Goal: Complete application form

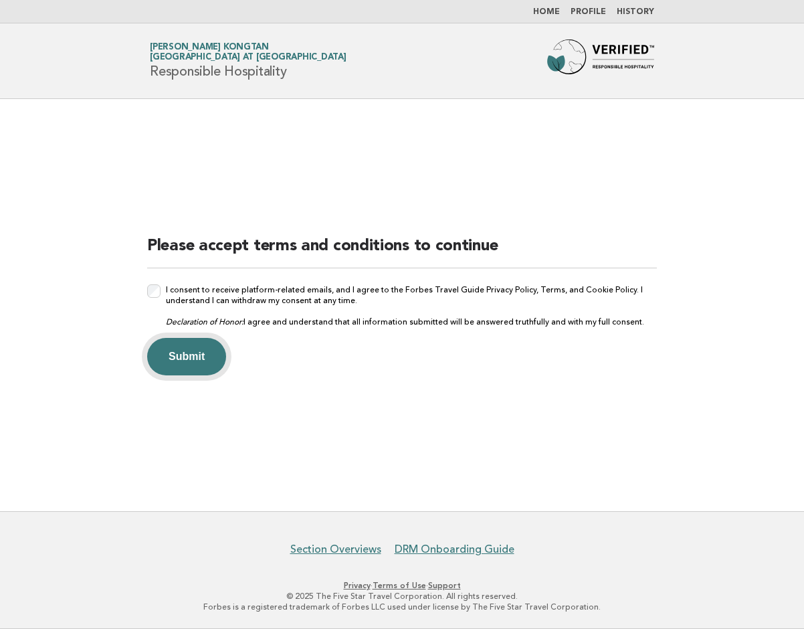
click at [187, 350] on button "Submit" at bounding box center [186, 356] width 79 height 37
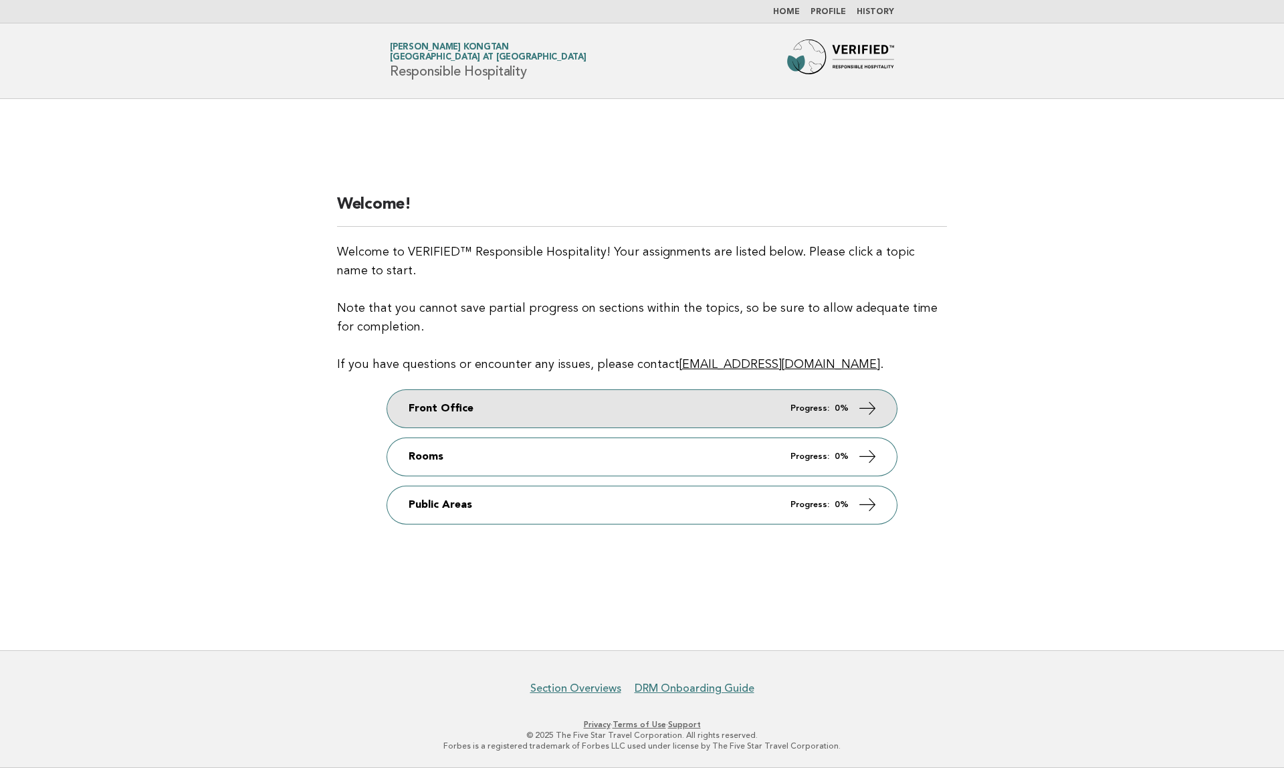
click at [803, 410] on em "Progress:" at bounding box center [810, 408] width 39 height 9
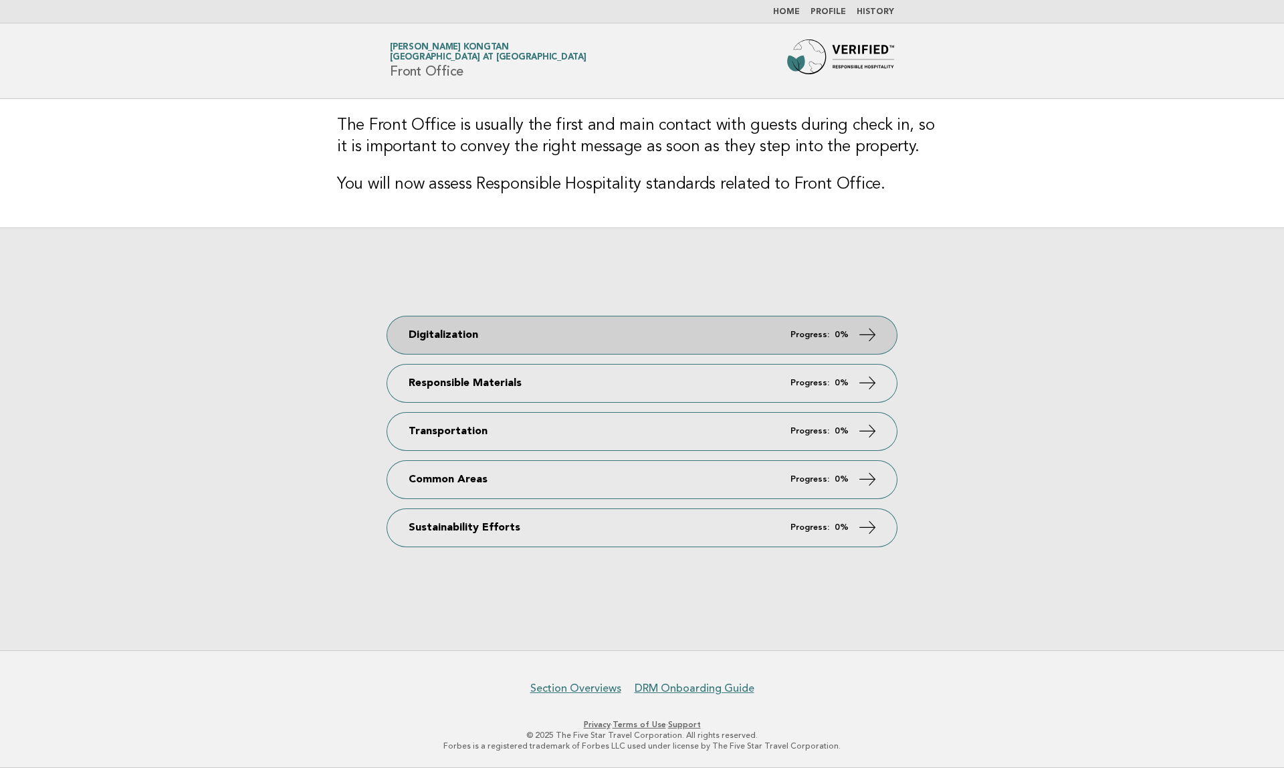
click at [495, 326] on link "Digitalization Progress: 0%" at bounding box center [642, 334] width 510 height 37
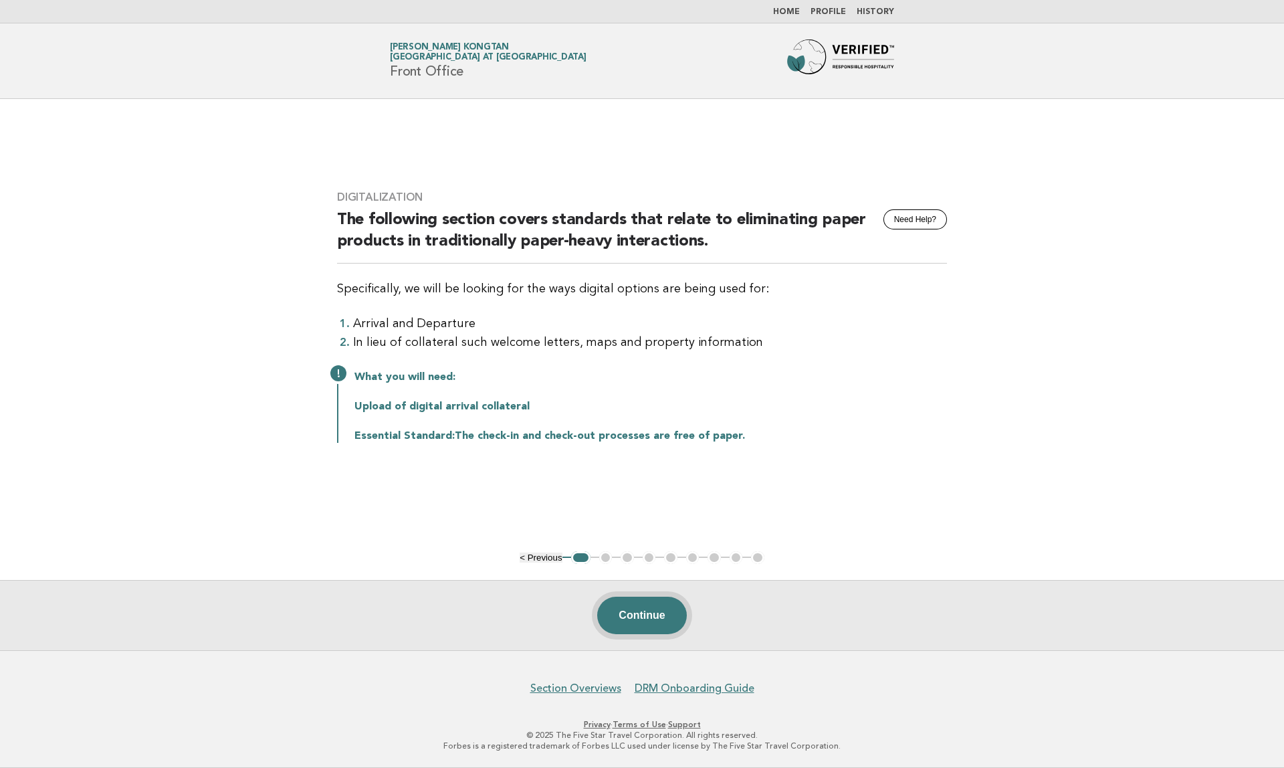
click at [630, 616] on button "Continue" at bounding box center [641, 615] width 89 height 37
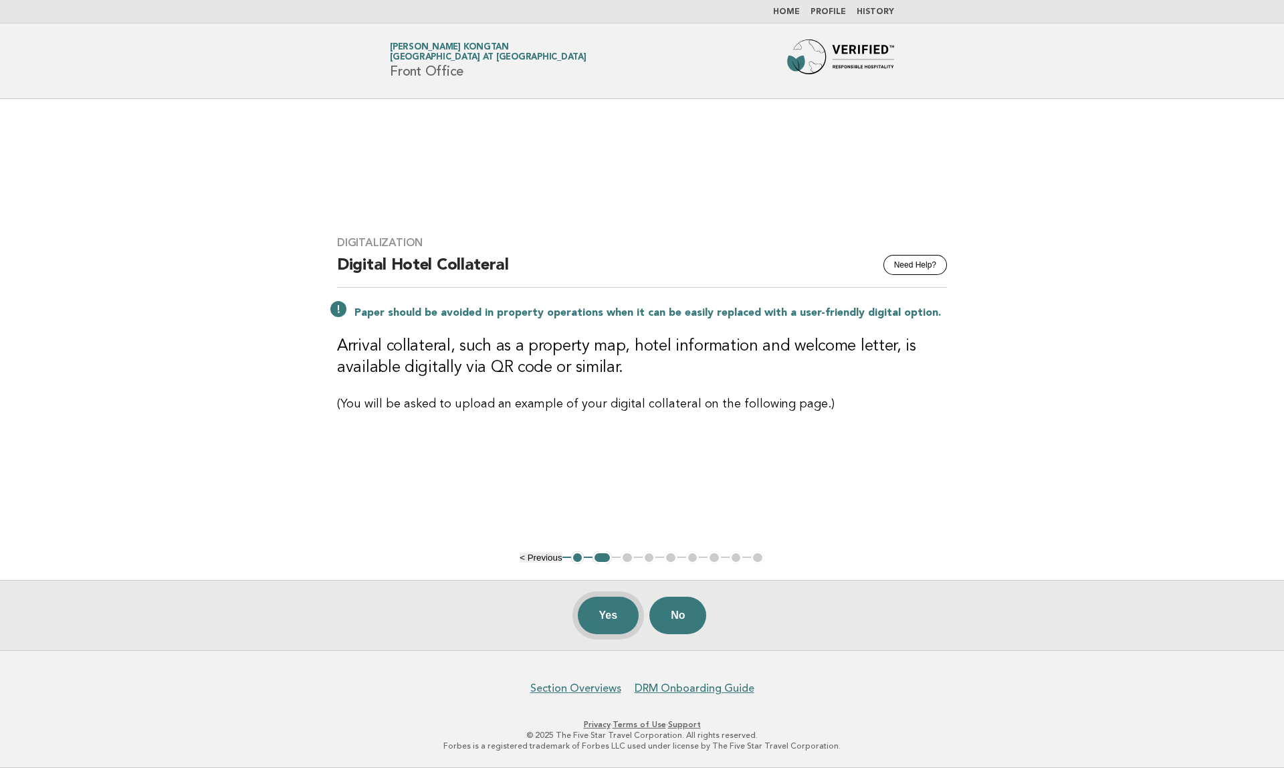
click at [617, 617] on button "Yes" at bounding box center [609, 615] width 62 height 37
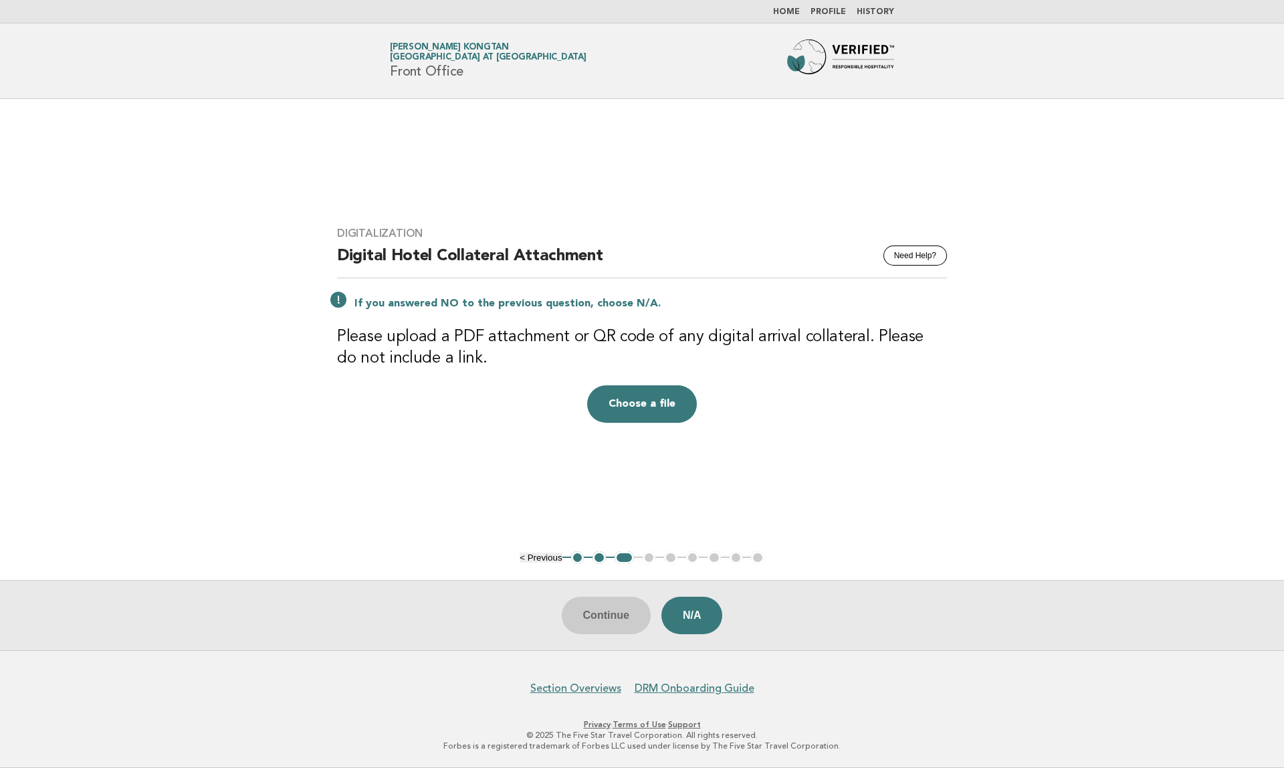
click at [617, 620] on div "Continue N/A" at bounding box center [642, 615] width 1284 height 70
click at [689, 624] on button "N/A" at bounding box center [693, 615] width 62 height 37
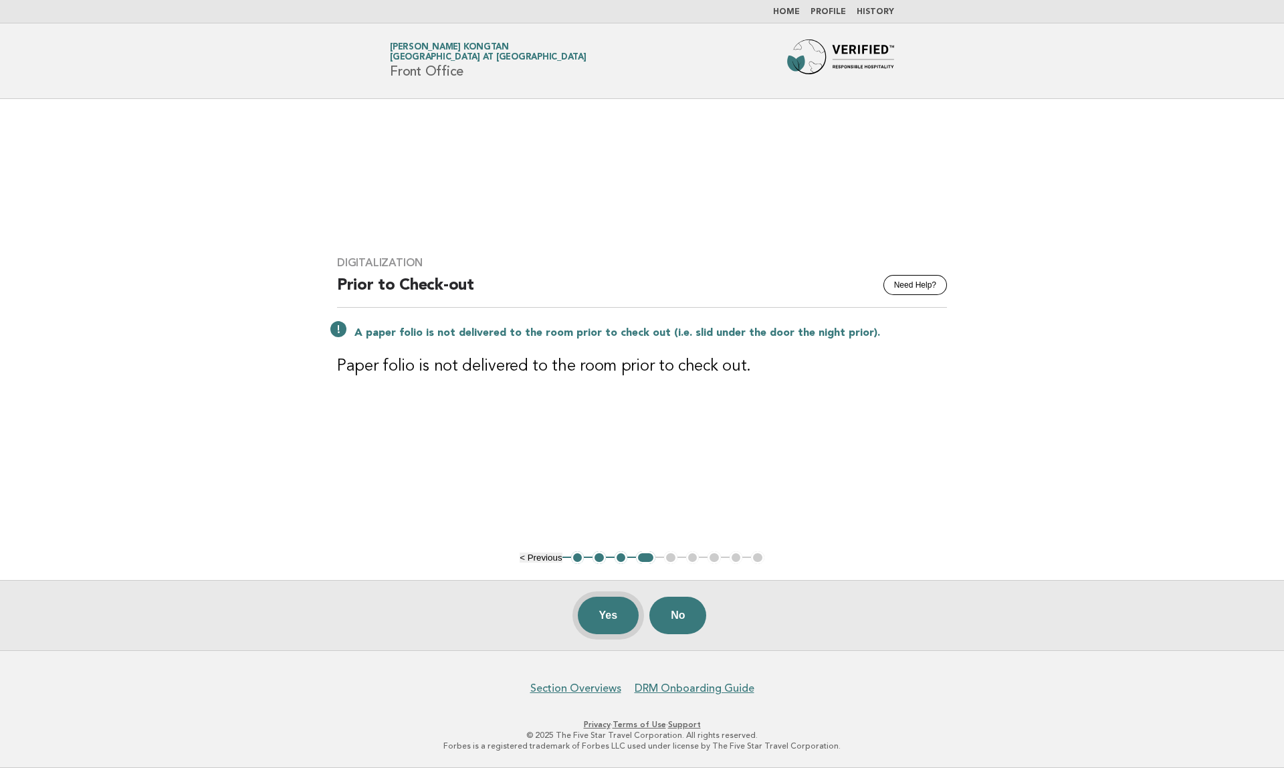
click at [598, 613] on button "Yes" at bounding box center [609, 615] width 62 height 37
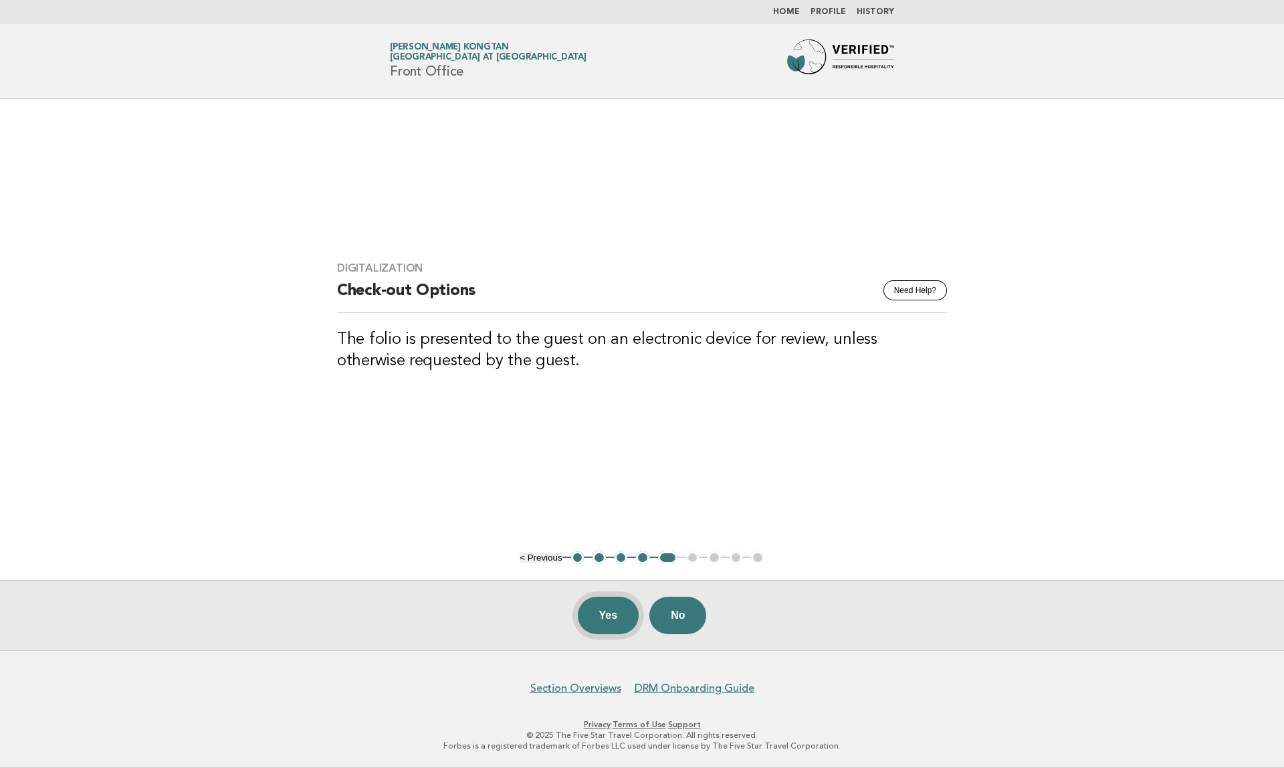
click at [602, 613] on button "Yes" at bounding box center [609, 615] width 62 height 37
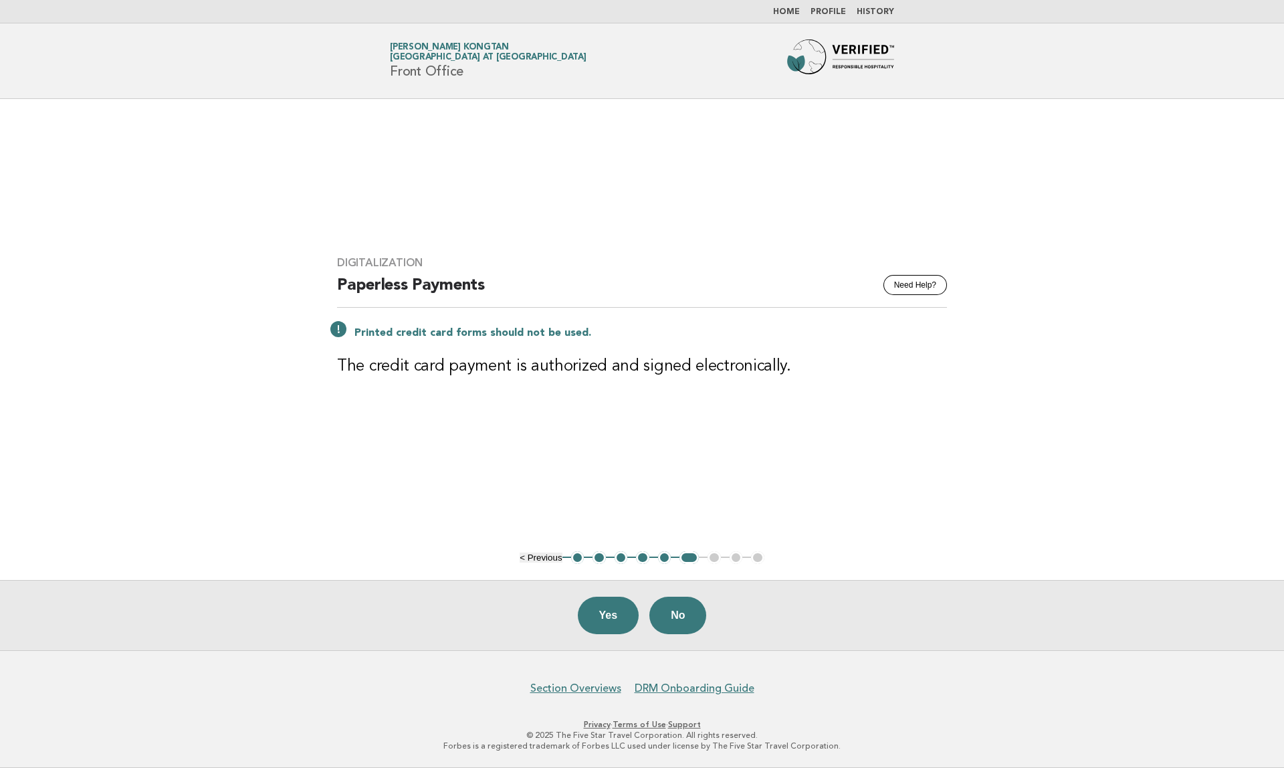
drag, startPoint x: 602, startPoint y: 613, endPoint x: 725, endPoint y: 444, distance: 209.3
click at [725, 443] on main "Digitalization Need Help? Paperless Payments Printed credit card forms should n…" at bounding box center [642, 374] width 1284 height 551
click at [666, 615] on button "No" at bounding box center [677, 615] width 57 height 37
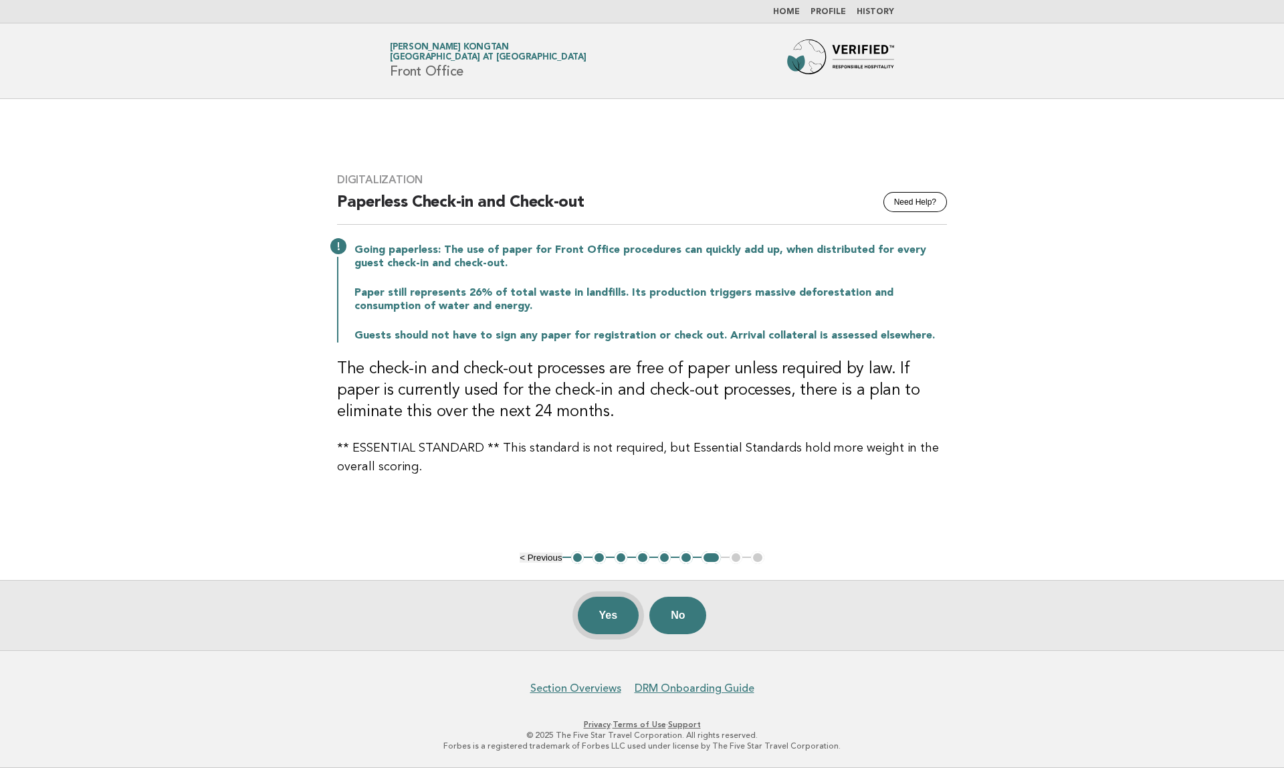
click at [609, 604] on button "Yes" at bounding box center [609, 615] width 62 height 37
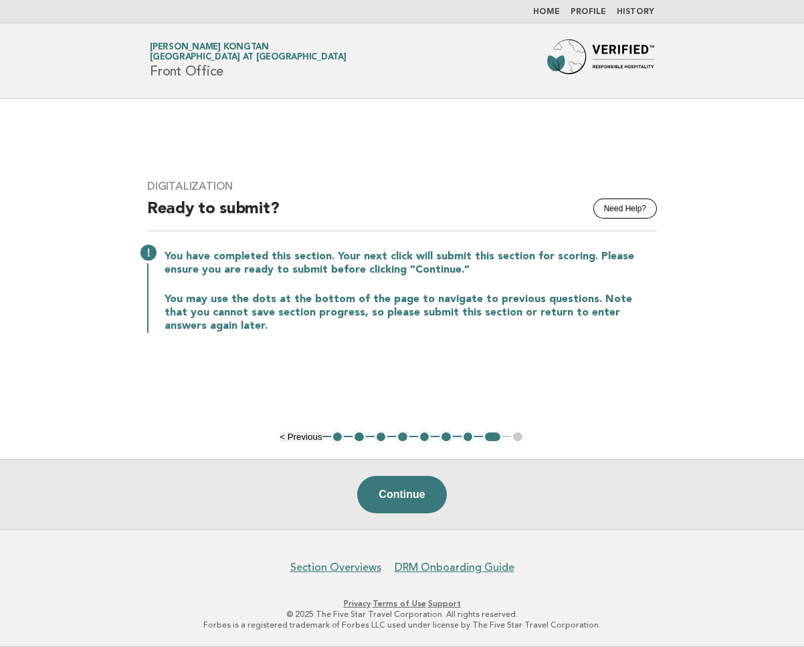
click at [560, 15] on link "Home" at bounding box center [546, 12] width 27 height 8
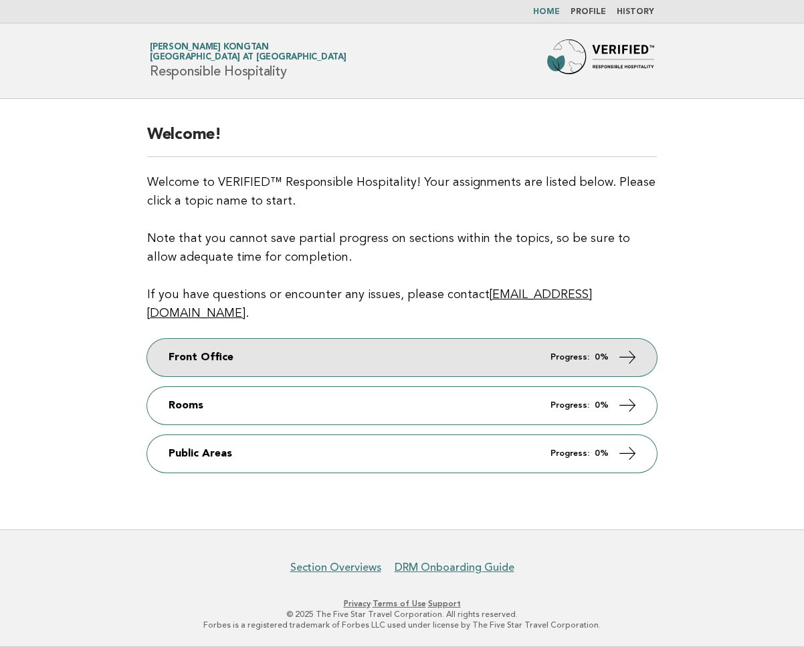
click at [522, 351] on link "Front Office Progress: 0%" at bounding box center [402, 357] width 510 height 37
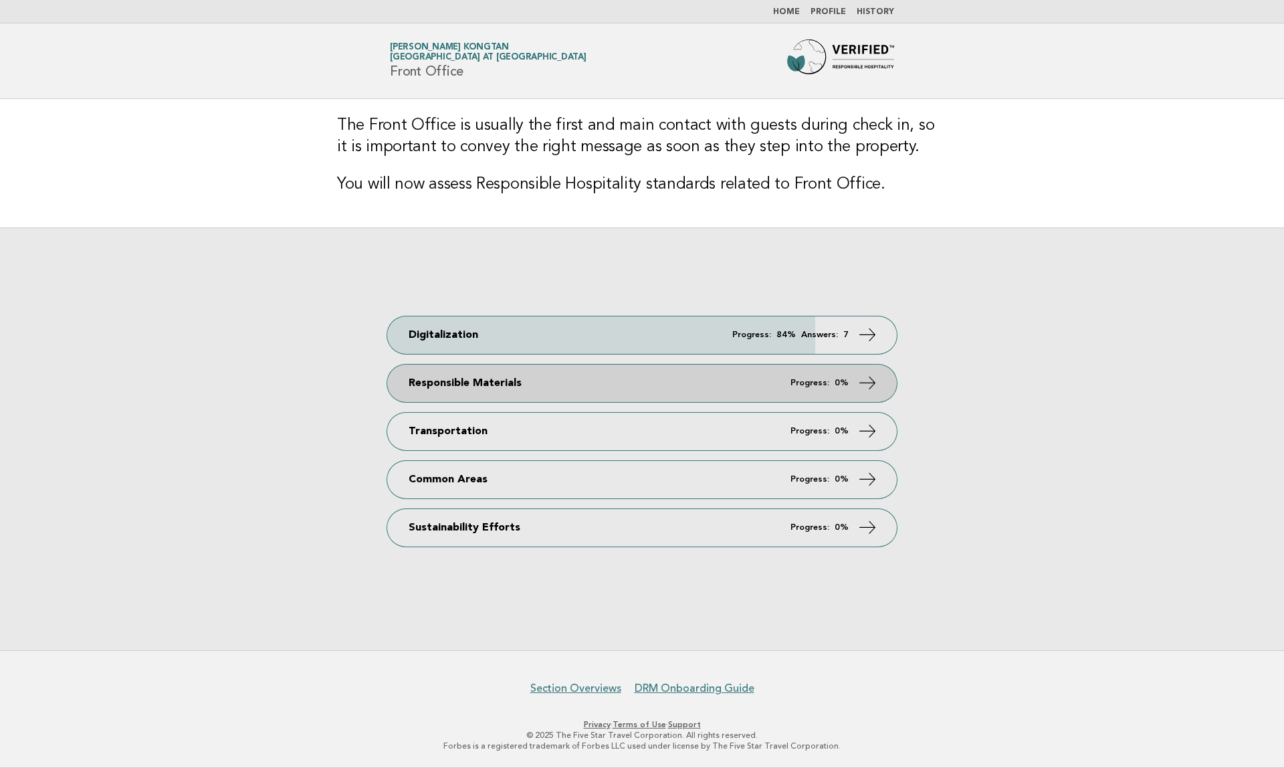
click at [777, 397] on link "Responsible Materials Progress: 0%" at bounding box center [642, 383] width 510 height 37
click at [803, 384] on icon at bounding box center [867, 382] width 19 height 19
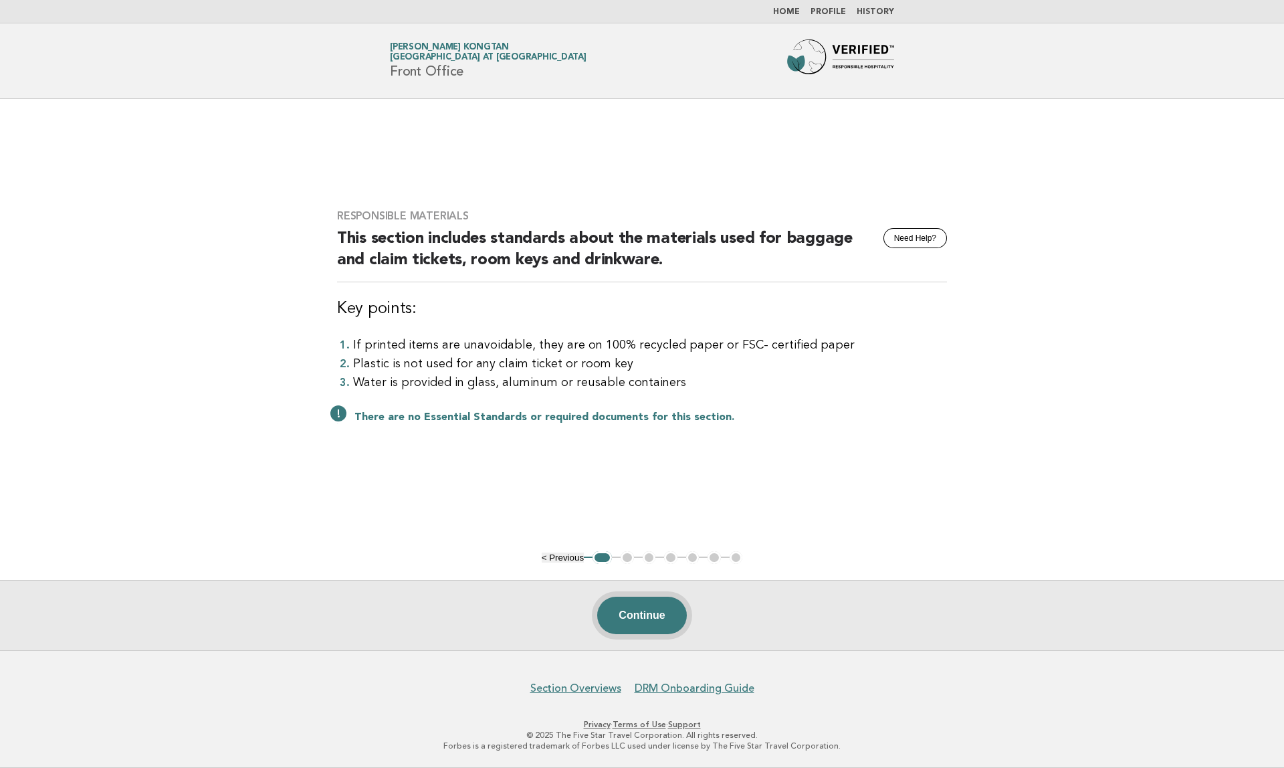
click at [641, 601] on button "Continue" at bounding box center [641, 615] width 89 height 37
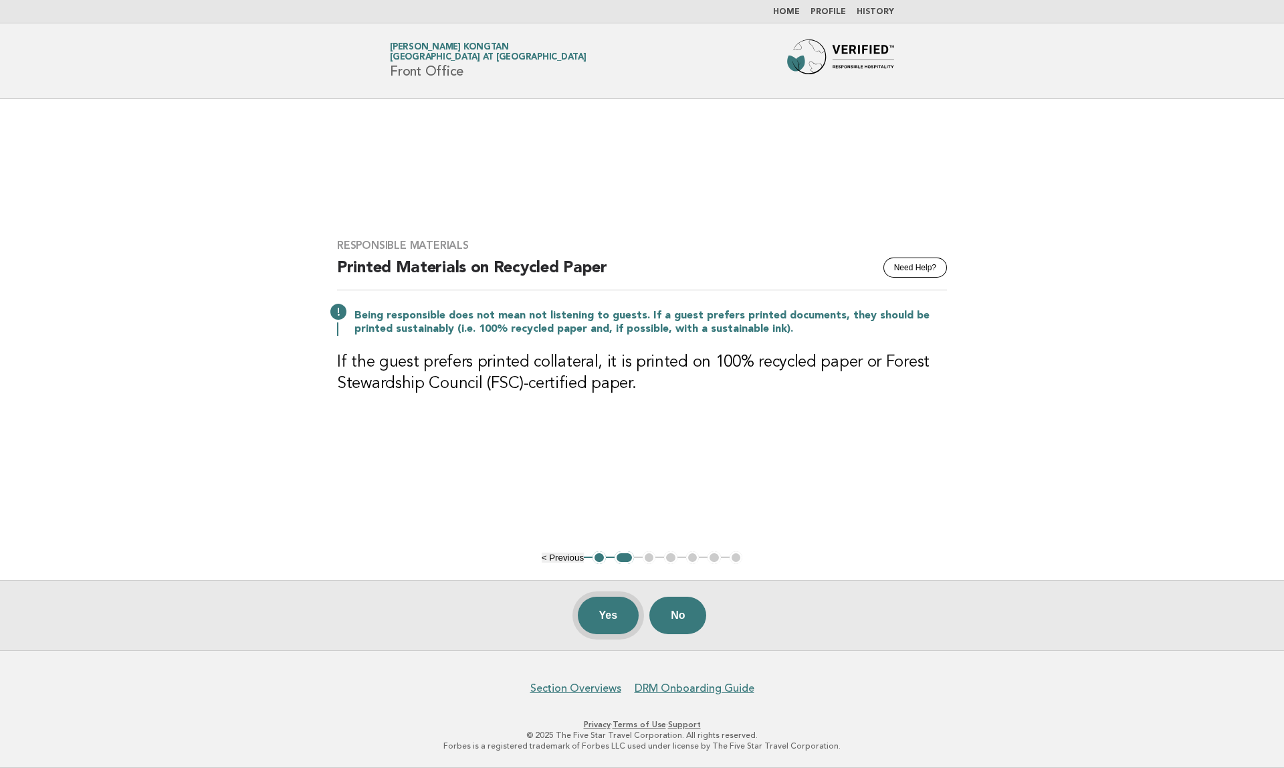
click at [619, 611] on button "Yes" at bounding box center [609, 615] width 62 height 37
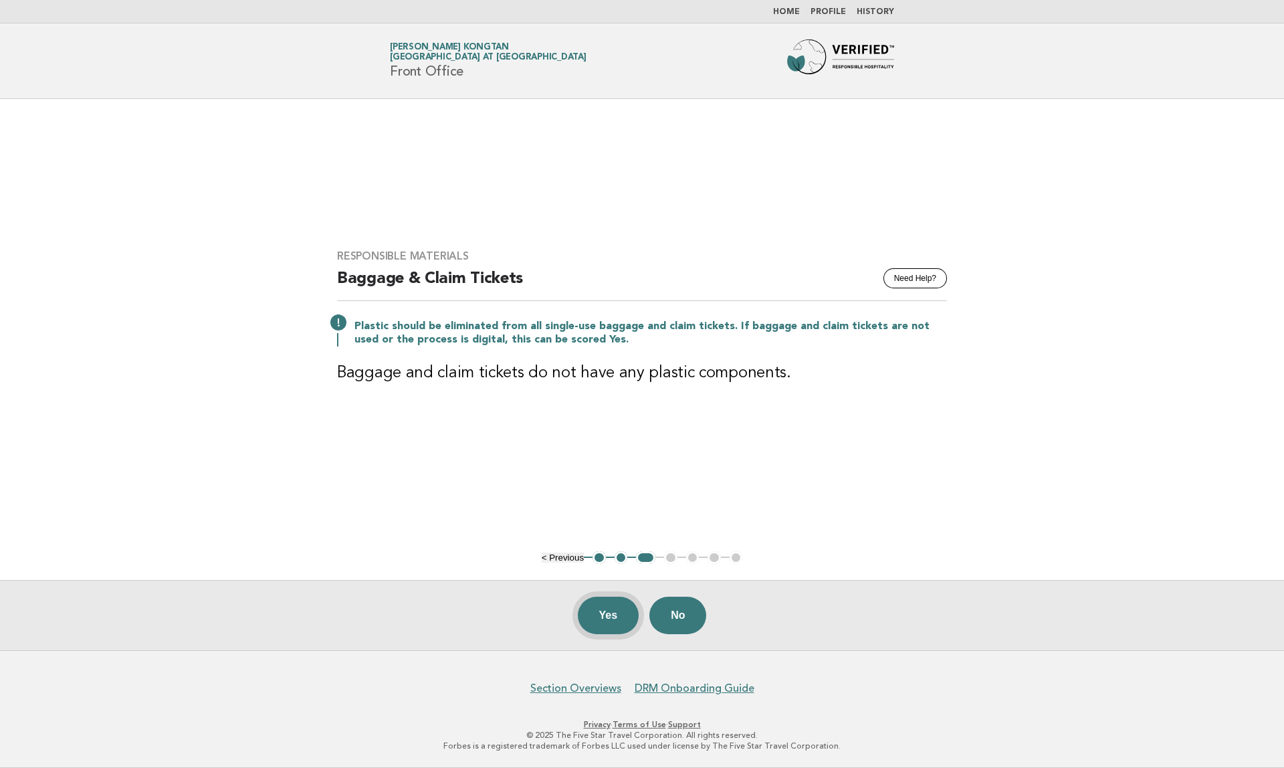
click at [617, 615] on button "Yes" at bounding box center [609, 615] width 62 height 37
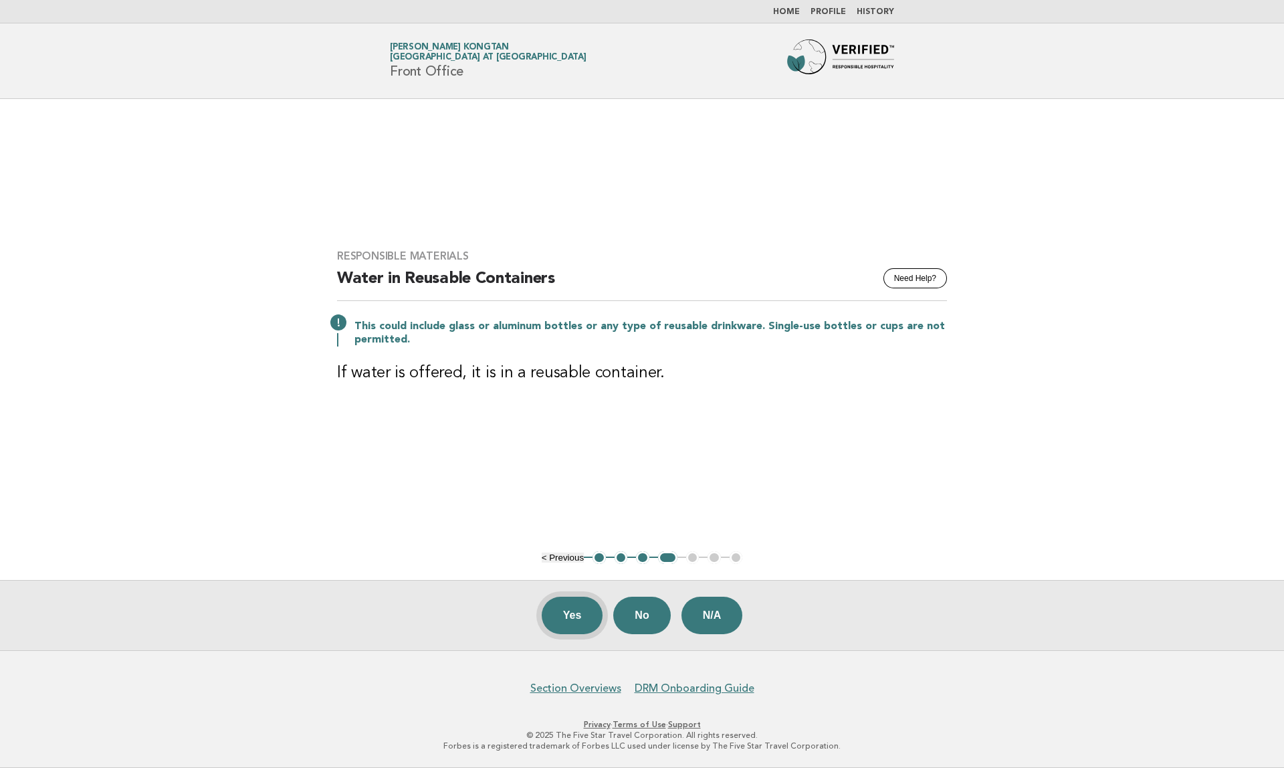
click at [575, 619] on button "Yes" at bounding box center [573, 615] width 62 height 37
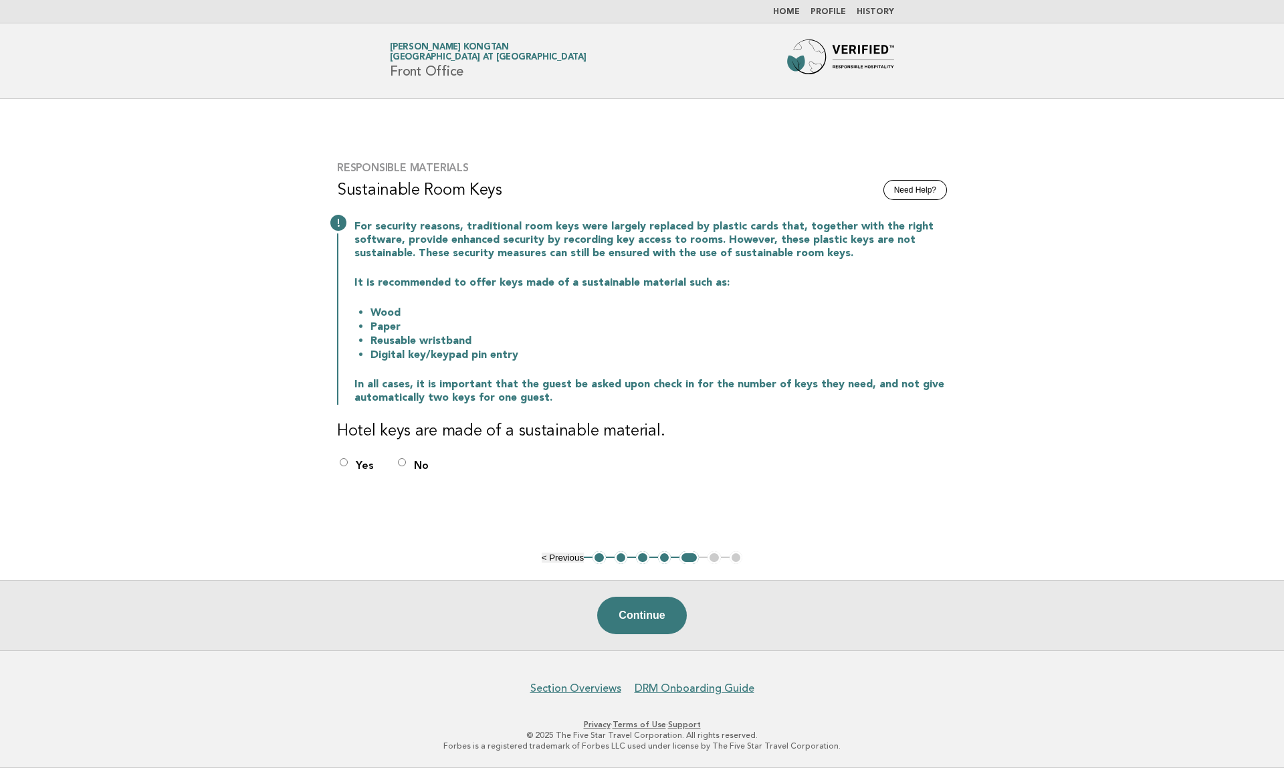
click at [628, 615] on button "Continue" at bounding box center [641, 615] width 89 height 37
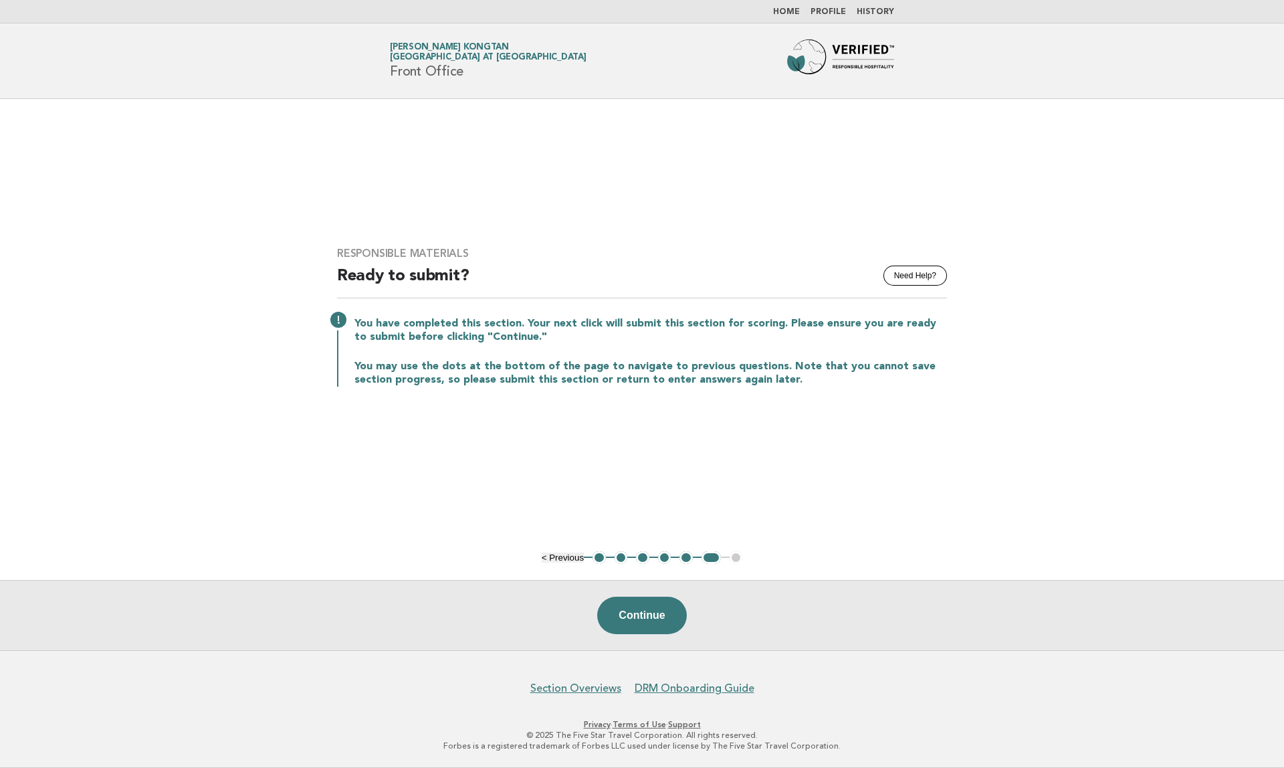
click at [628, 615] on button "Continue" at bounding box center [641, 615] width 89 height 37
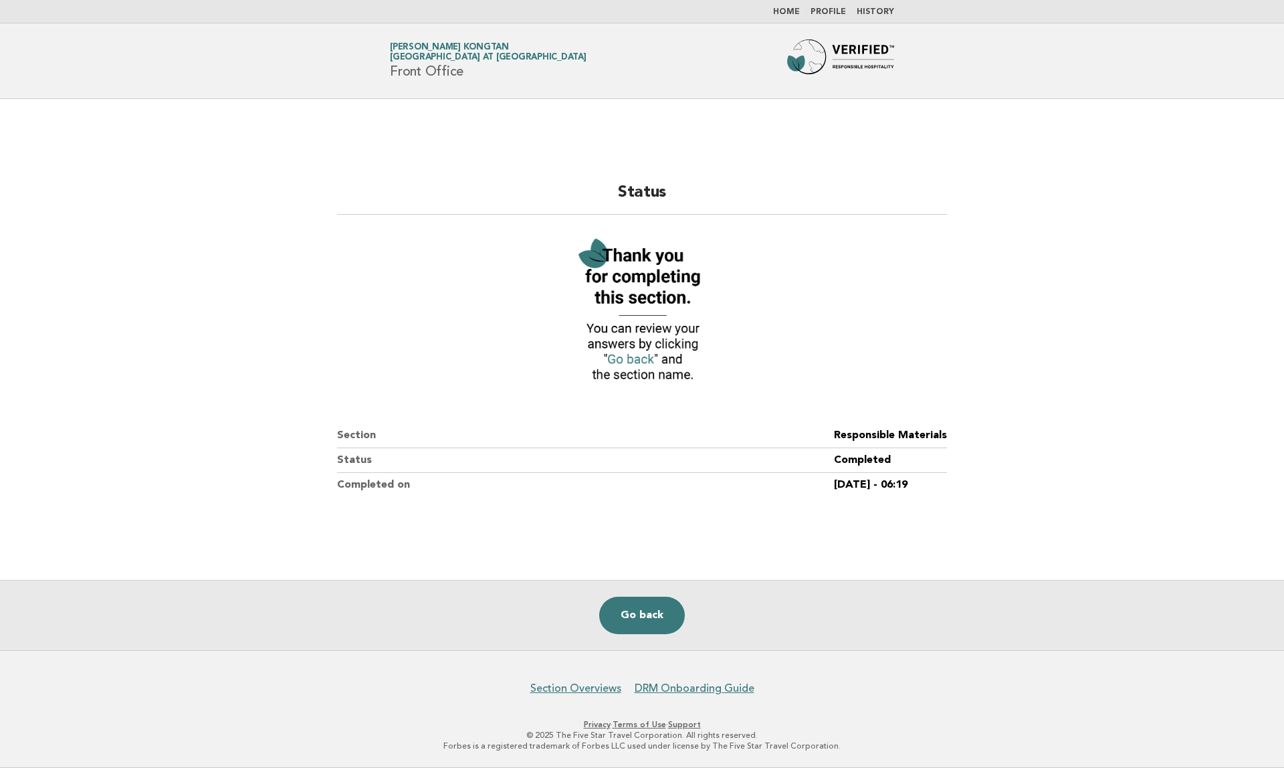
click at [628, 615] on link "Go back" at bounding box center [642, 615] width 86 height 37
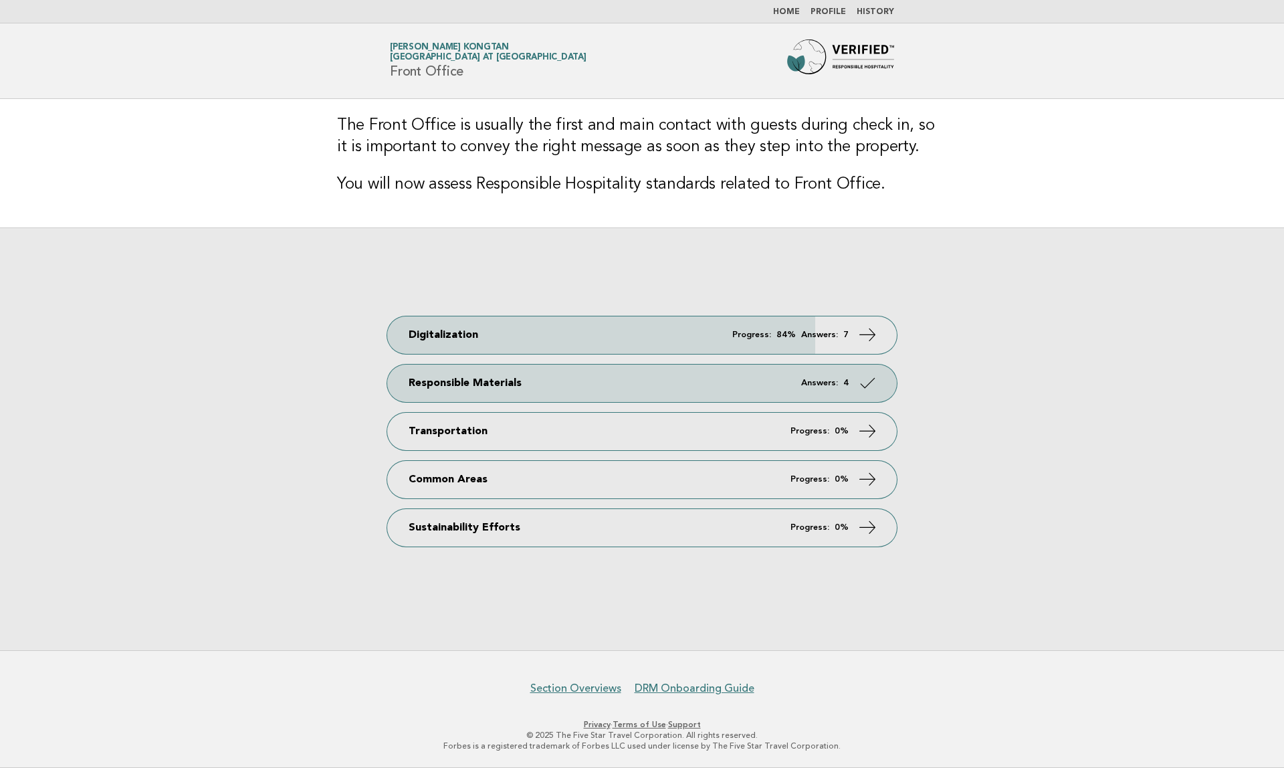
click at [534, 452] on div "Digitalization Progress: 84% Answers: 7 Responsible Materials Answers: 4 Transp…" at bounding box center [642, 438] width 1284 height 423
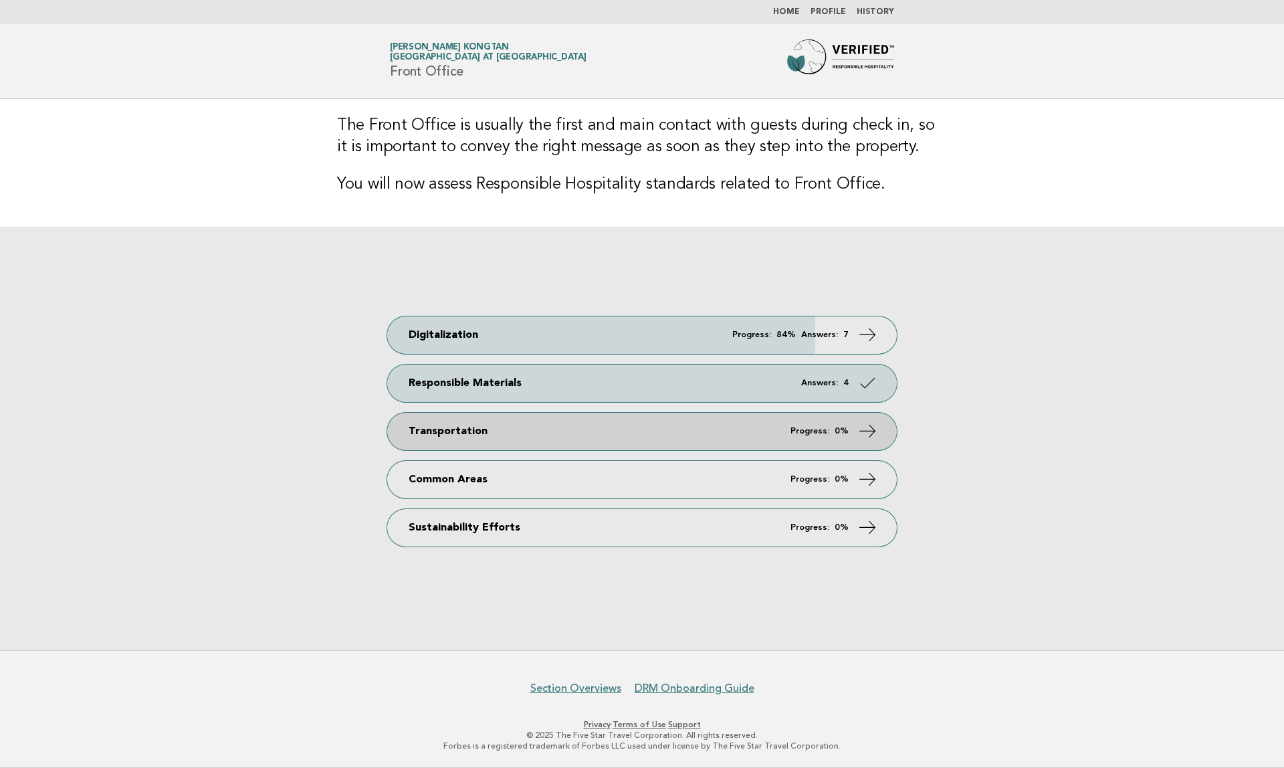
click at [539, 437] on link "Transportation Progress: 0%" at bounding box center [642, 431] width 510 height 37
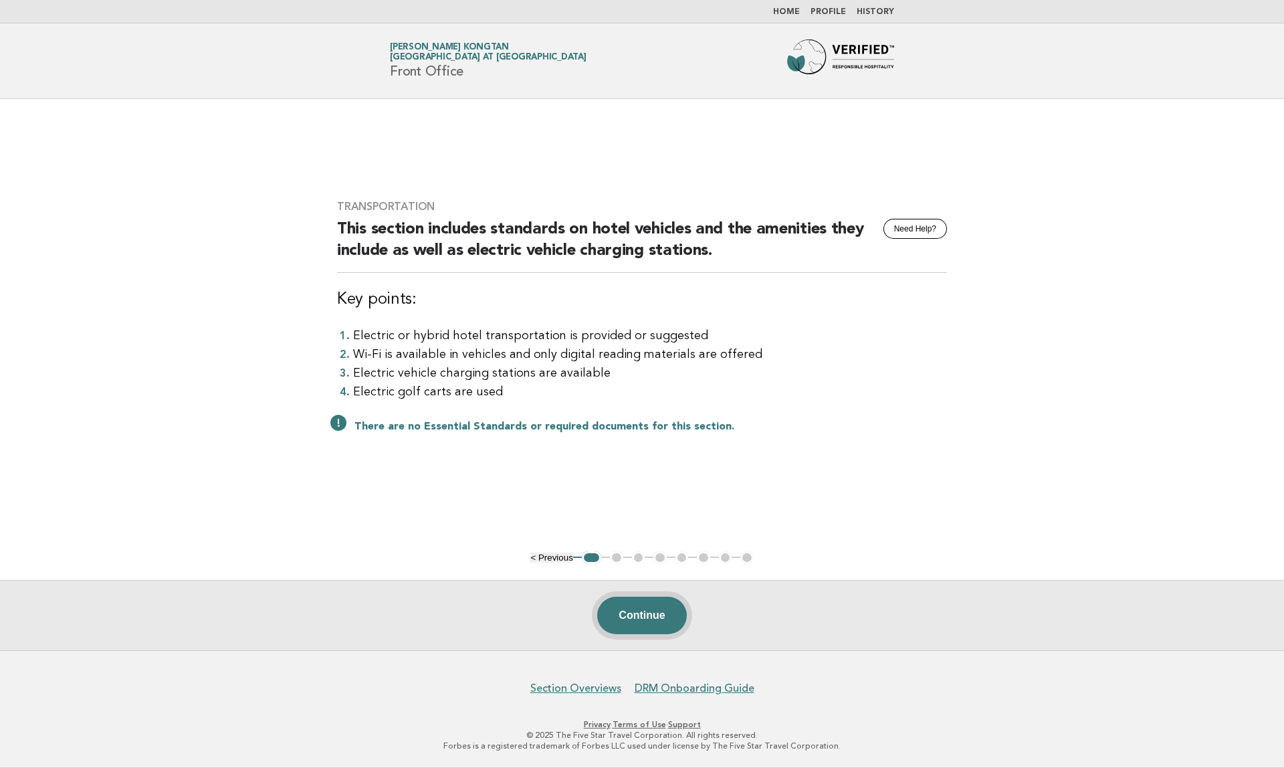
click at [611, 615] on button "Continue" at bounding box center [641, 615] width 89 height 37
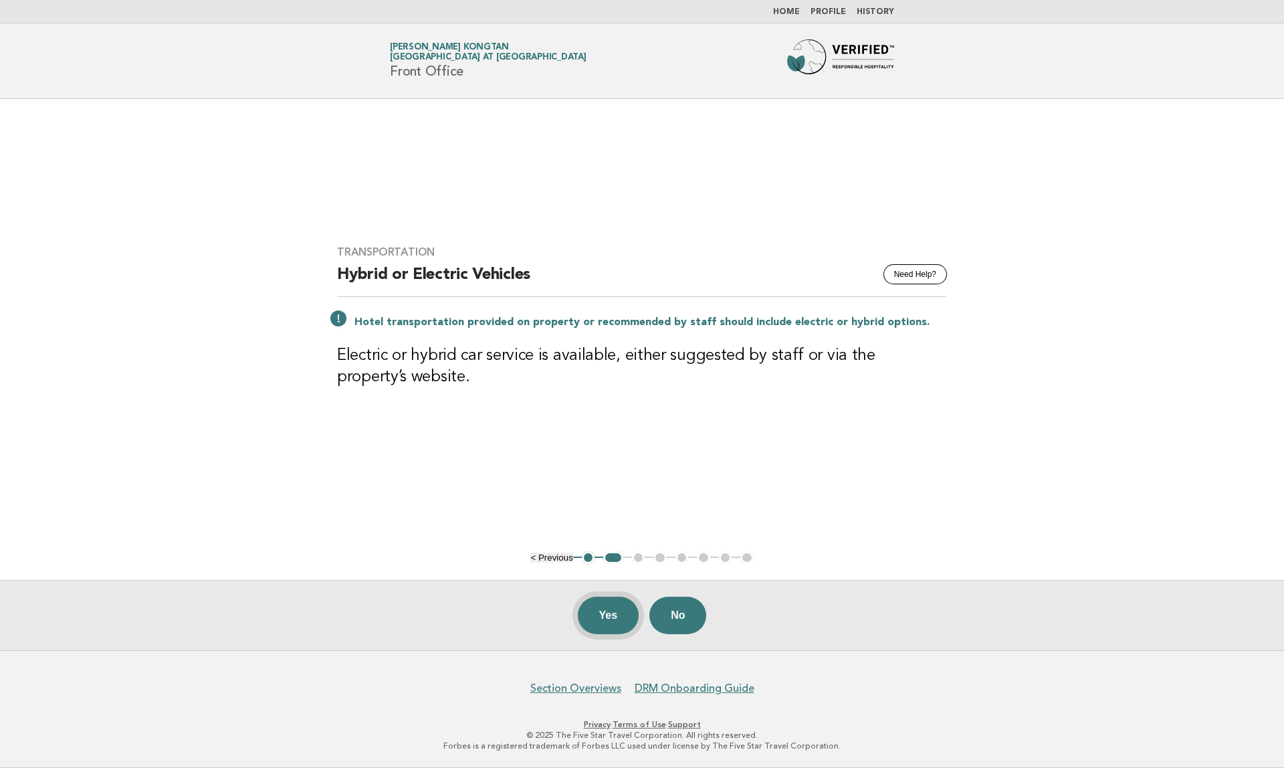
click at [596, 617] on button "Yes" at bounding box center [609, 615] width 62 height 37
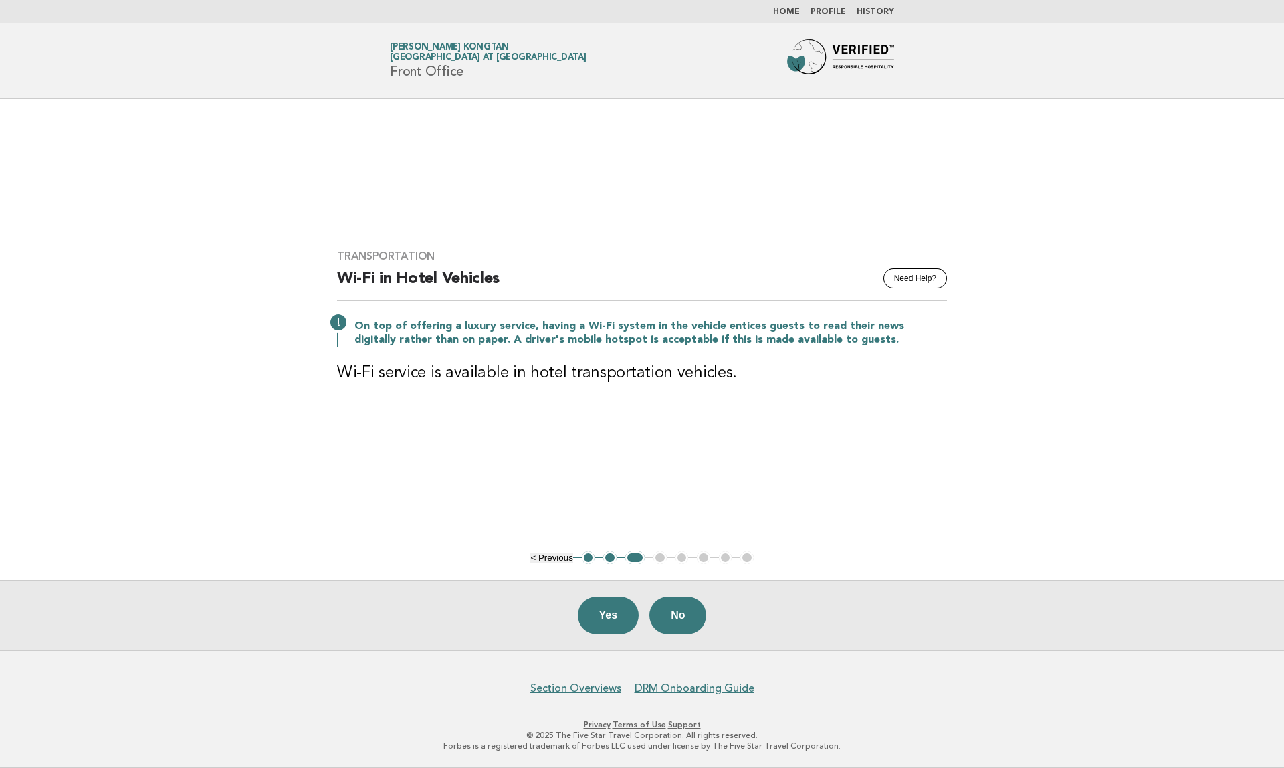
click at [596, 617] on button "Yes" at bounding box center [609, 615] width 62 height 37
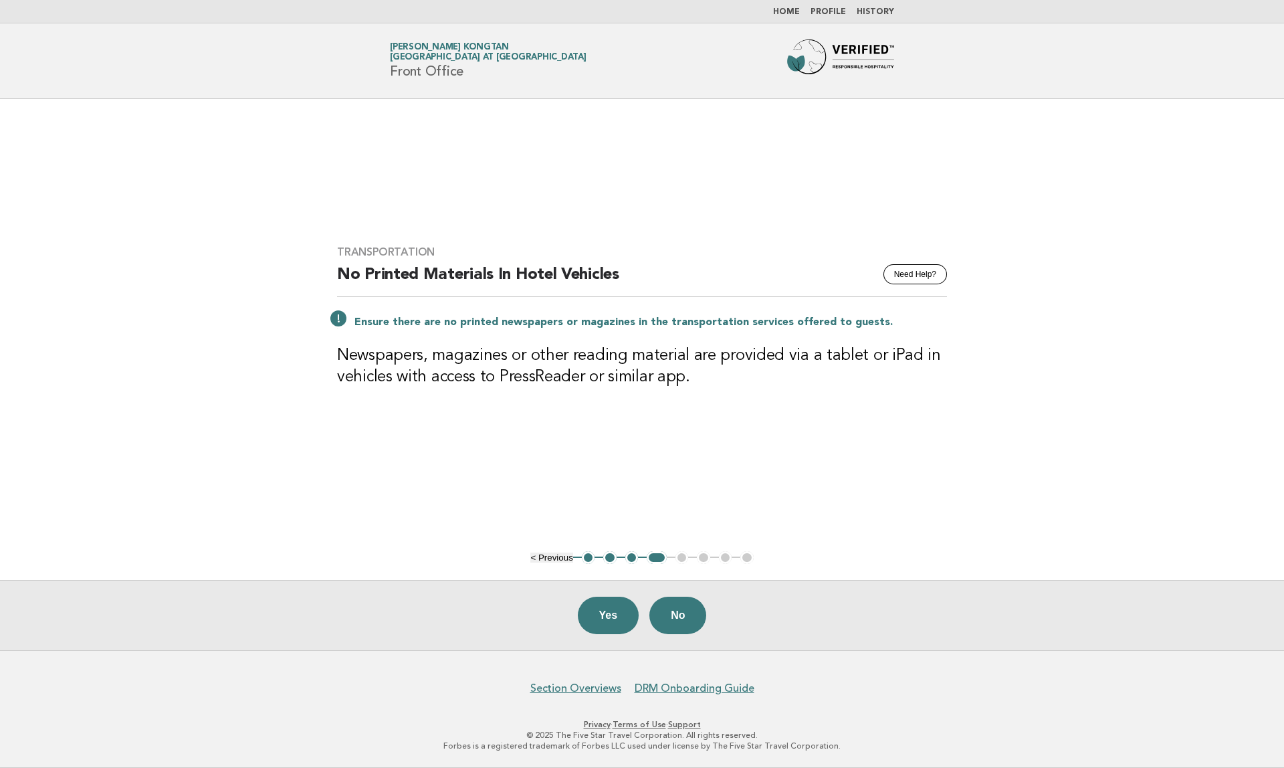
click at [596, 617] on button "Yes" at bounding box center [609, 615] width 62 height 37
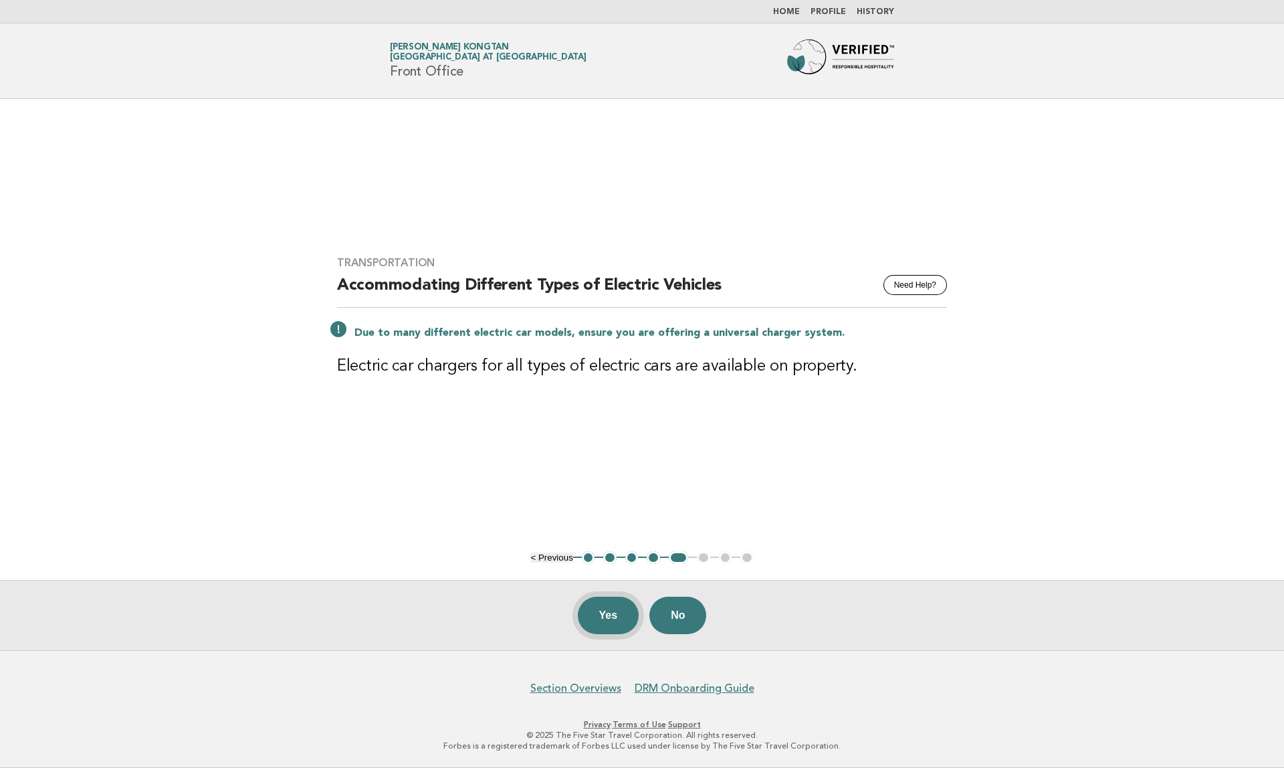
click at [595, 617] on button "Yes" at bounding box center [609, 615] width 62 height 37
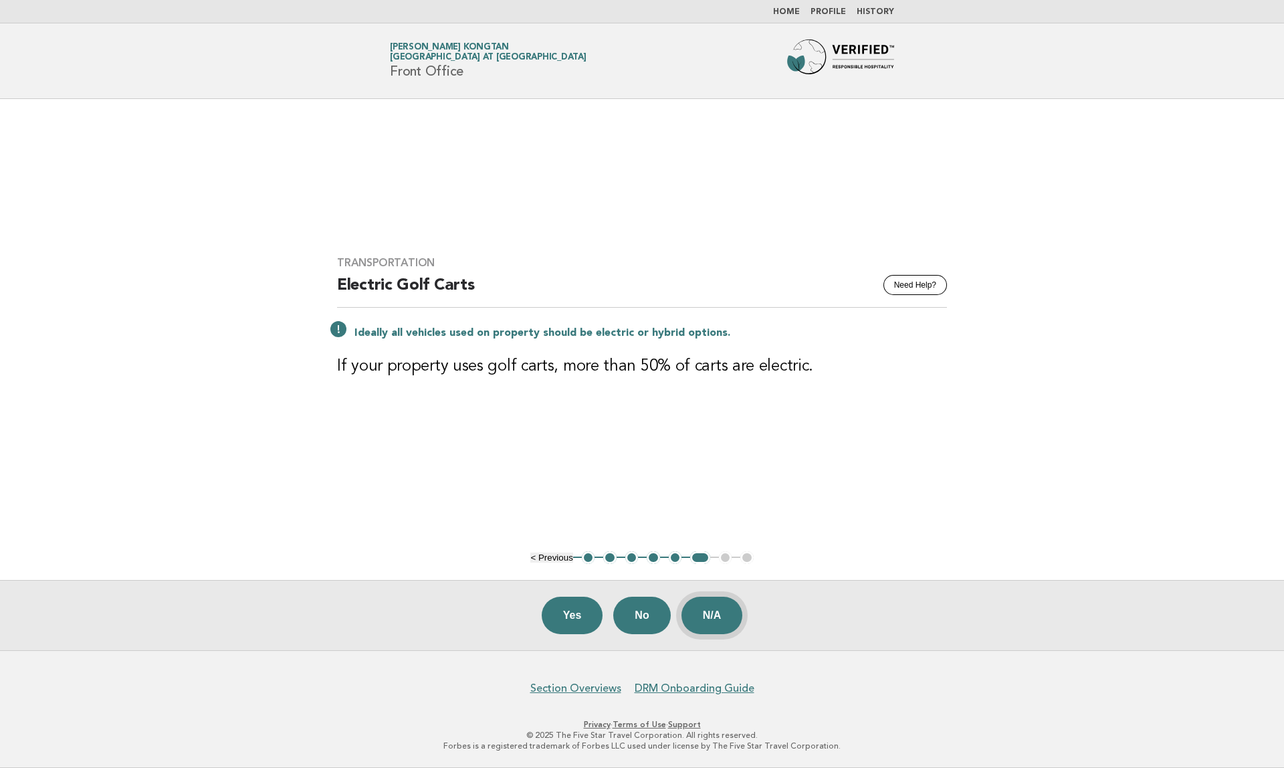
click at [708, 608] on button "N/A" at bounding box center [713, 615] width 62 height 37
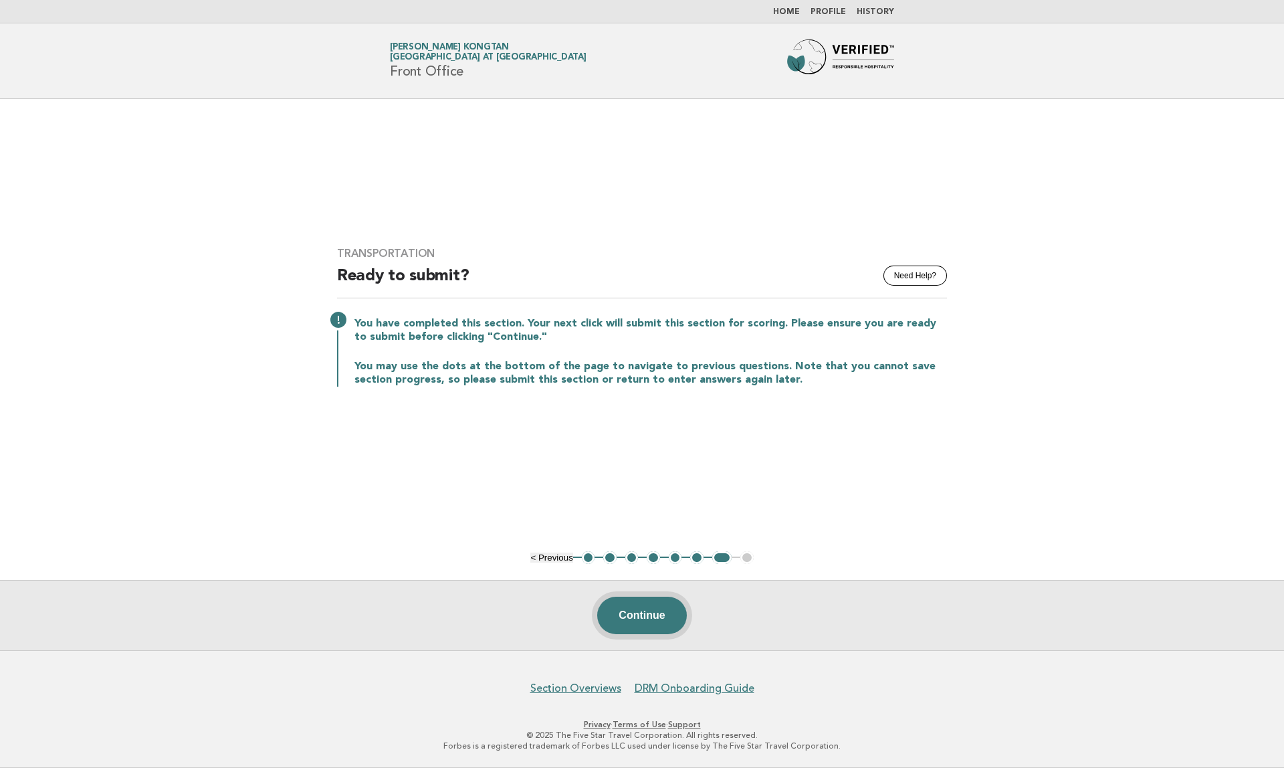
click at [667, 607] on button "Continue" at bounding box center [641, 615] width 89 height 37
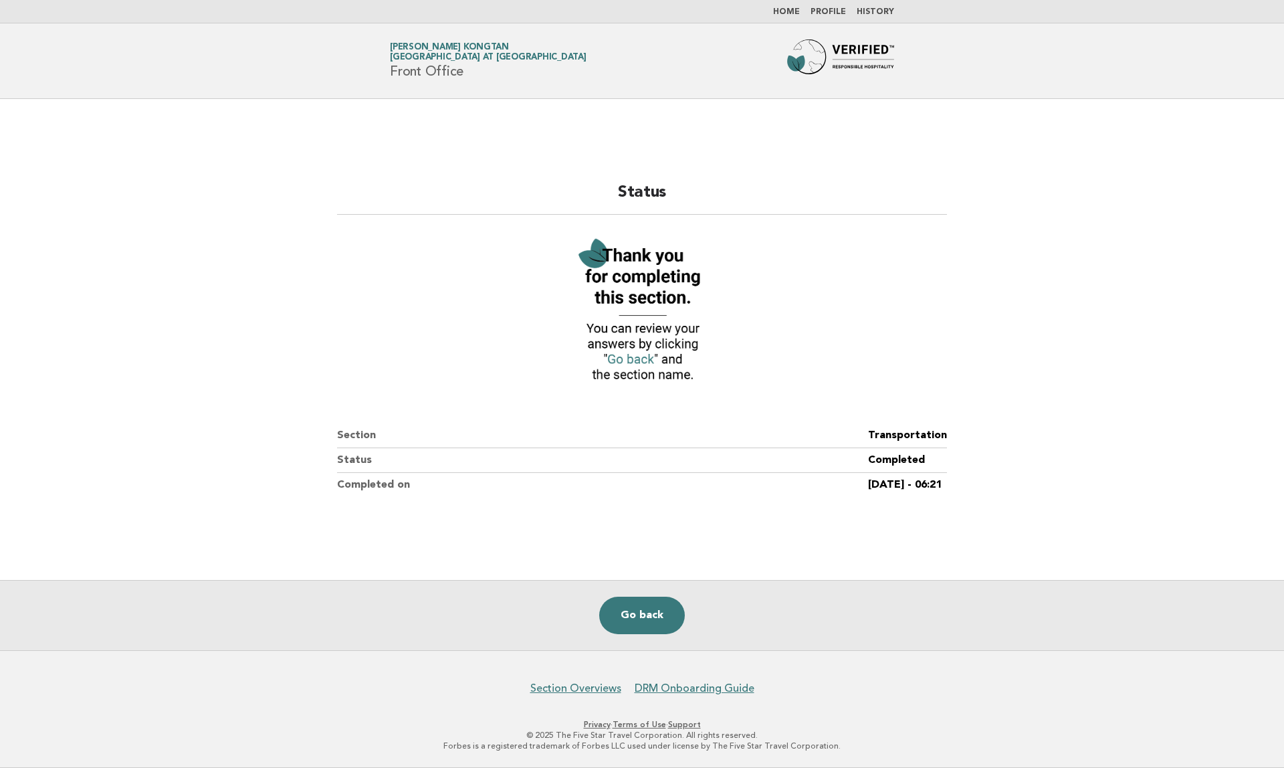
click at [664, 607] on link "Go back" at bounding box center [642, 615] width 86 height 37
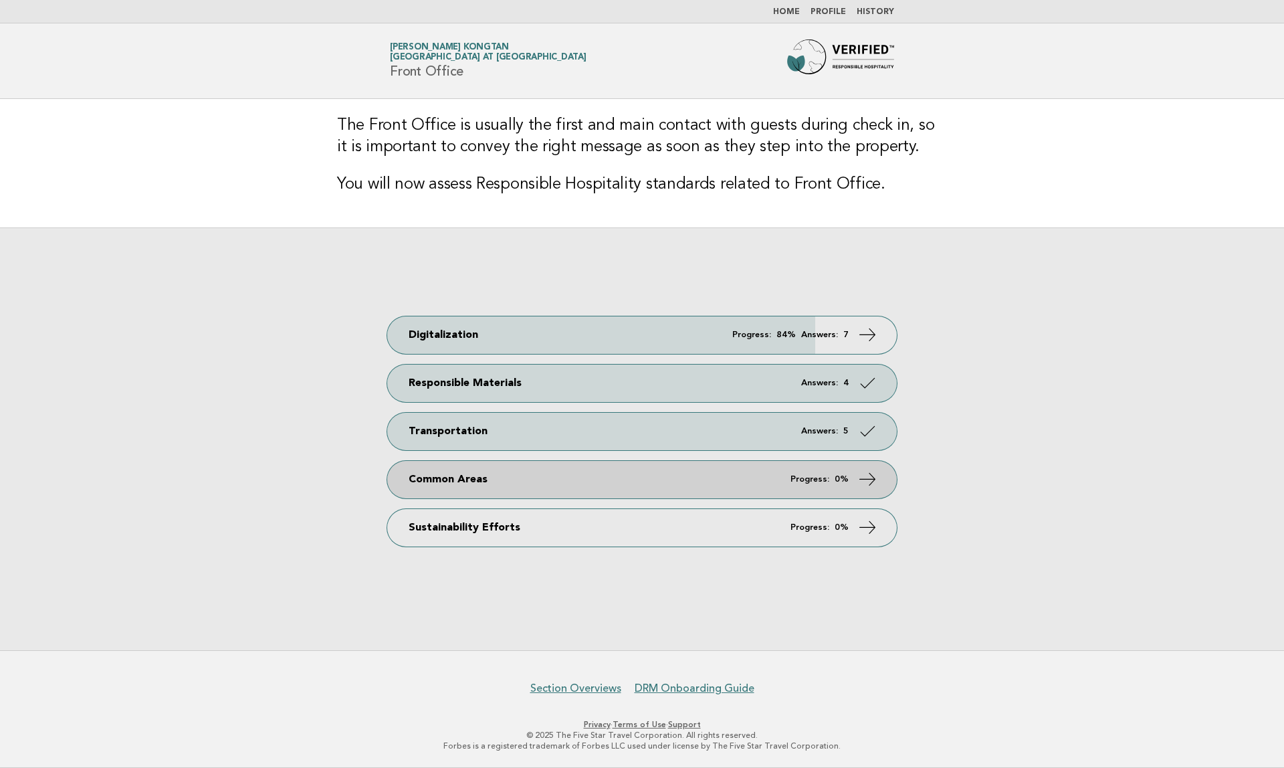
click at [599, 476] on link "Common Areas Progress: 0%" at bounding box center [642, 479] width 510 height 37
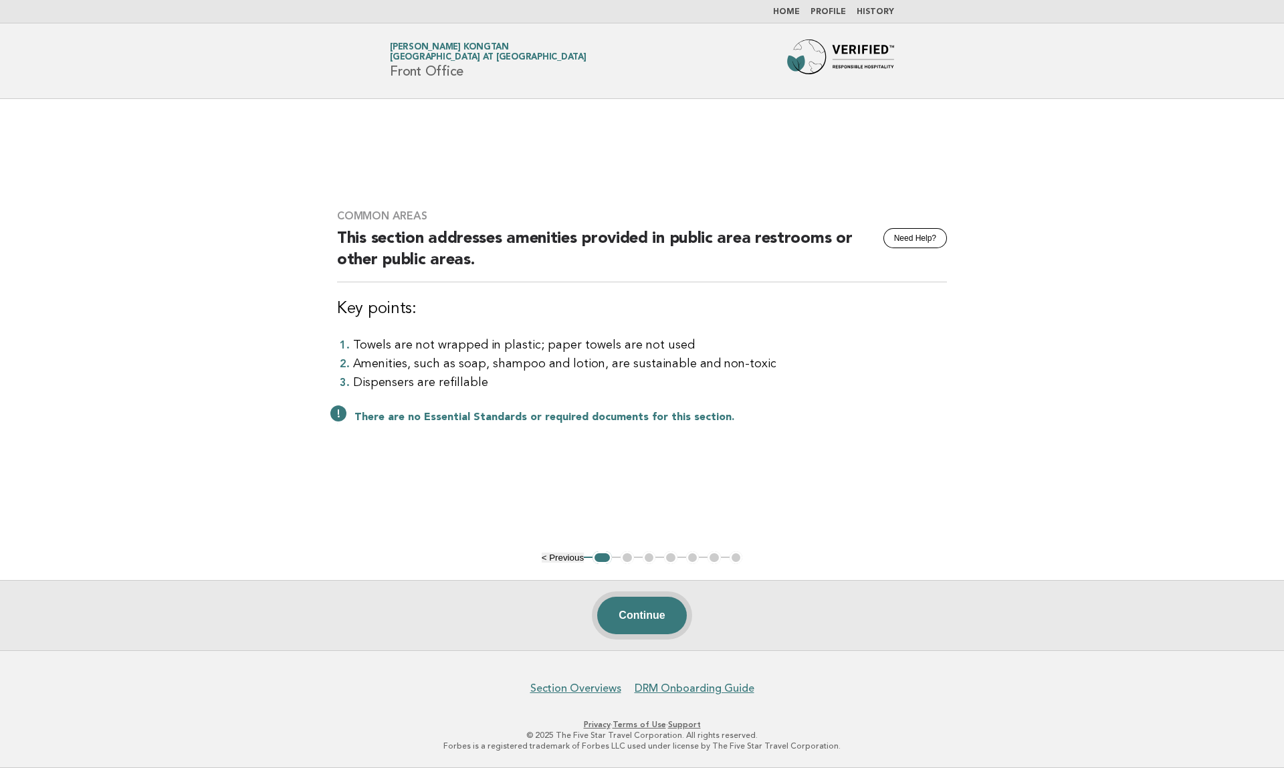
click at [629, 606] on button "Continue" at bounding box center [641, 615] width 89 height 37
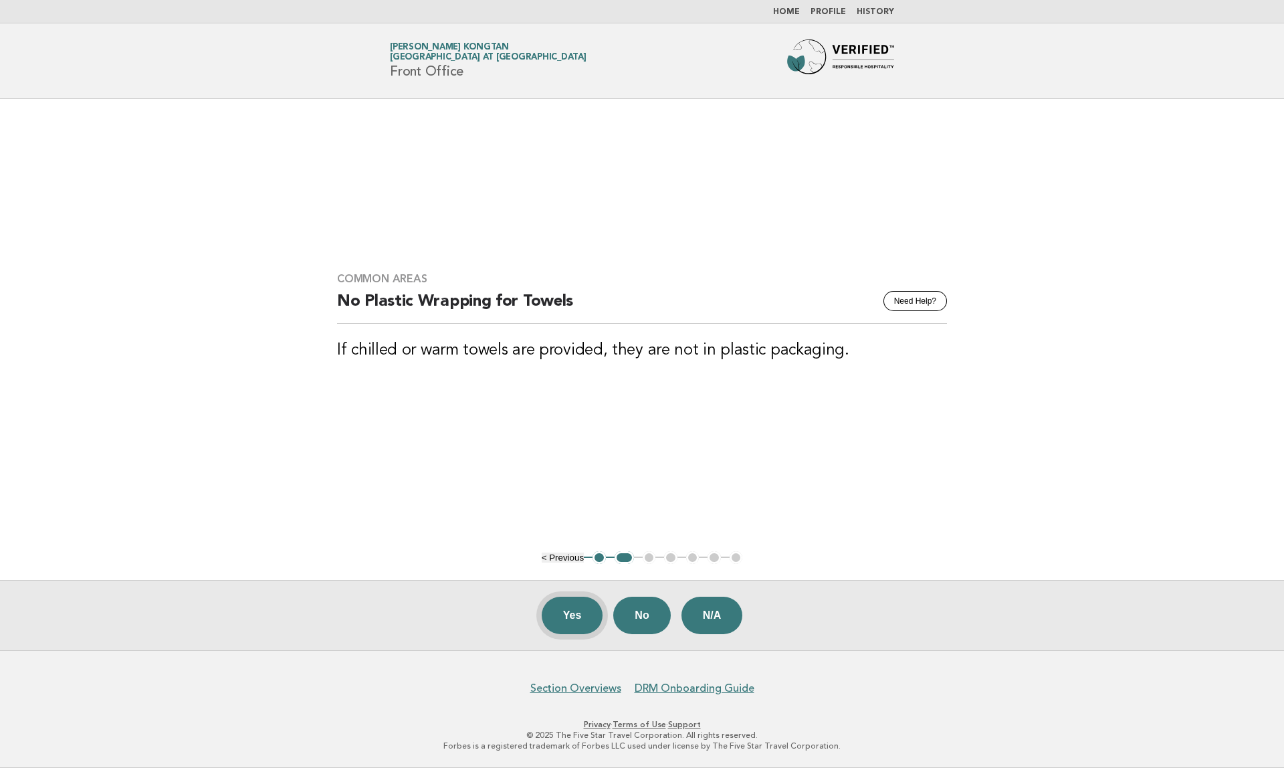
click at [587, 615] on button "Yes" at bounding box center [573, 615] width 62 height 37
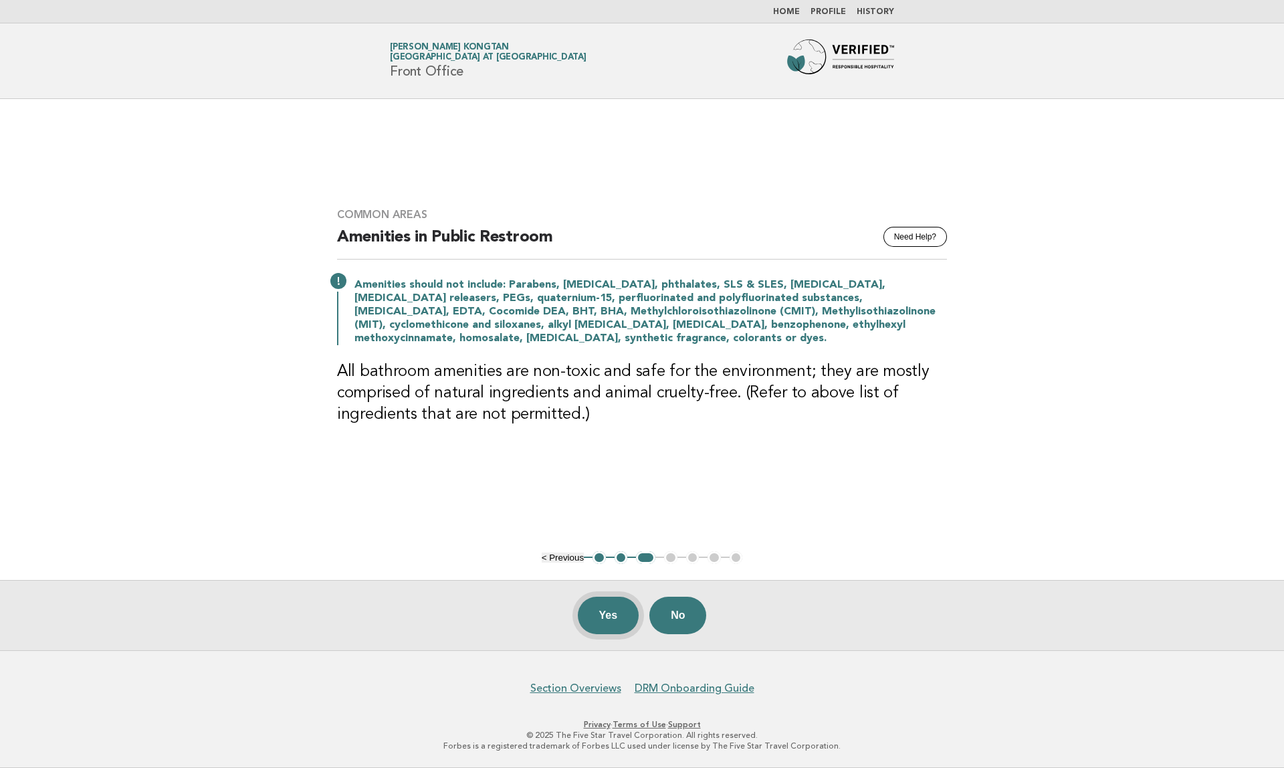
click at [590, 619] on button "Yes" at bounding box center [609, 615] width 62 height 37
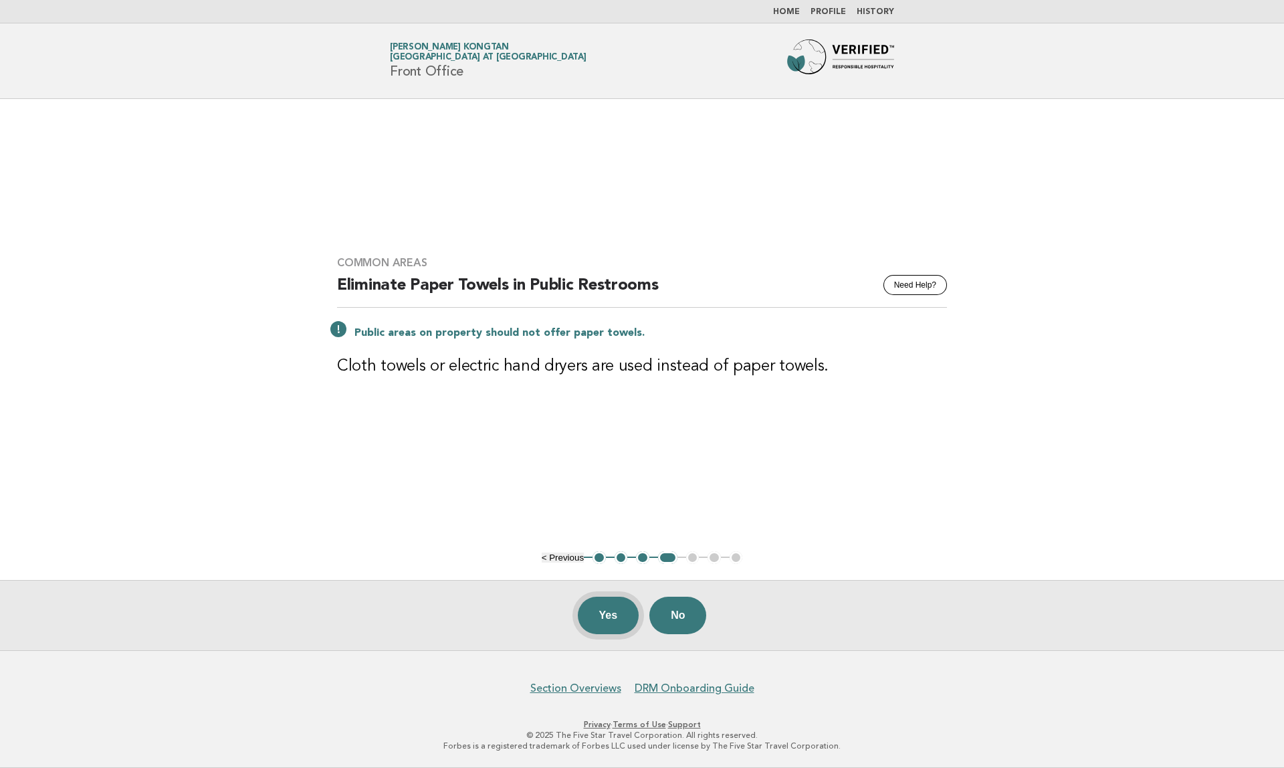
click at [610, 621] on button "Yes" at bounding box center [609, 615] width 62 height 37
click at [601, 616] on button "Yes" at bounding box center [609, 615] width 62 height 37
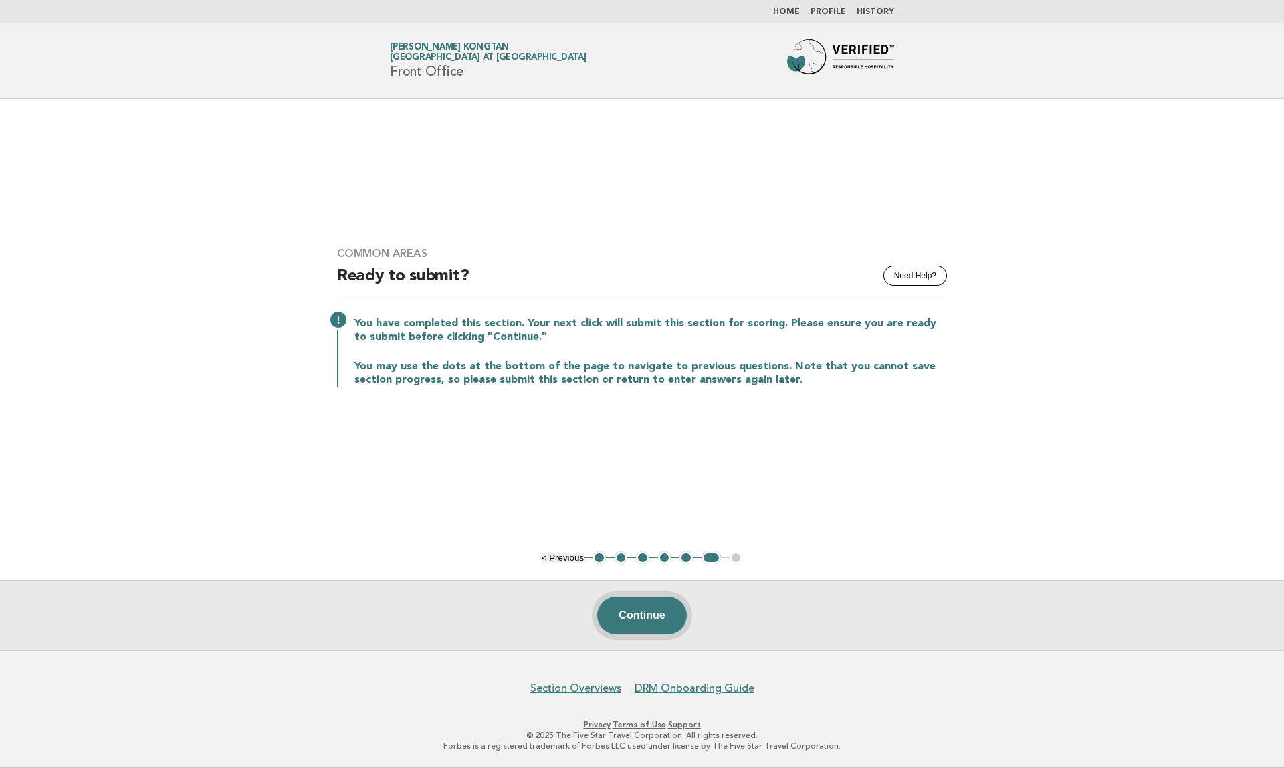
click at [675, 621] on button "Continue" at bounding box center [641, 615] width 89 height 37
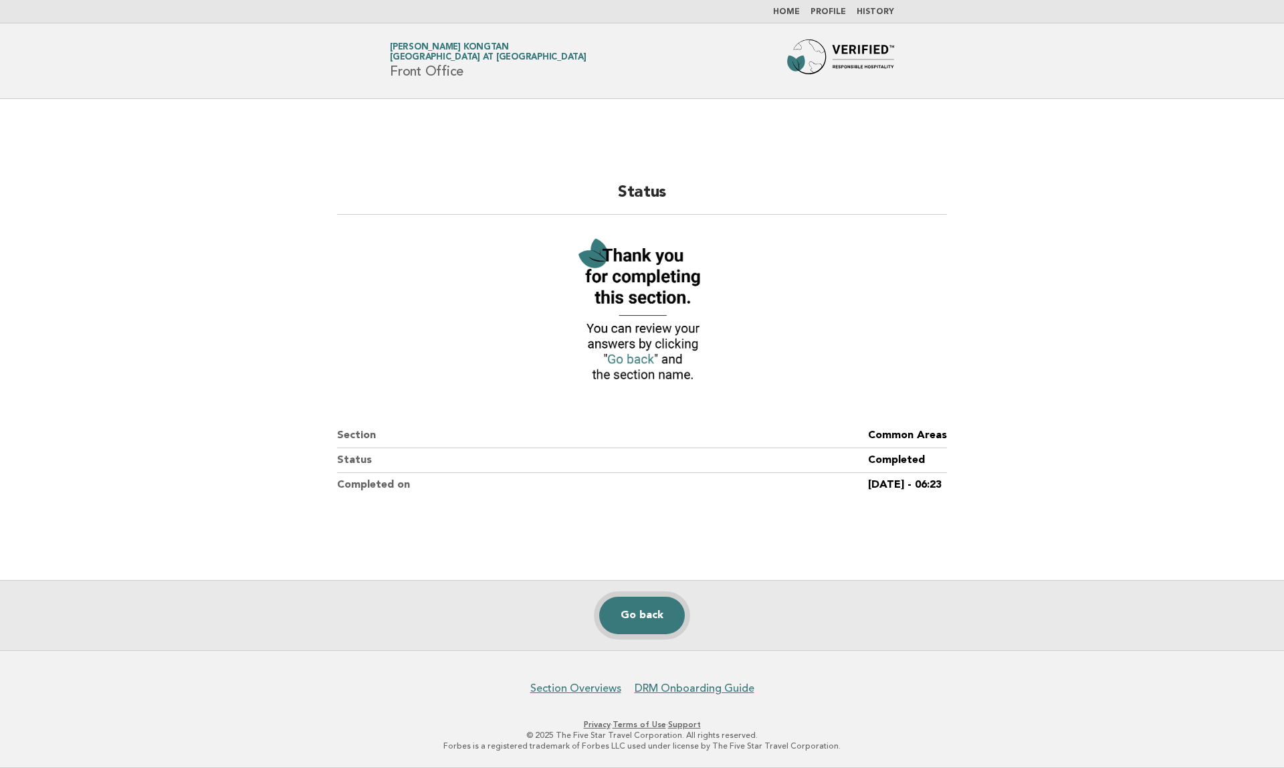
click at [649, 604] on link "Go back" at bounding box center [642, 615] width 86 height 37
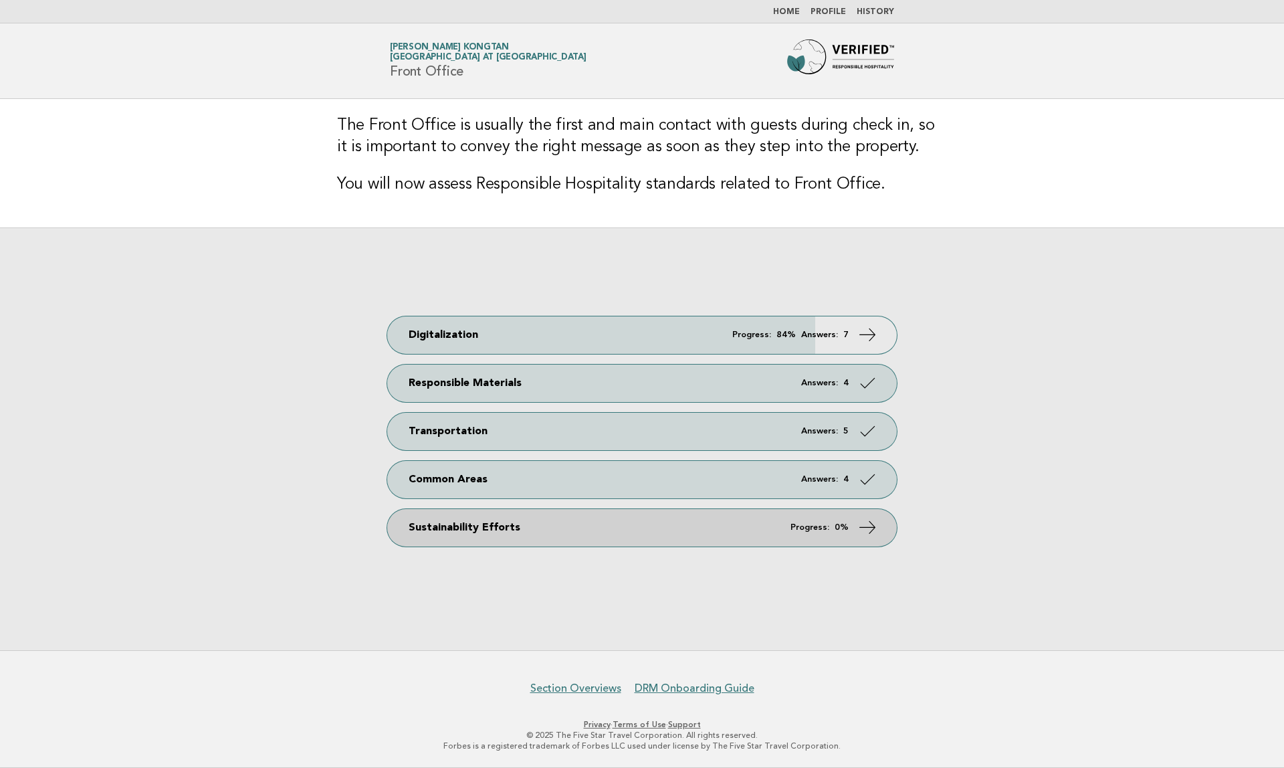
click at [591, 534] on link "Sustainability Efforts Progress: 0%" at bounding box center [642, 527] width 510 height 37
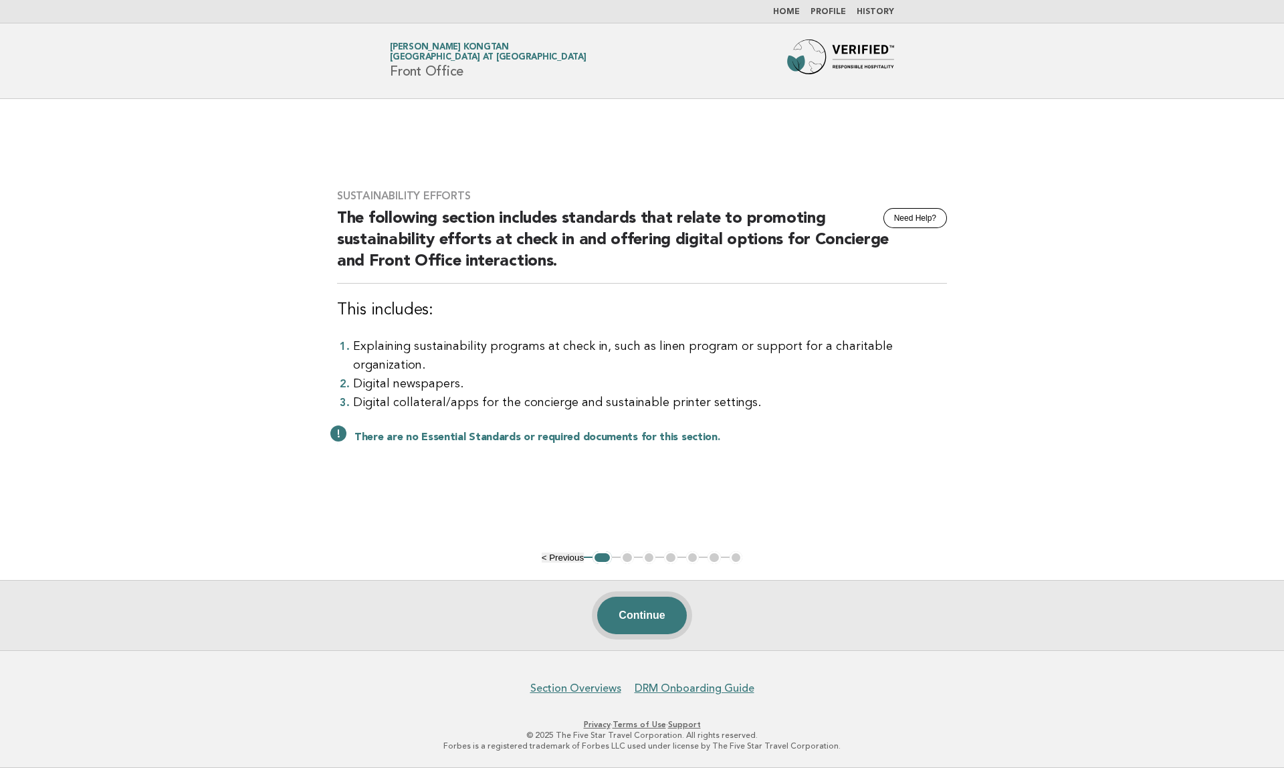
click at [668, 619] on button "Continue" at bounding box center [641, 615] width 89 height 37
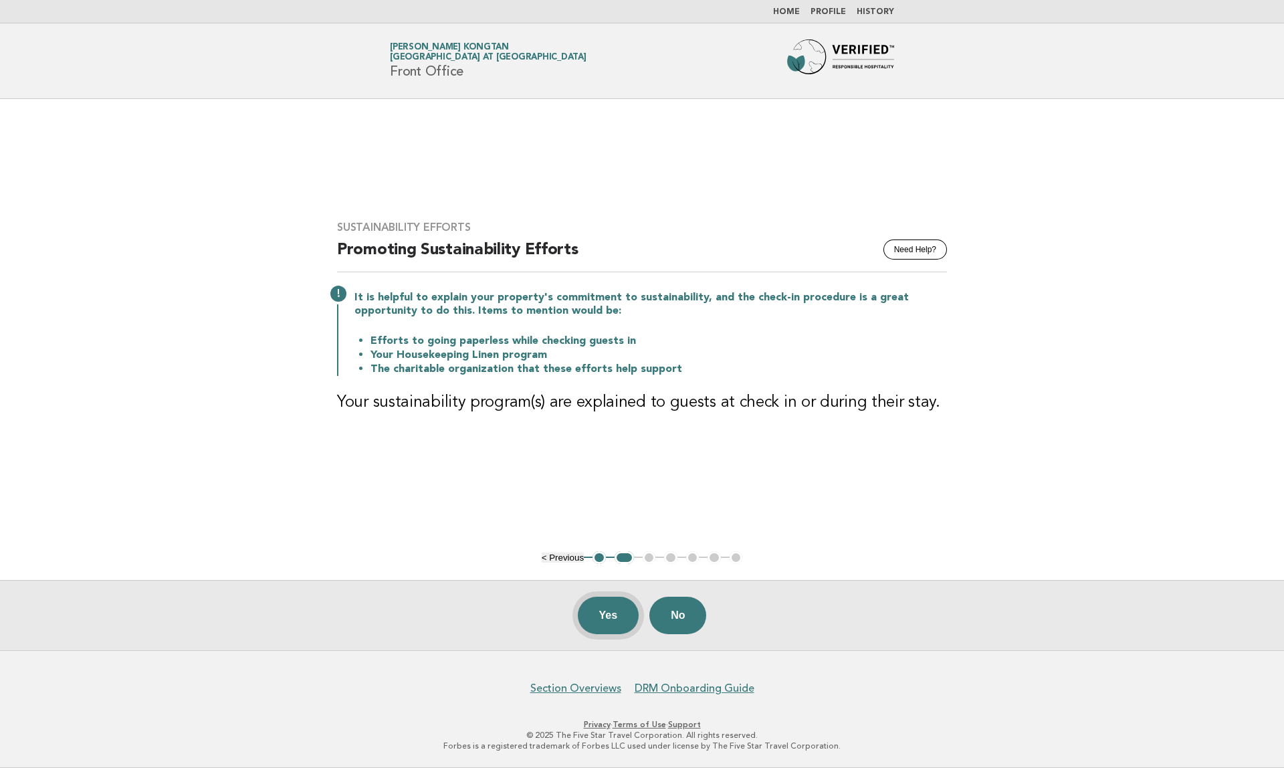
click at [593, 625] on button "Yes" at bounding box center [609, 615] width 62 height 37
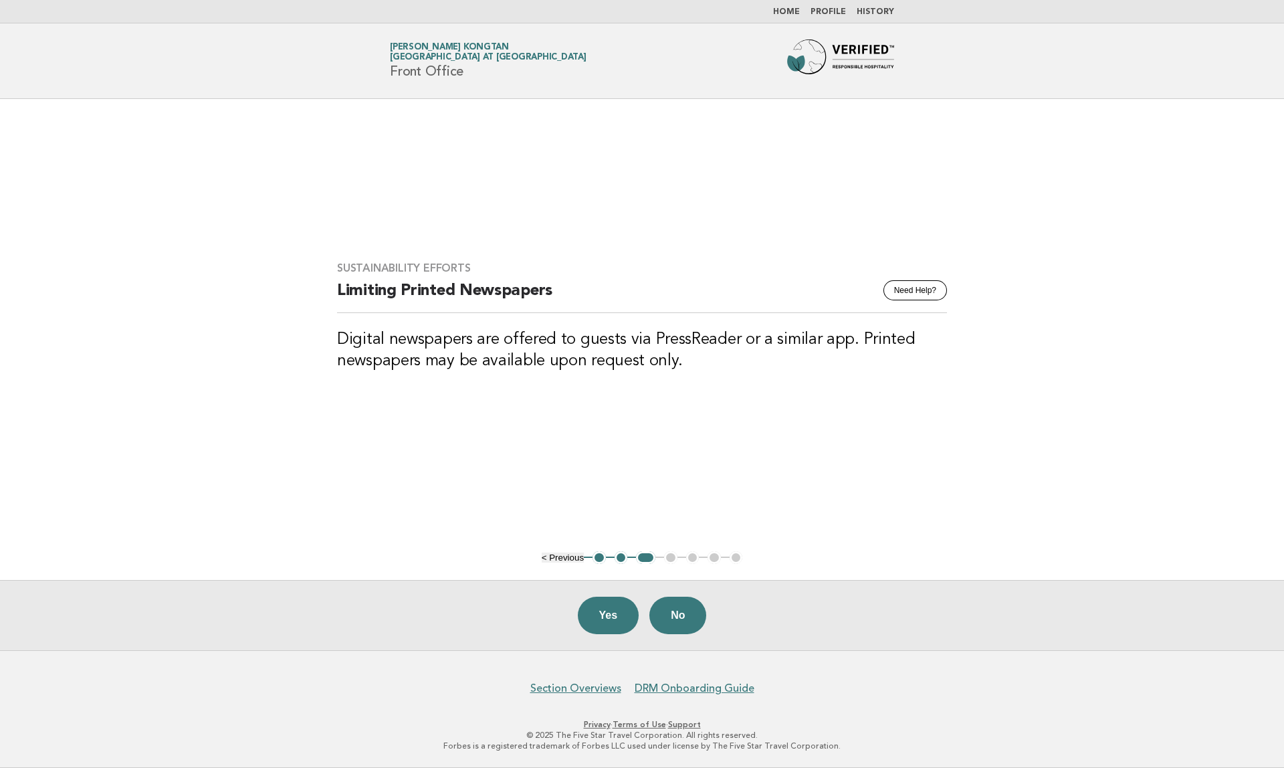
click at [621, 557] on button "2" at bounding box center [621, 557] width 13 height 13
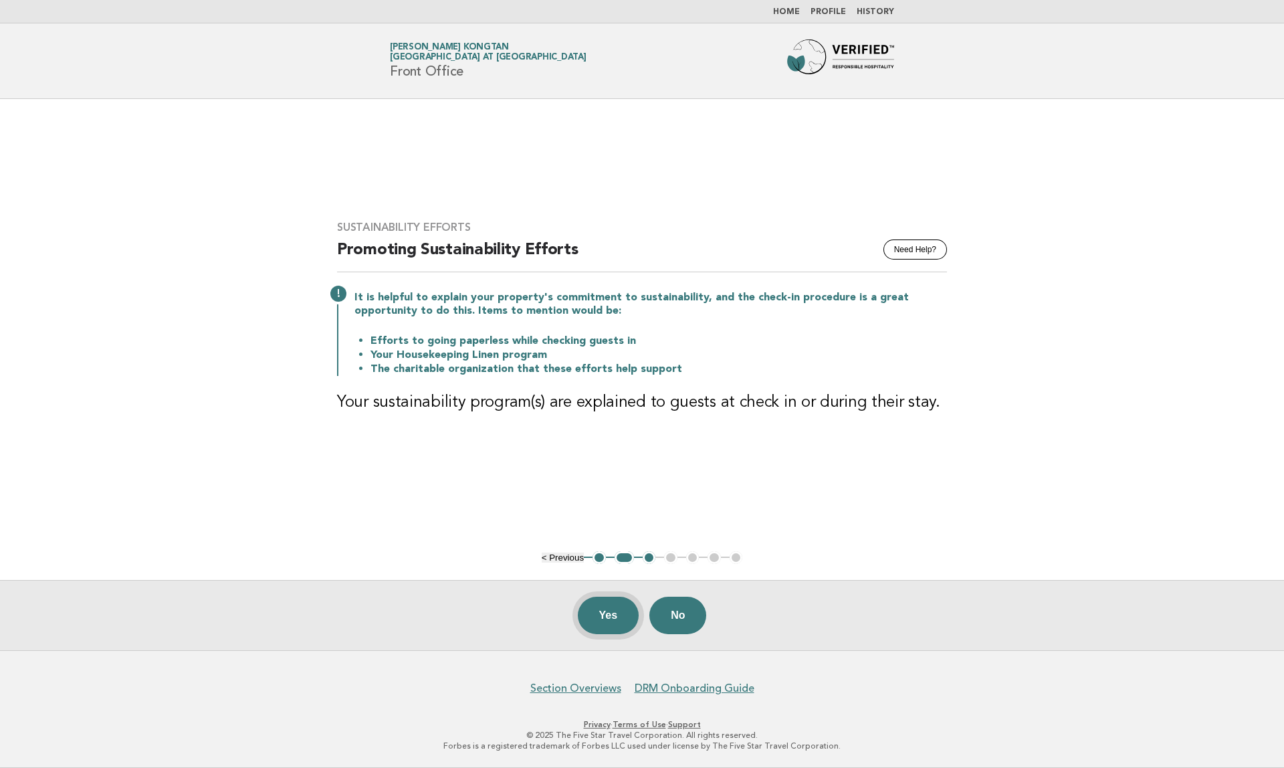
click at [620, 618] on button "Yes" at bounding box center [609, 615] width 62 height 37
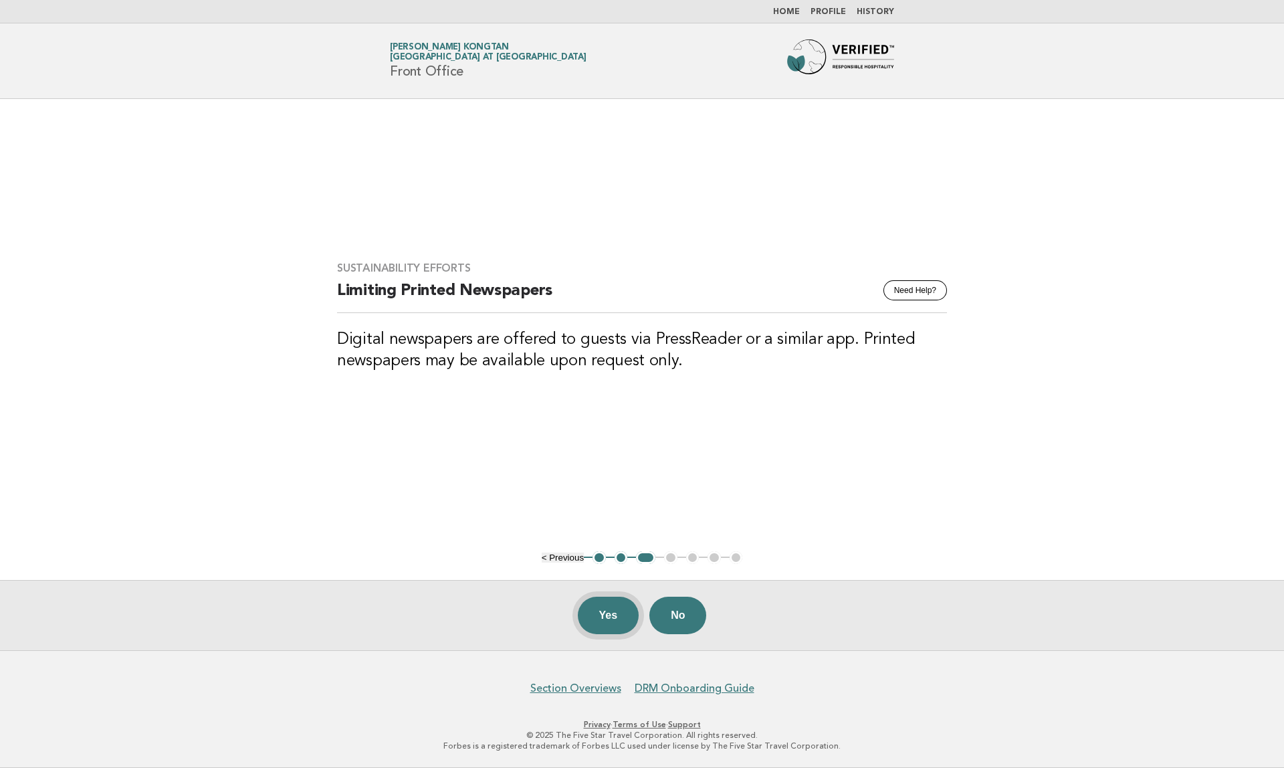
click at [610, 620] on button "Yes" at bounding box center [609, 615] width 62 height 37
click at [607, 629] on button "Yes" at bounding box center [609, 615] width 62 height 37
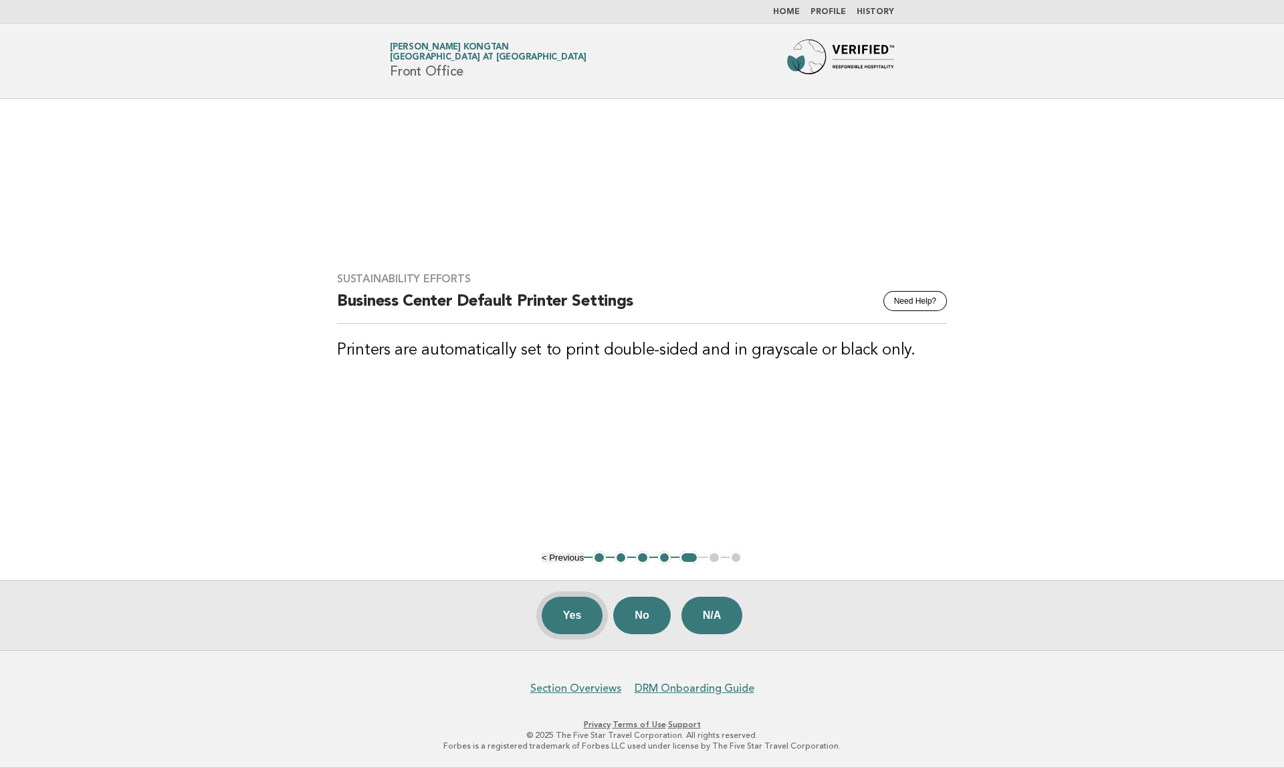
click at [583, 623] on button "Yes" at bounding box center [573, 615] width 62 height 37
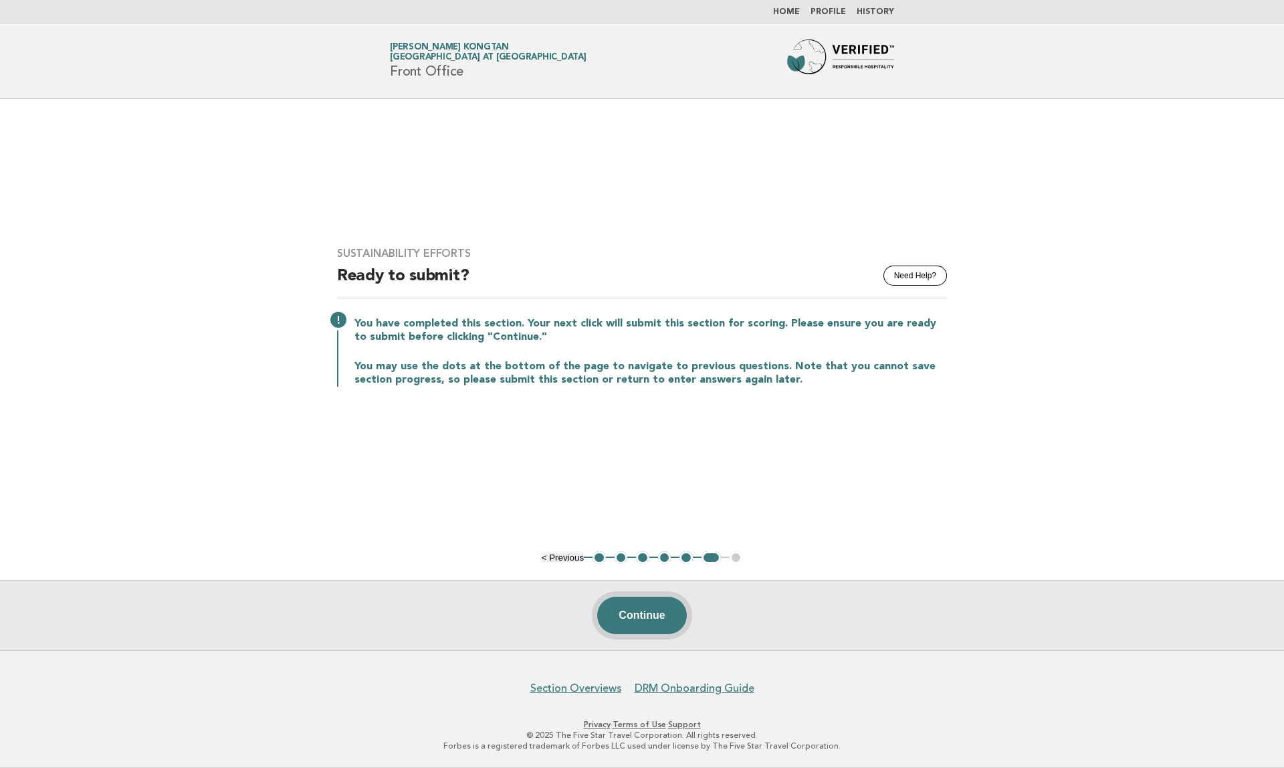
click at [619, 620] on button "Continue" at bounding box center [641, 615] width 89 height 37
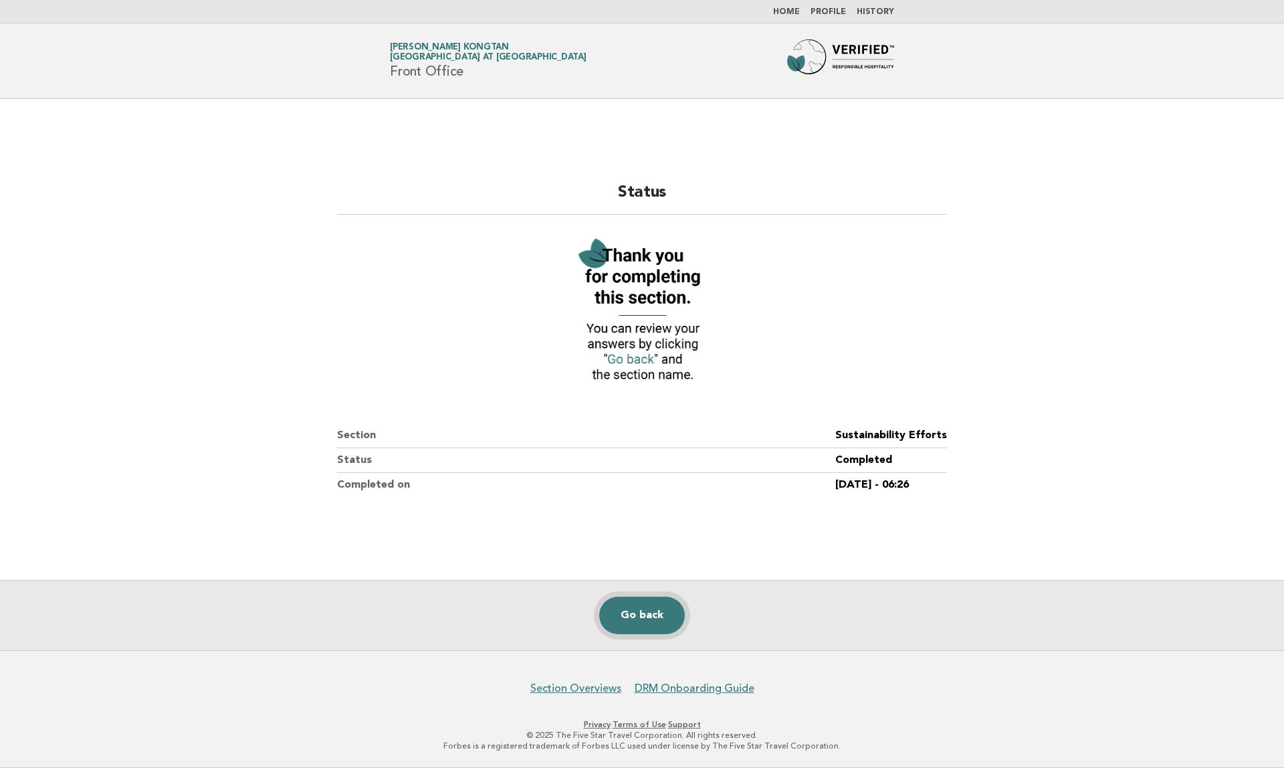
click at [649, 615] on link "Go back" at bounding box center [642, 615] width 86 height 37
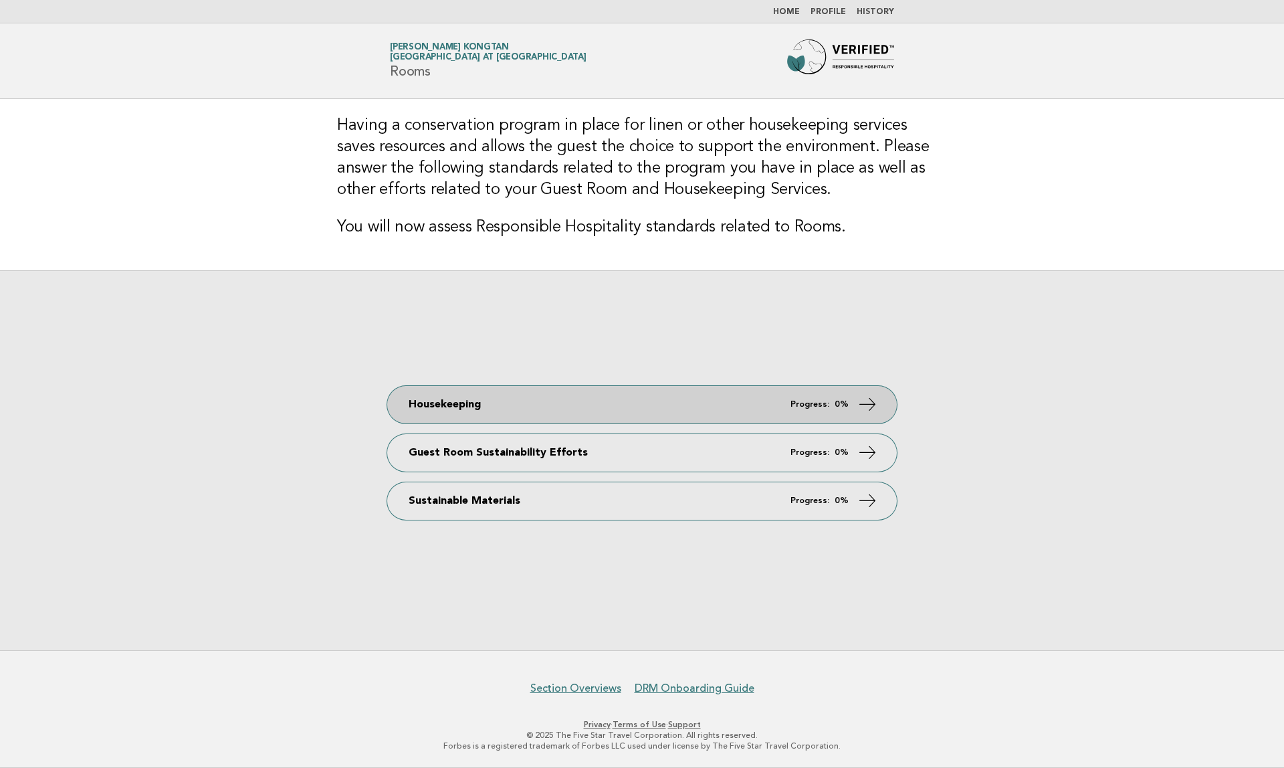
click at [748, 410] on link "Housekeeping Progress: 0%" at bounding box center [642, 404] width 510 height 37
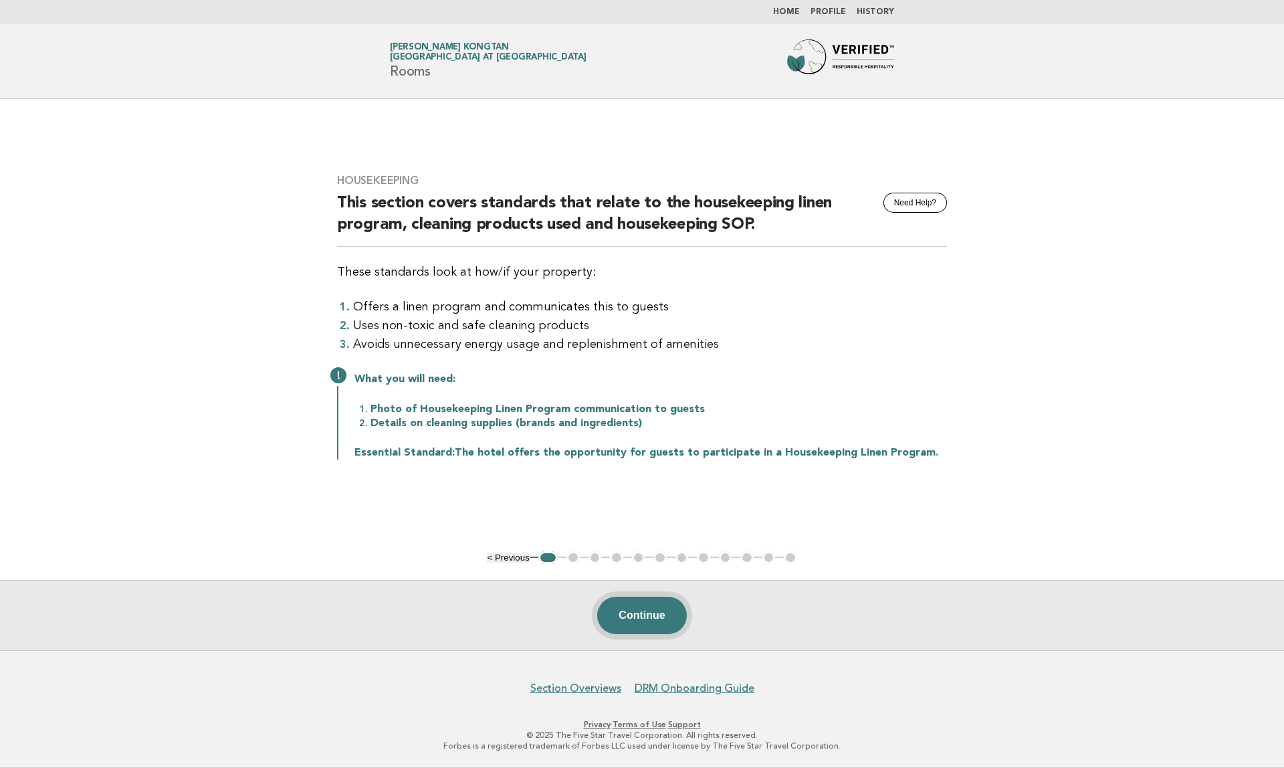
click at [641, 619] on button "Continue" at bounding box center [641, 615] width 89 height 37
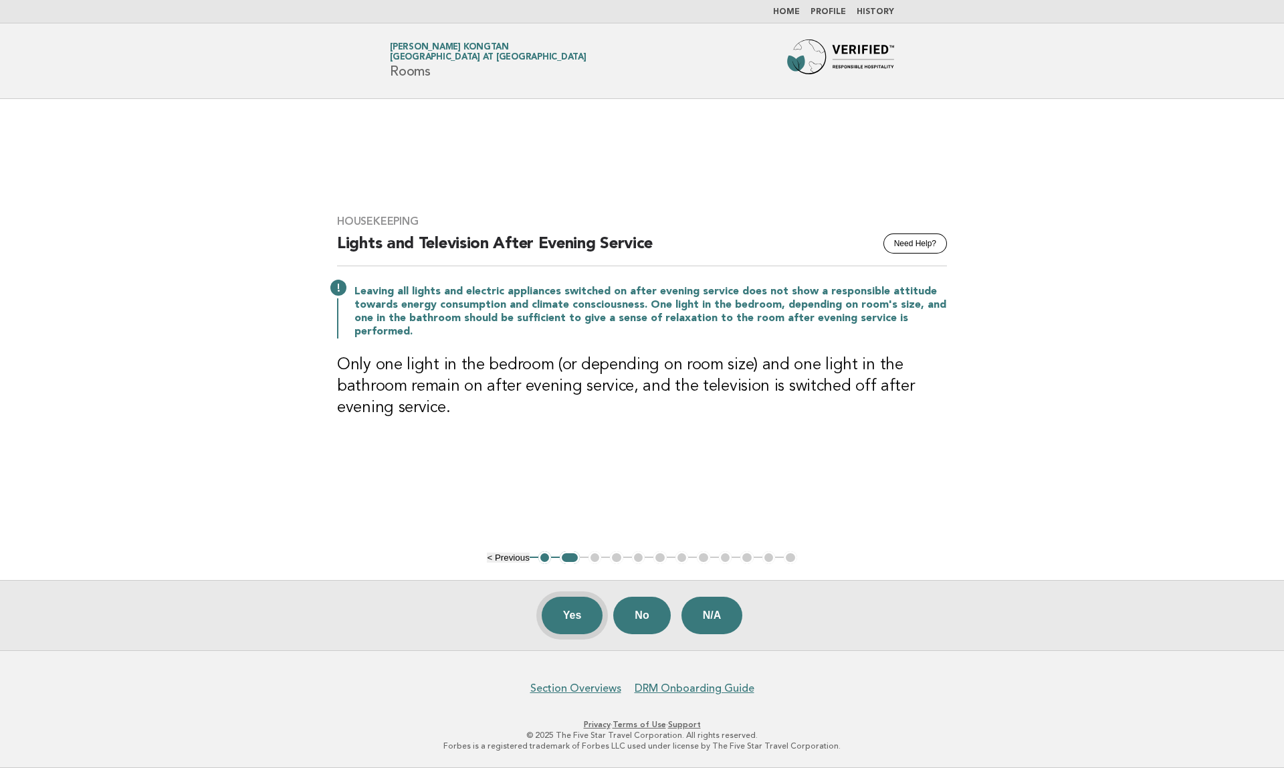
click at [590, 621] on button "Yes" at bounding box center [573, 615] width 62 height 37
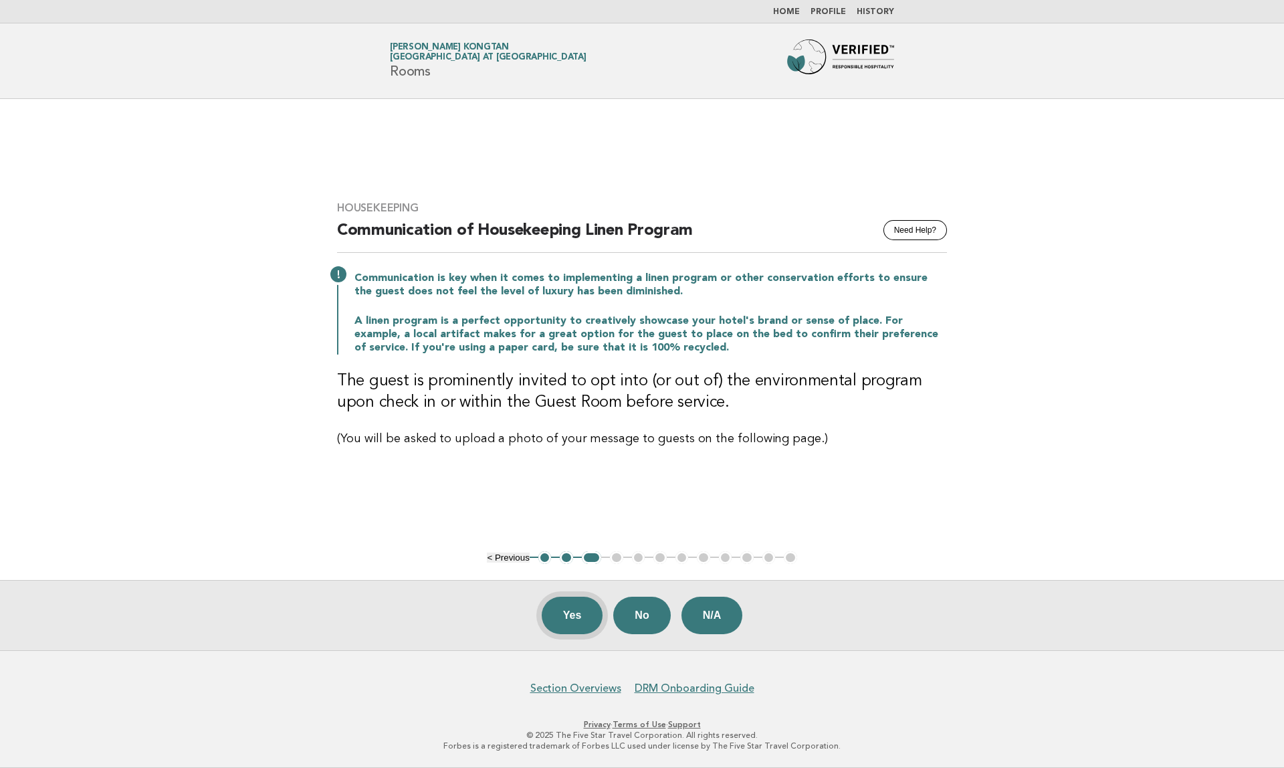
click at [548, 607] on button "Yes" at bounding box center [573, 615] width 62 height 37
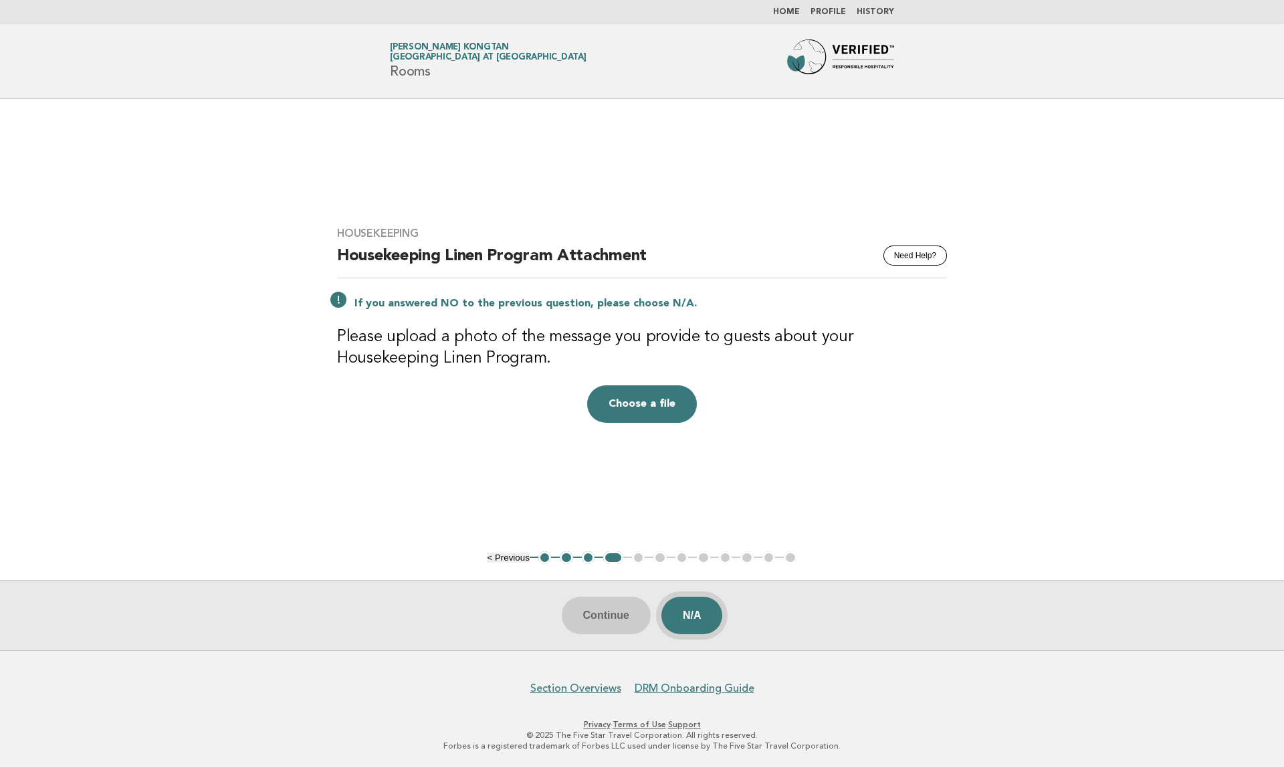
click at [688, 617] on button "N/A" at bounding box center [693, 615] width 62 height 37
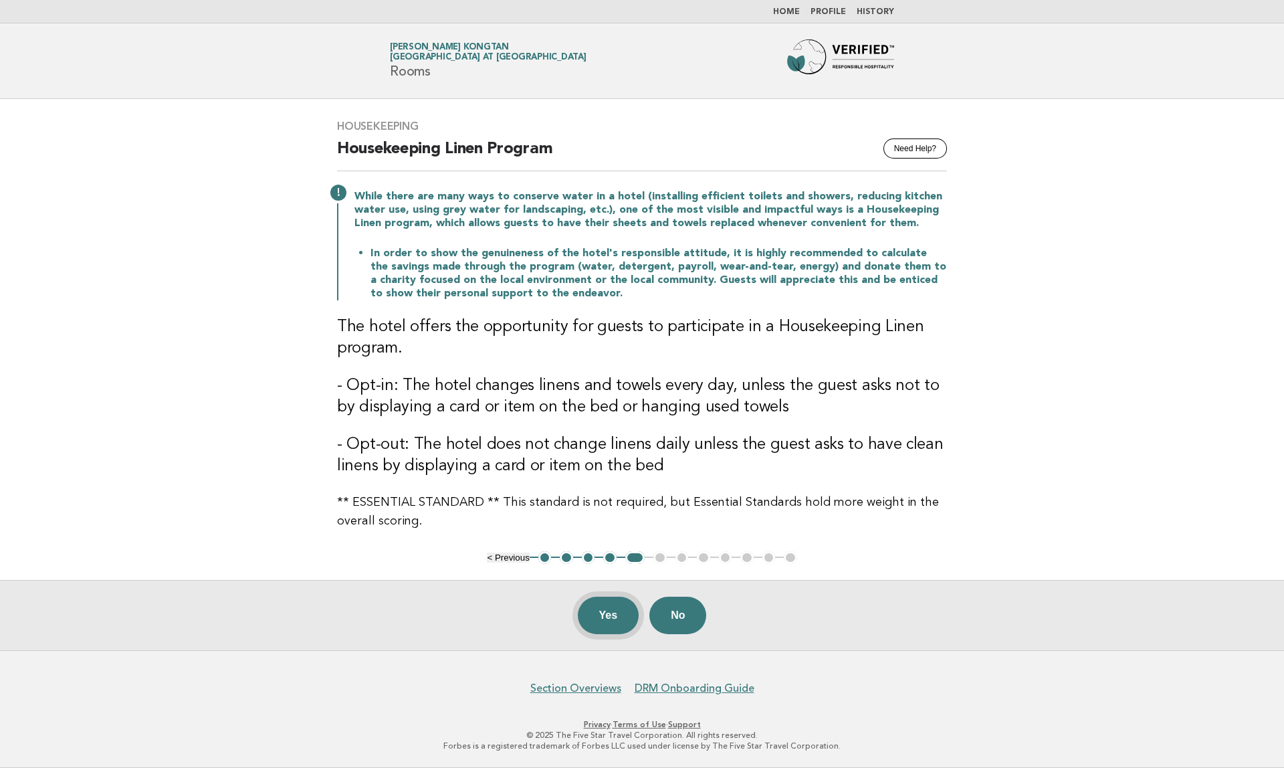
click at [621, 629] on button "Yes" at bounding box center [609, 615] width 62 height 37
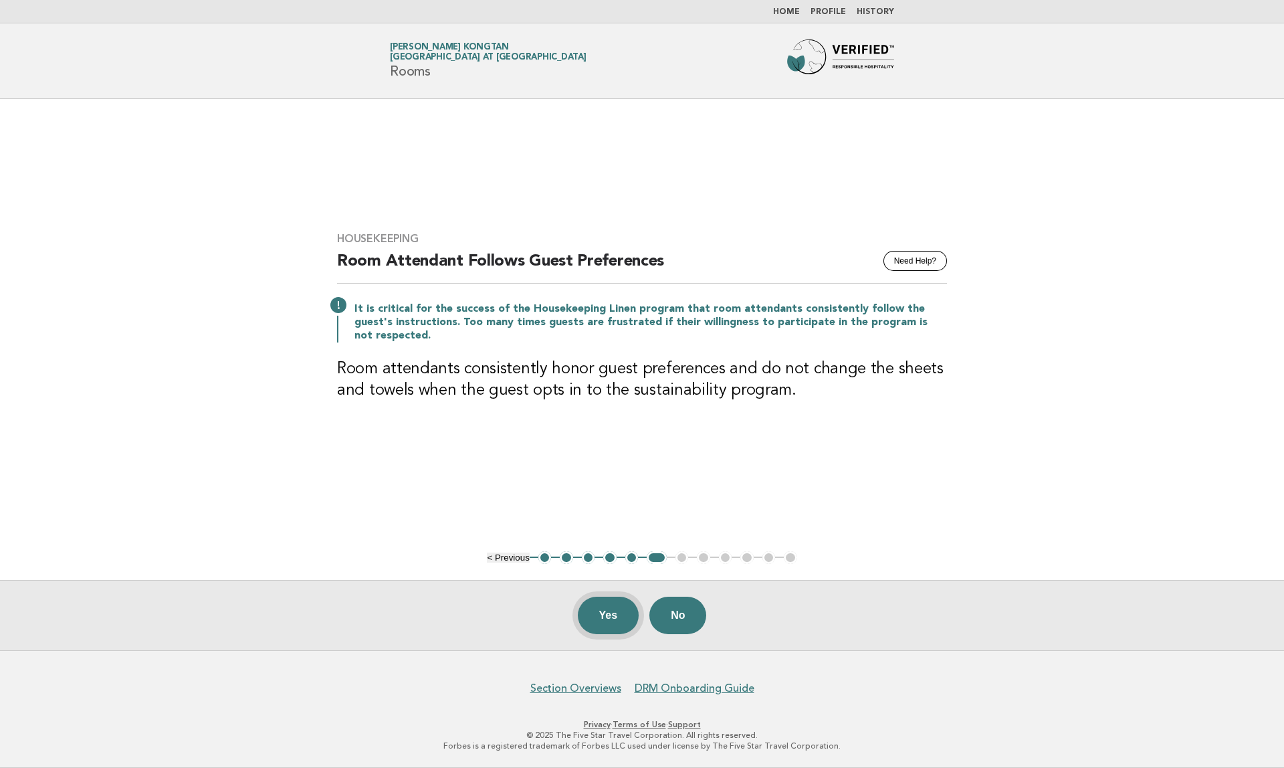
click at [623, 629] on button "Yes" at bounding box center [609, 615] width 62 height 37
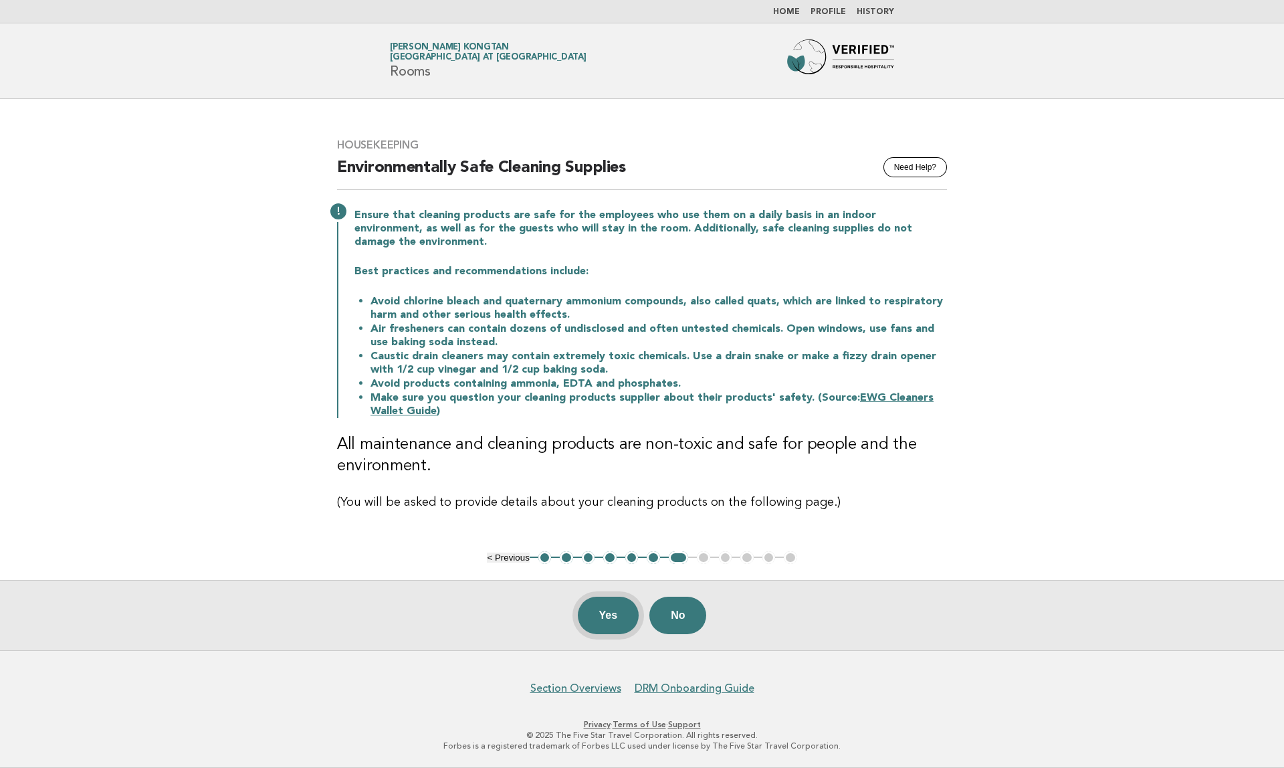
click at [609, 621] on button "Yes" at bounding box center [609, 615] width 62 height 37
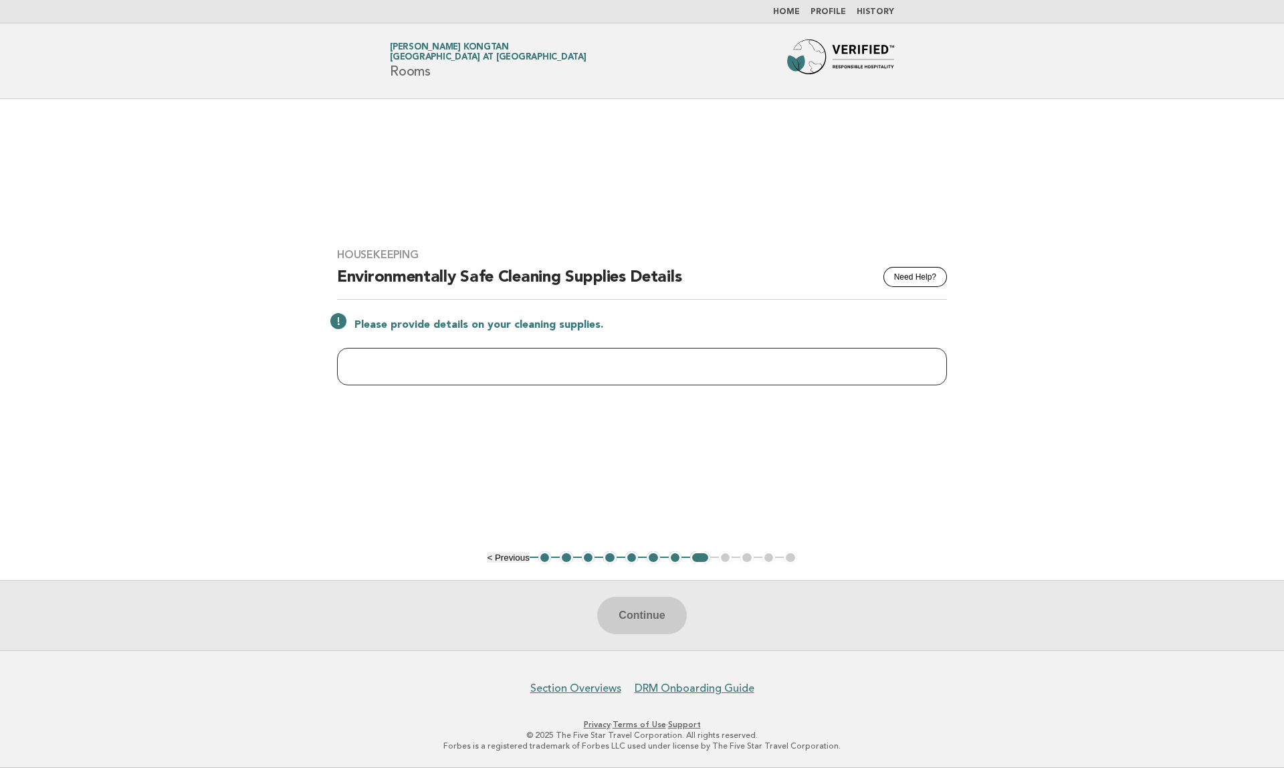
click at [631, 365] on input "text" at bounding box center [642, 366] width 610 height 37
type input "*"
click at [671, 603] on button "Continue" at bounding box center [641, 615] width 89 height 37
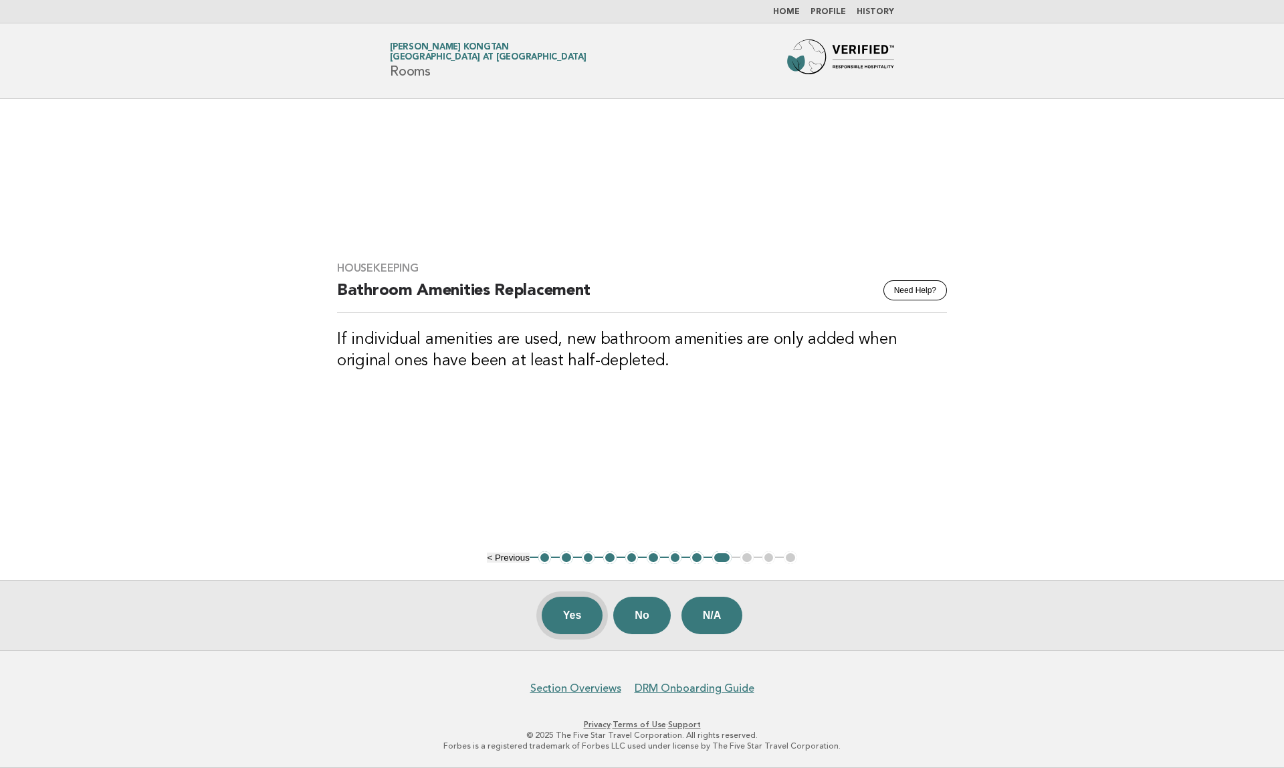
click at [587, 618] on button "Yes" at bounding box center [573, 615] width 62 height 37
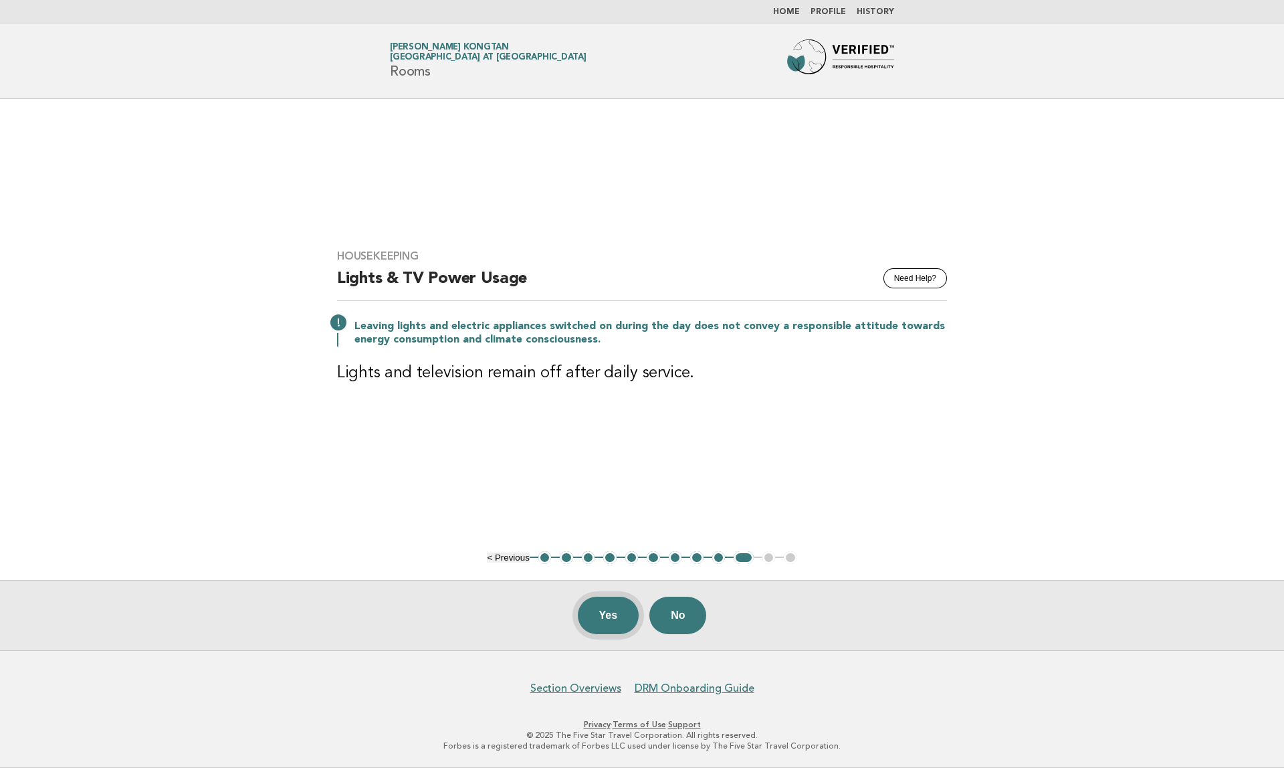
click at [611, 609] on button "Yes" at bounding box center [609, 615] width 62 height 37
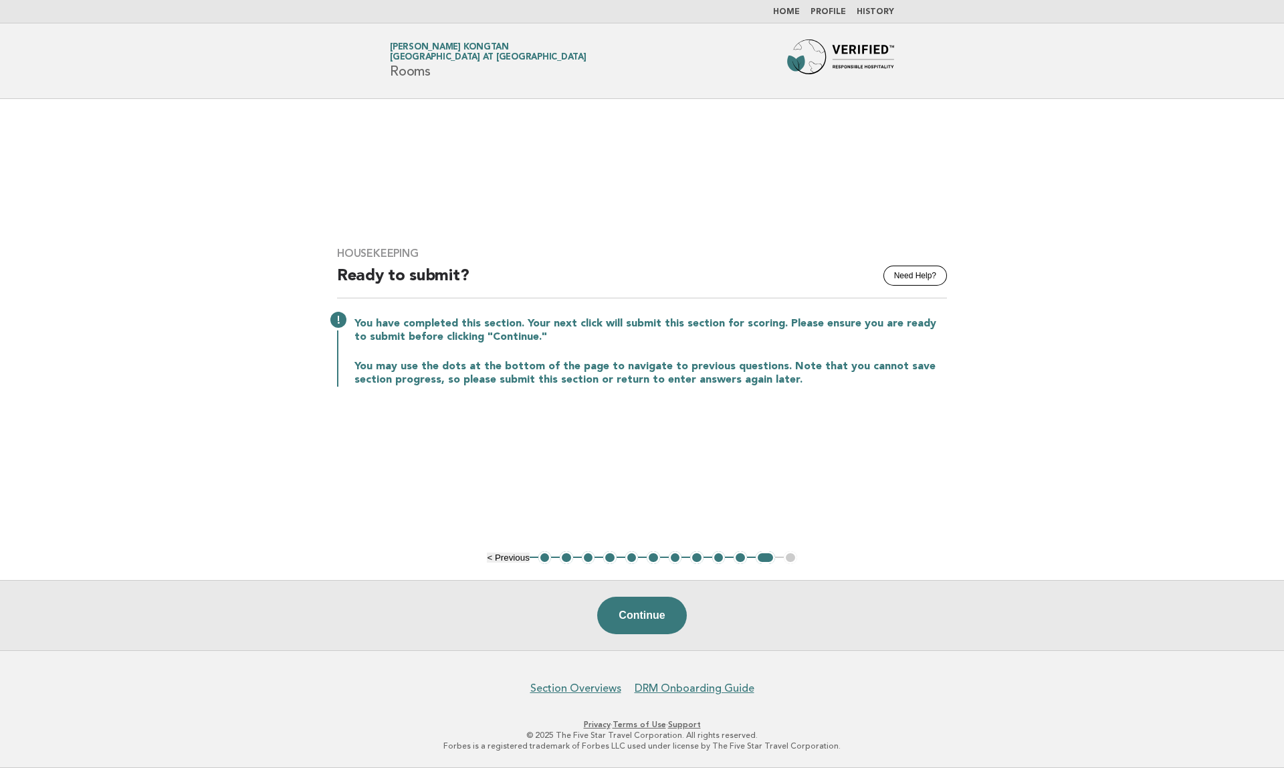
click at [787, 13] on link "Home" at bounding box center [786, 12] width 27 height 8
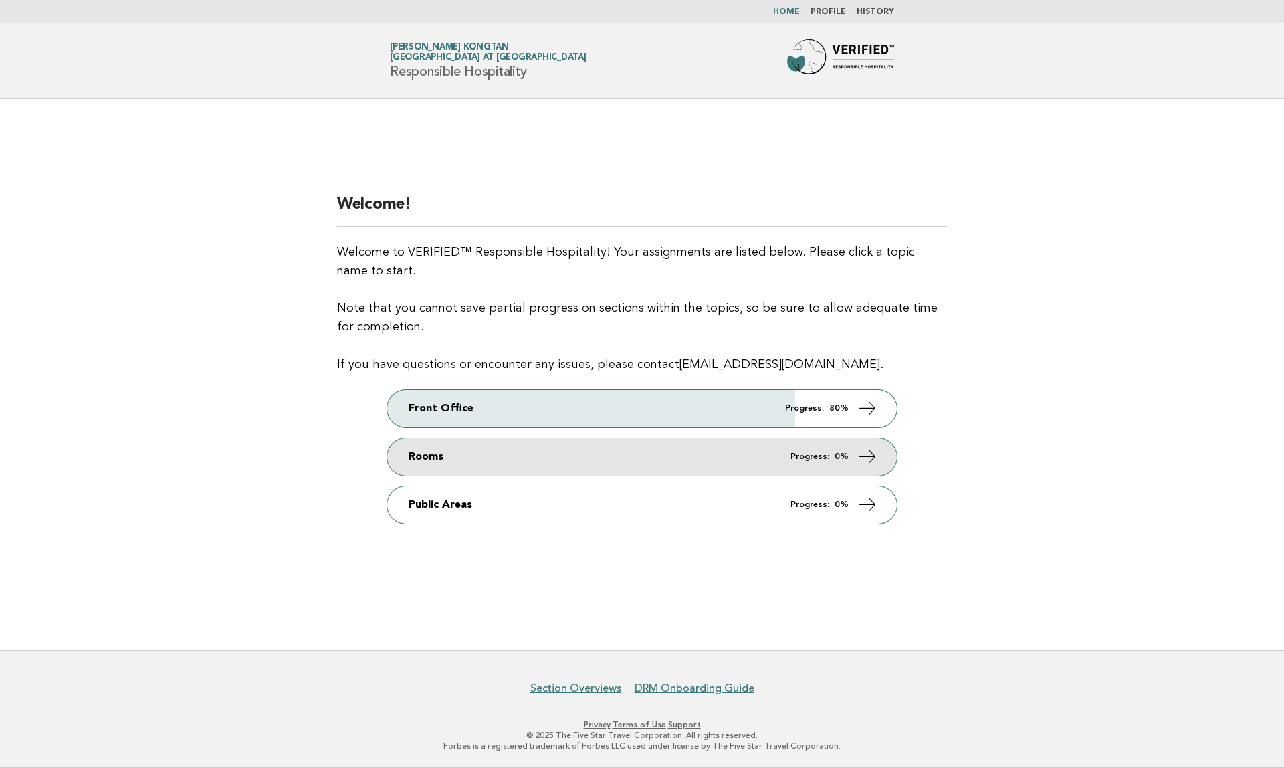
click at [749, 456] on link "Rooms Progress: 0%" at bounding box center [642, 456] width 510 height 37
click at [843, 459] on strong "0%" at bounding box center [842, 456] width 14 height 9
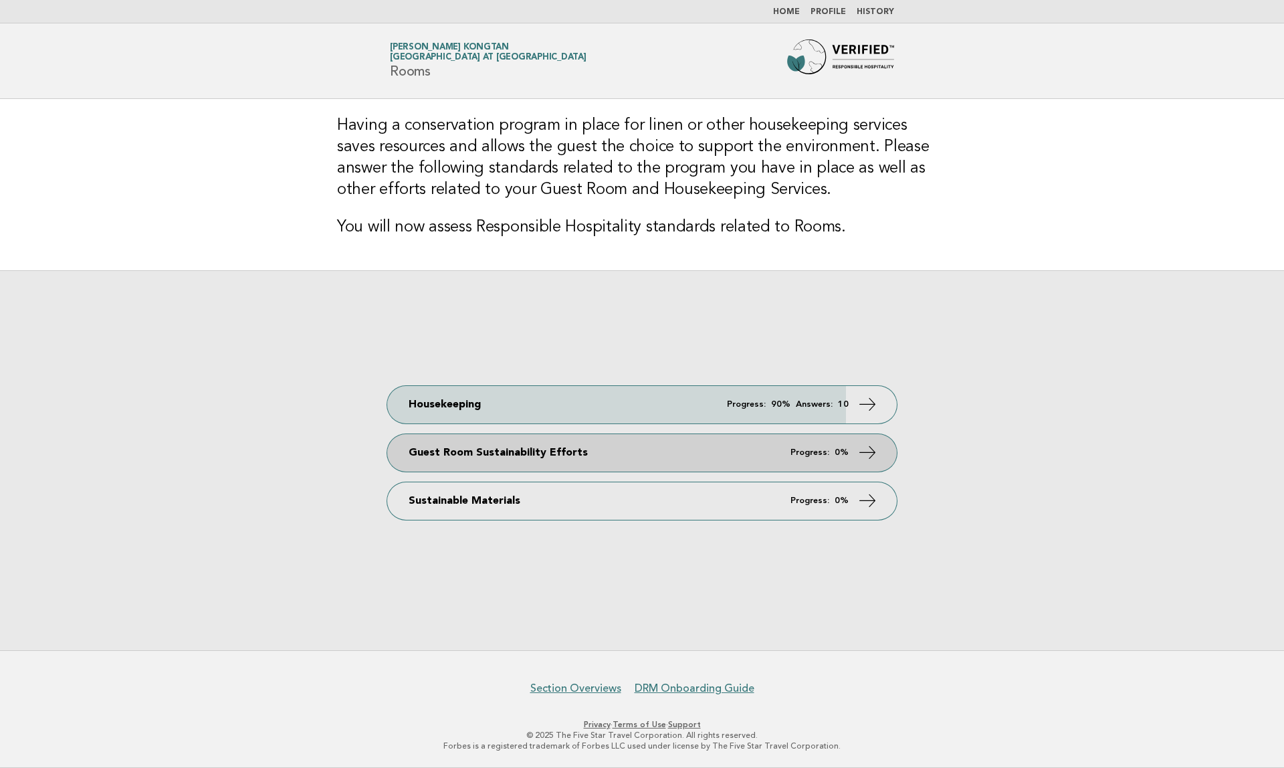
click at [687, 456] on link "Guest Room Sustainability Efforts Progress: 0%" at bounding box center [642, 452] width 510 height 37
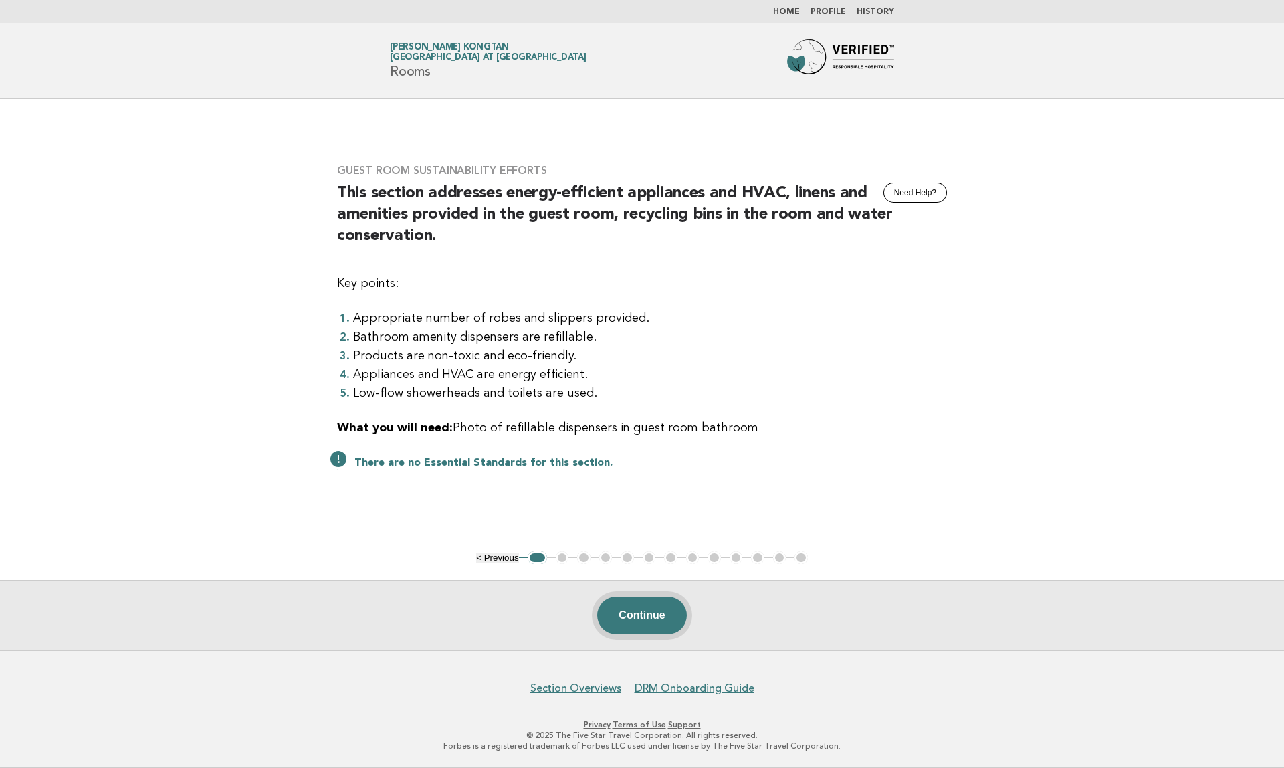
click at [660, 616] on button "Continue" at bounding box center [641, 615] width 89 height 37
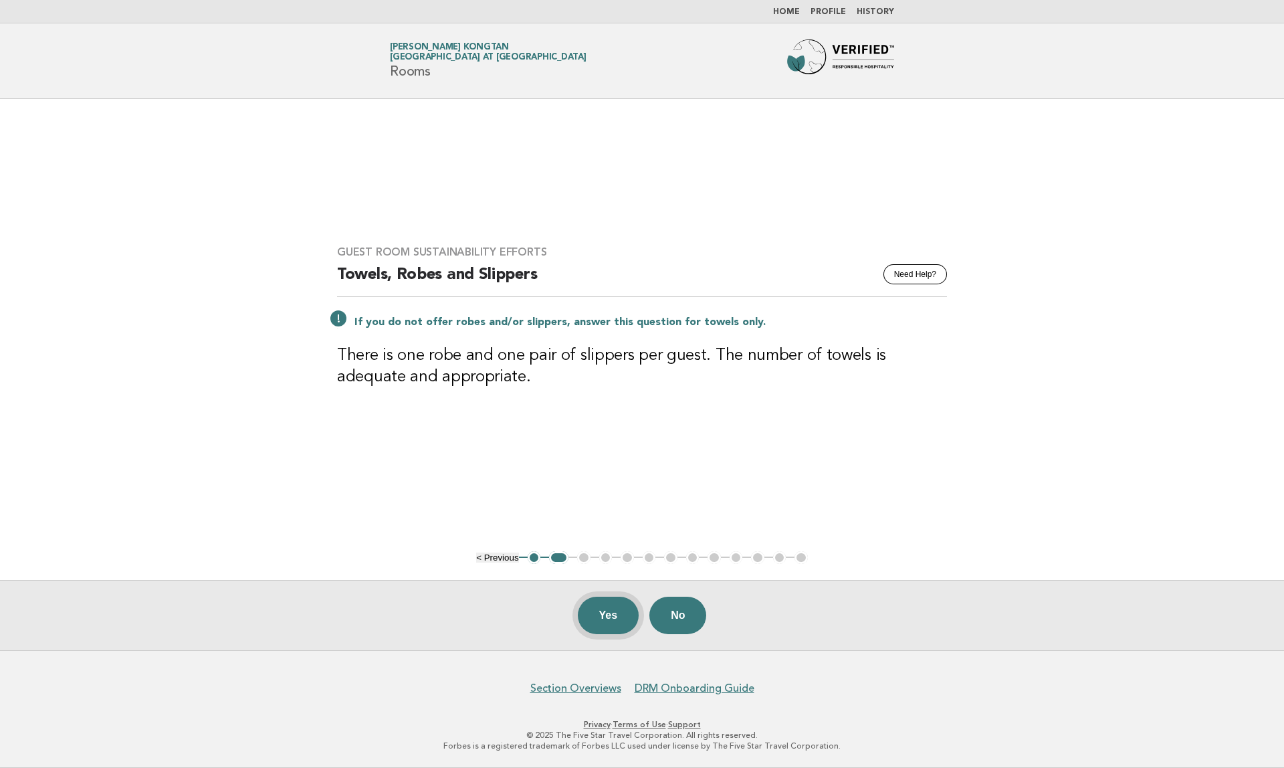
click at [612, 619] on button "Yes" at bounding box center [609, 615] width 62 height 37
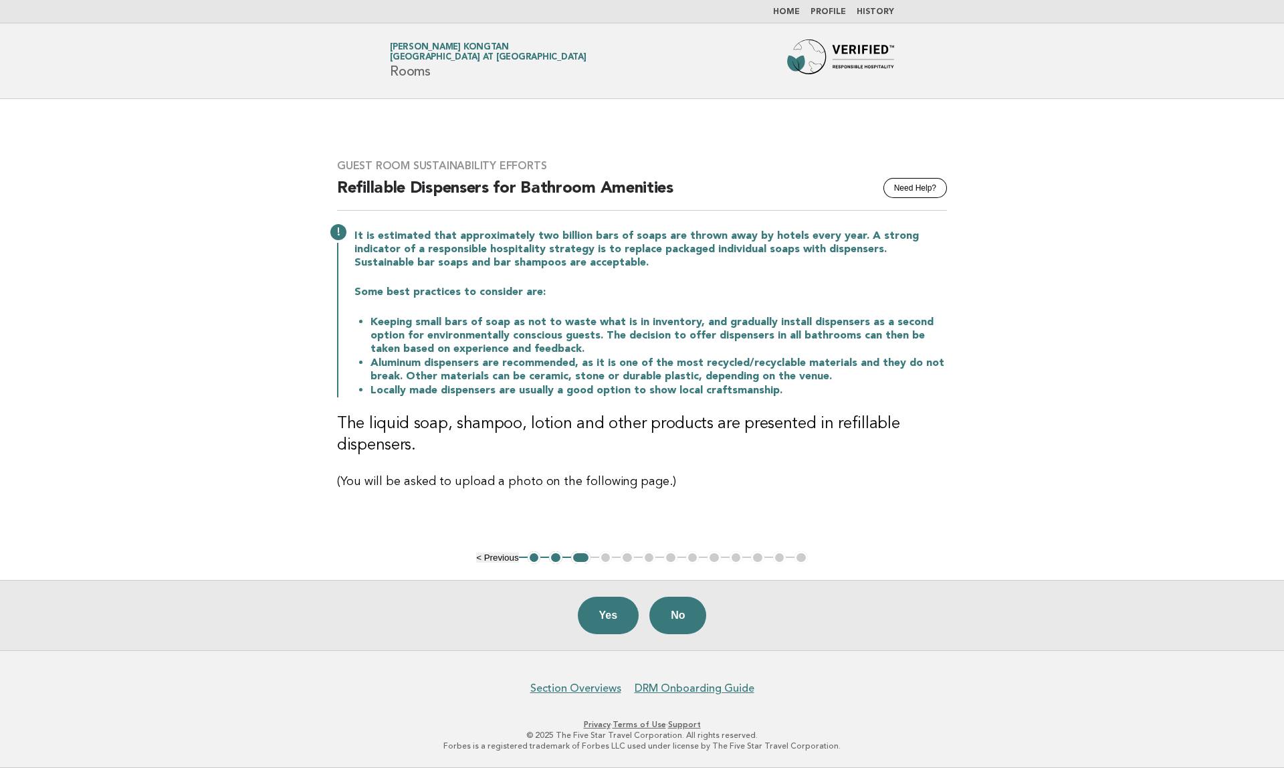
click at [598, 596] on div "Yes No" at bounding box center [642, 615] width 1284 height 70
click at [607, 607] on button "Yes" at bounding box center [609, 615] width 62 height 37
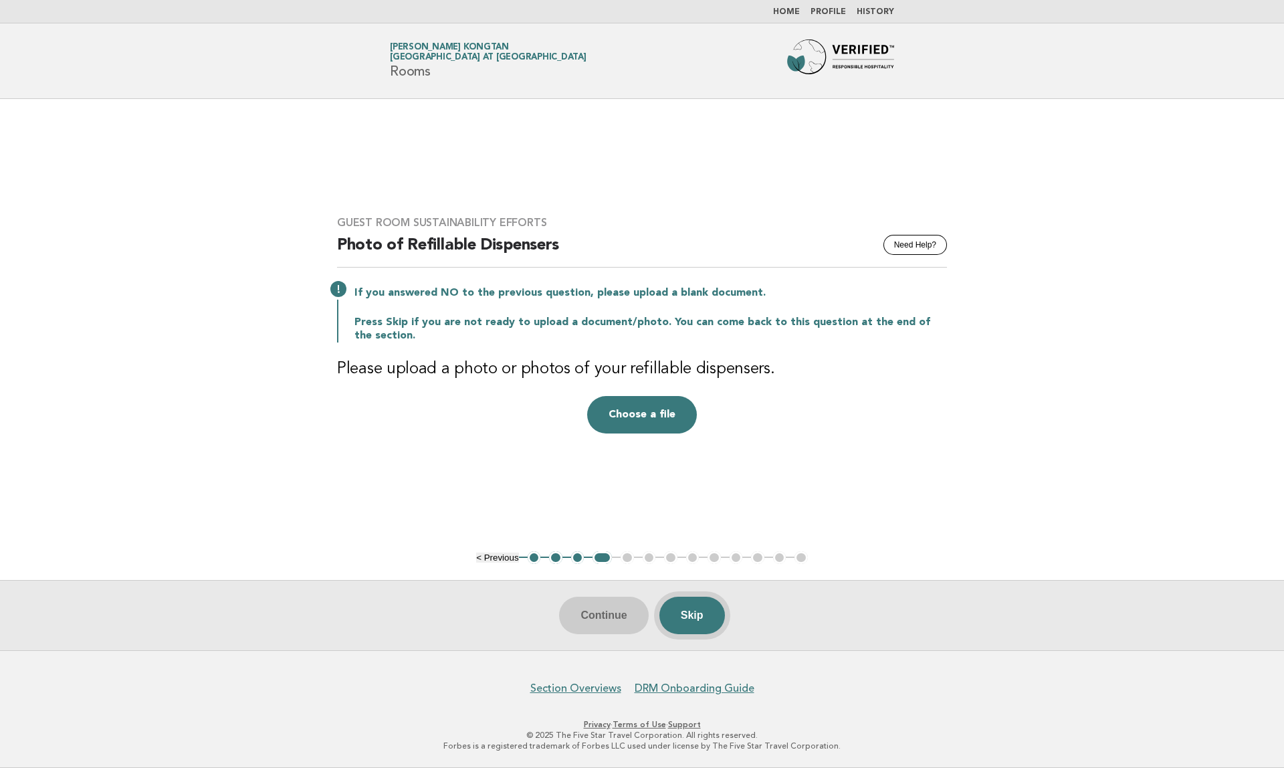
click at [714, 606] on button "Skip" at bounding box center [693, 615] width 66 height 37
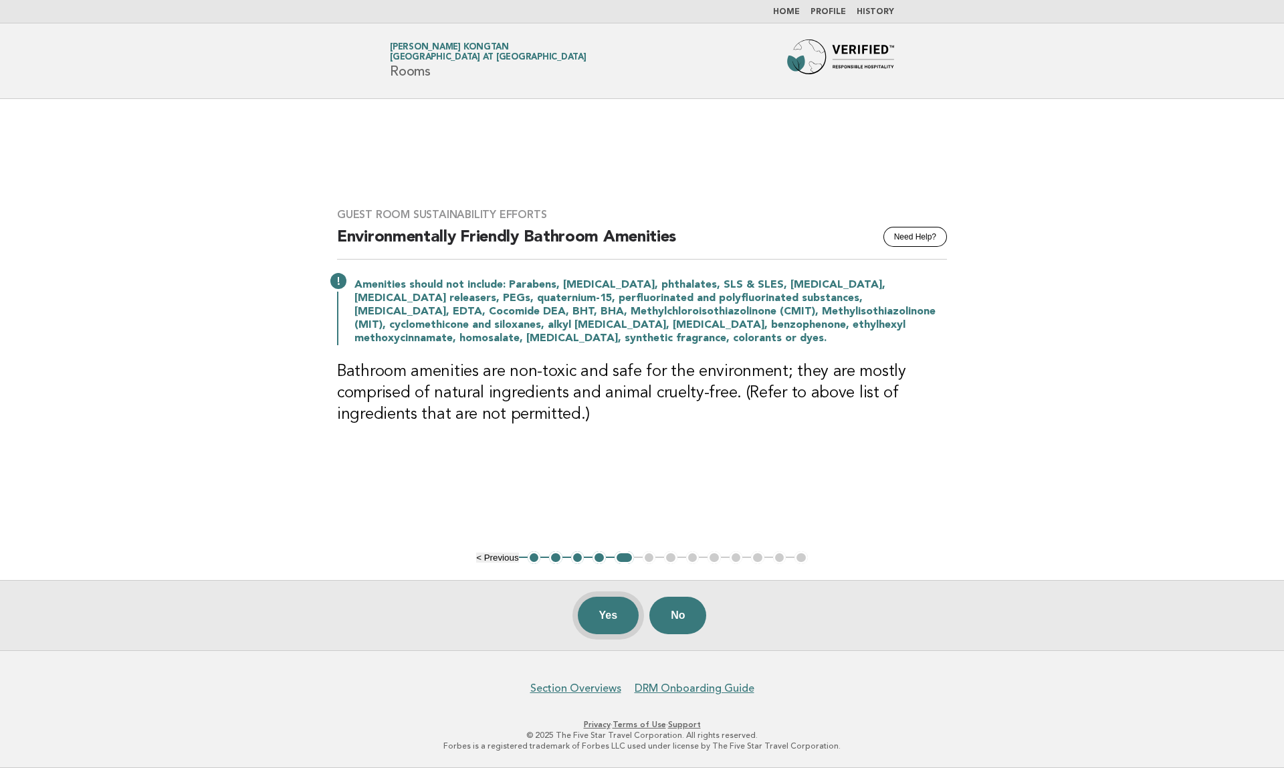
click at [620, 615] on button "Yes" at bounding box center [609, 615] width 62 height 37
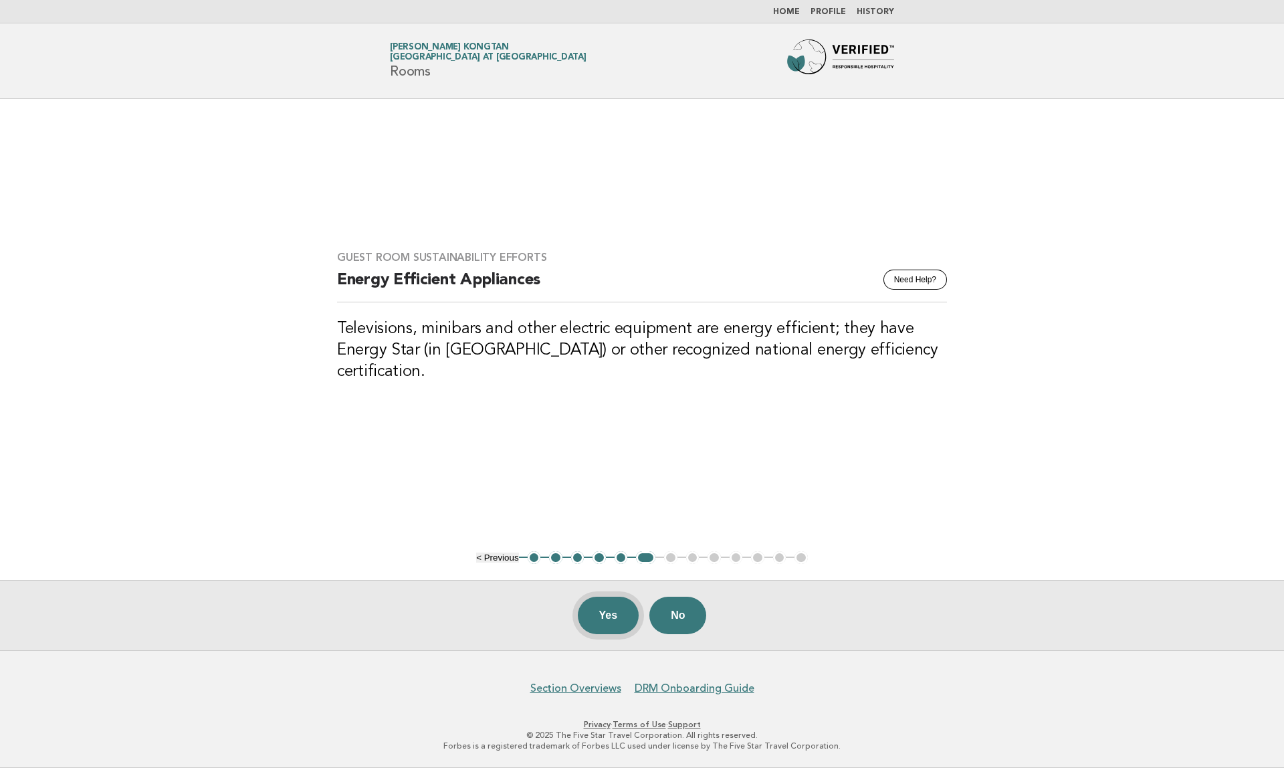
click at [604, 629] on button "Yes" at bounding box center [609, 615] width 62 height 37
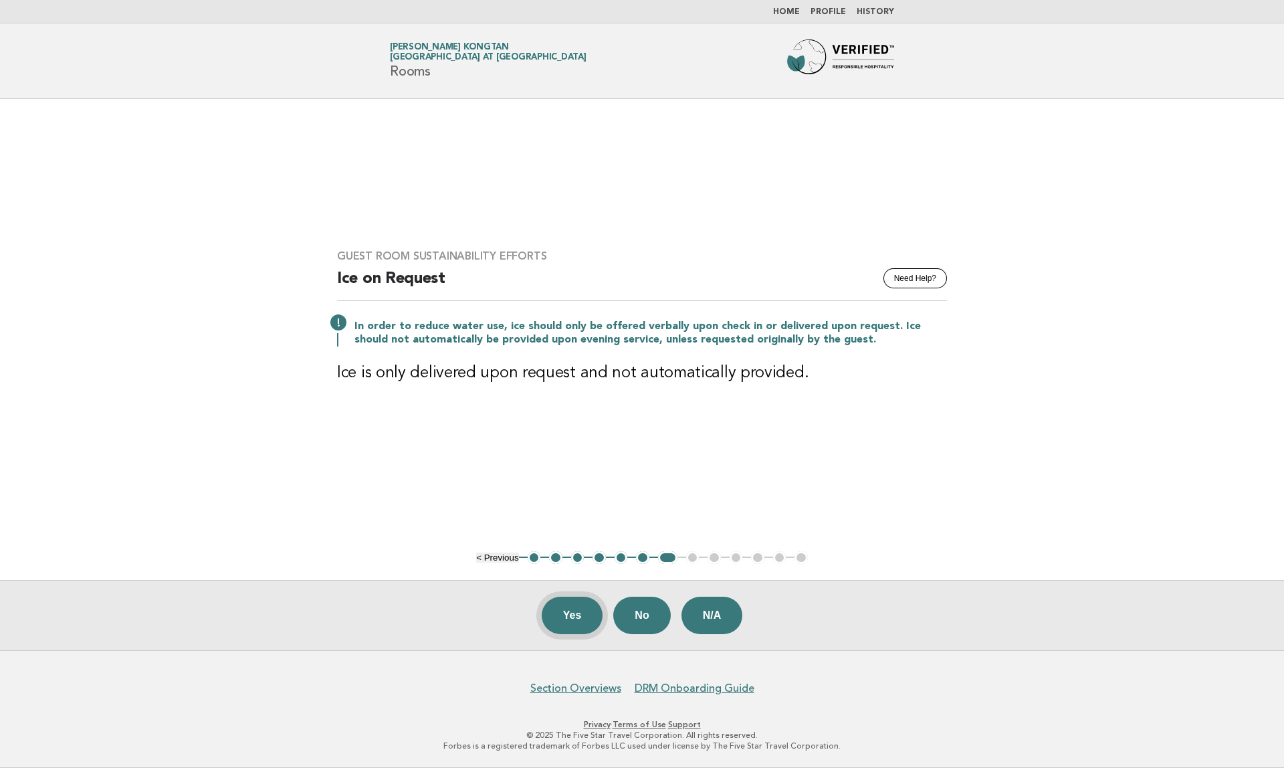
click at [579, 618] on button "Yes" at bounding box center [573, 615] width 62 height 37
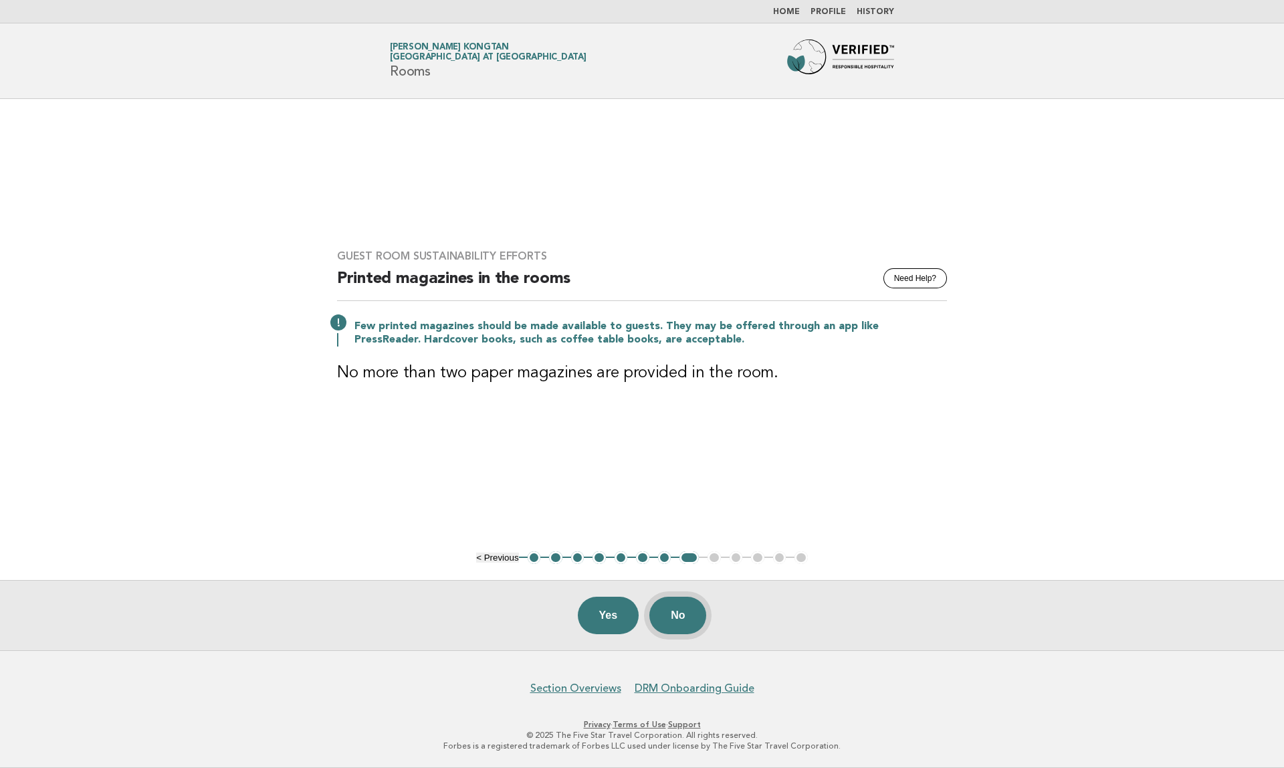
click at [681, 603] on button "No" at bounding box center [677, 615] width 57 height 37
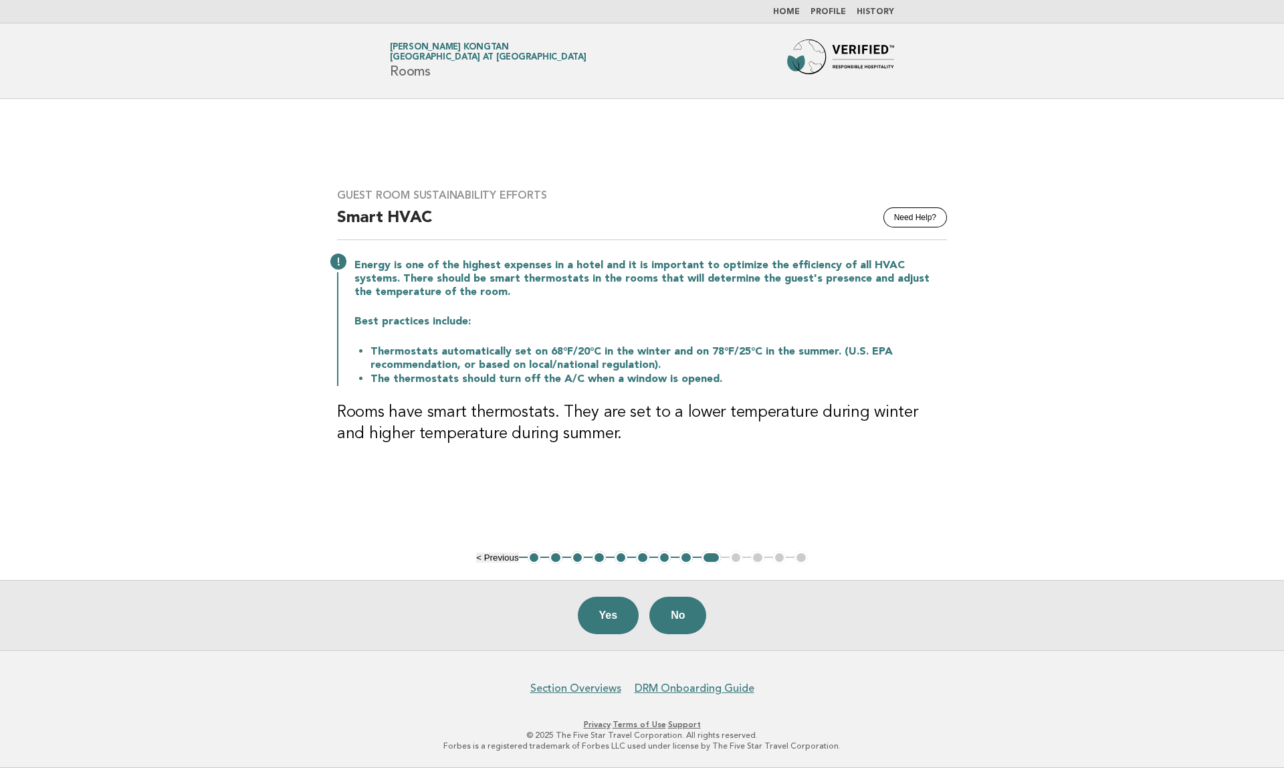
click at [682, 557] on button "8" at bounding box center [686, 557] width 13 height 13
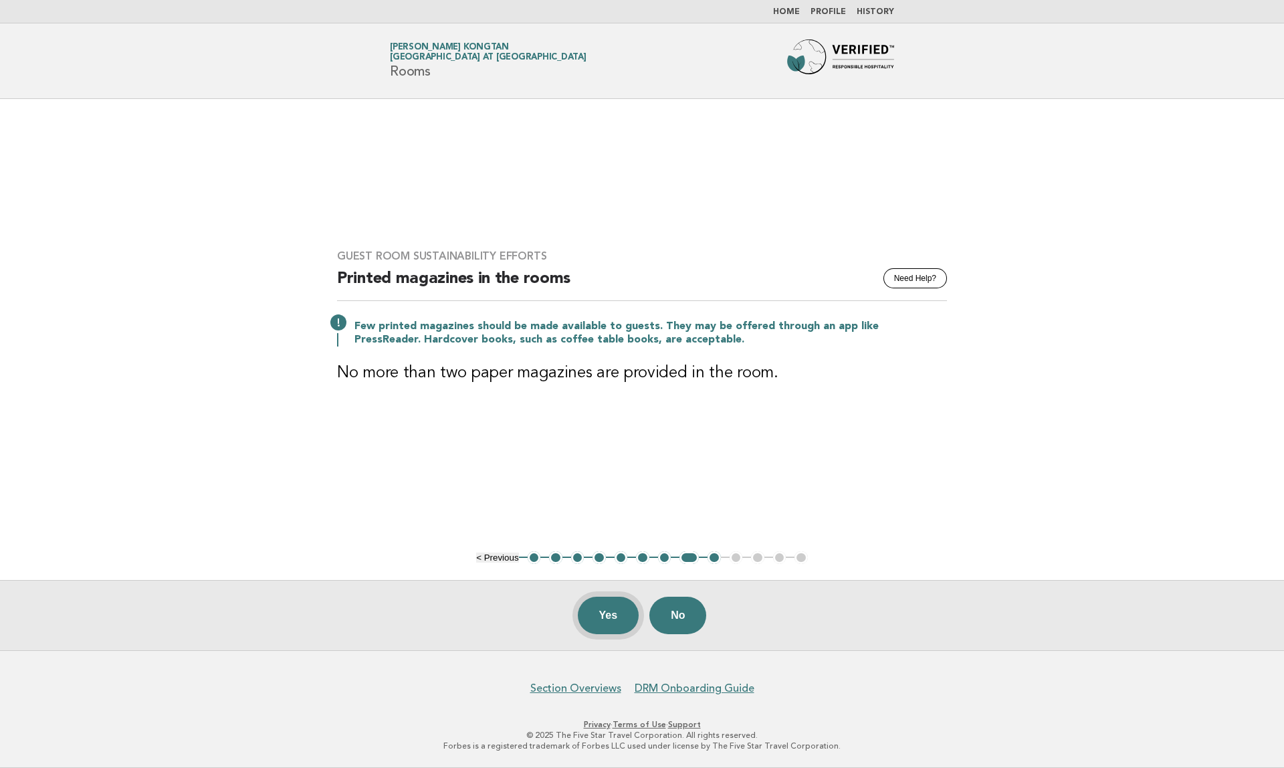
click at [605, 616] on button "Yes" at bounding box center [609, 615] width 62 height 37
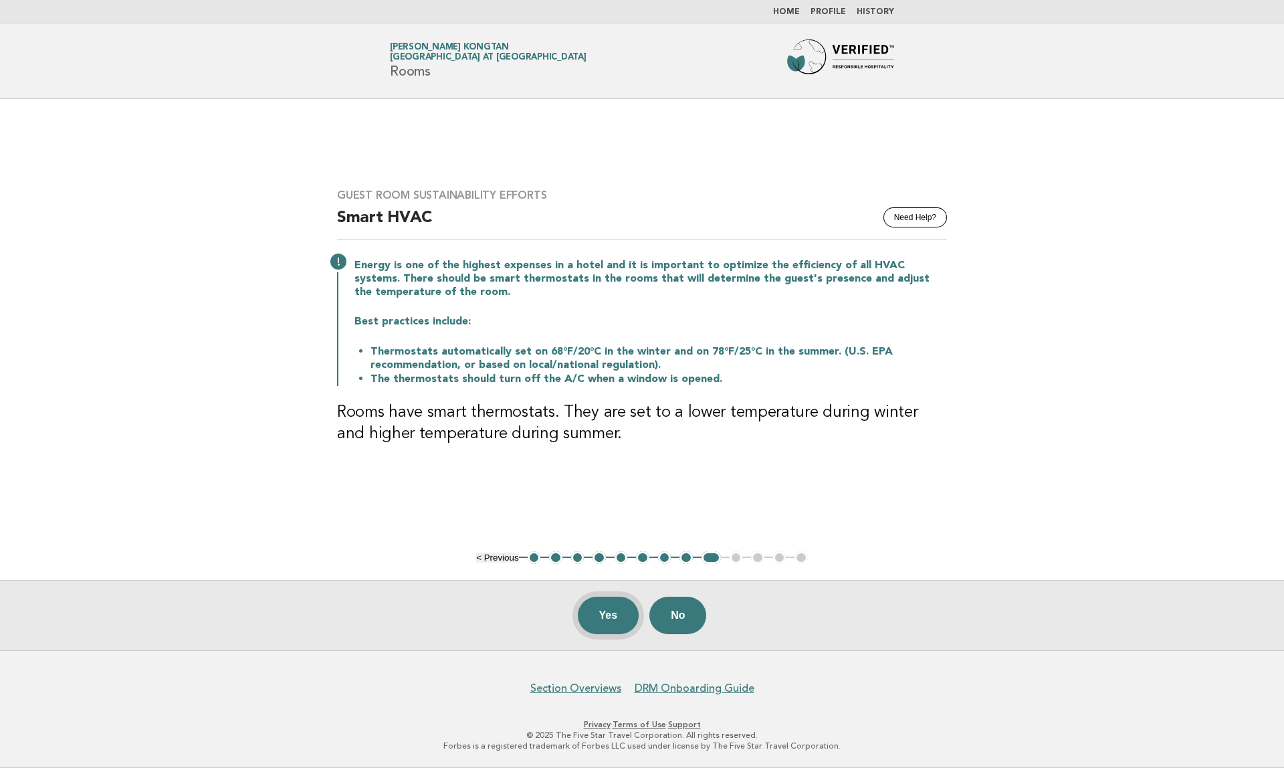
click at [607, 629] on button "Yes" at bounding box center [609, 615] width 62 height 37
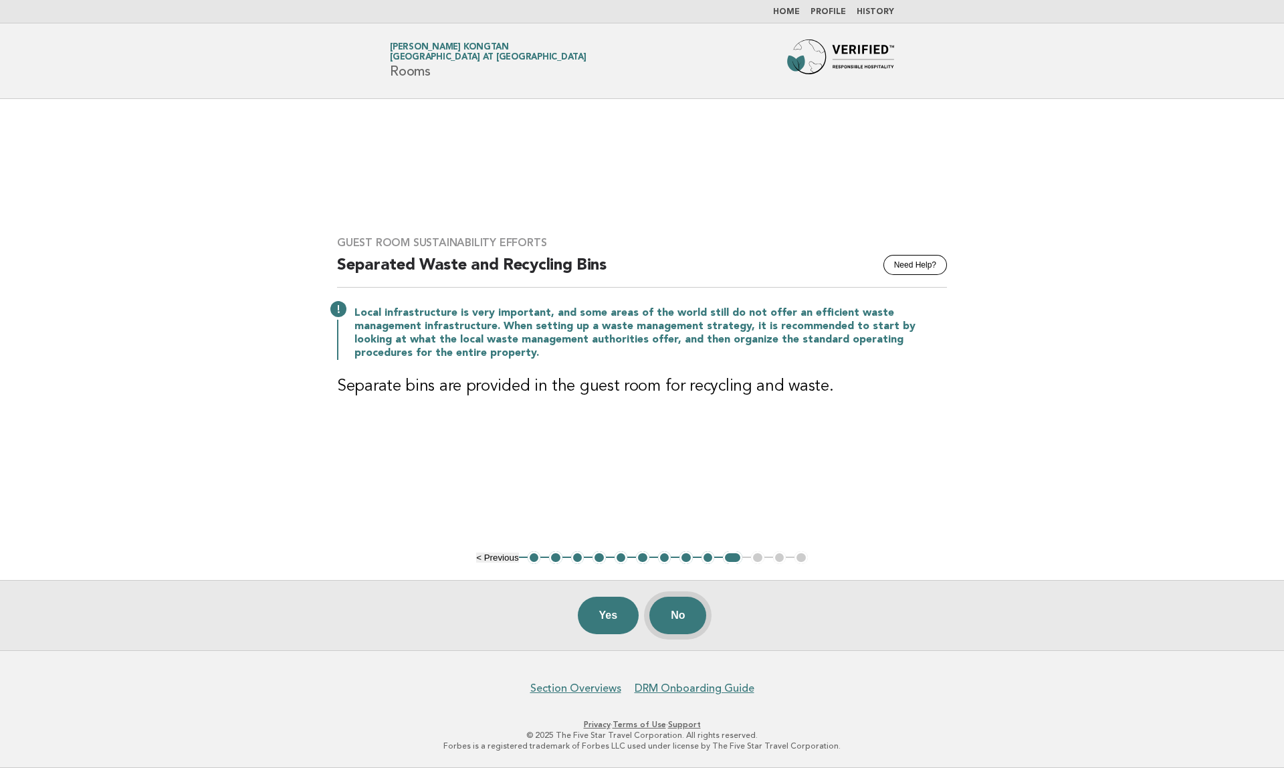
click at [690, 611] on button "No" at bounding box center [677, 615] width 57 height 37
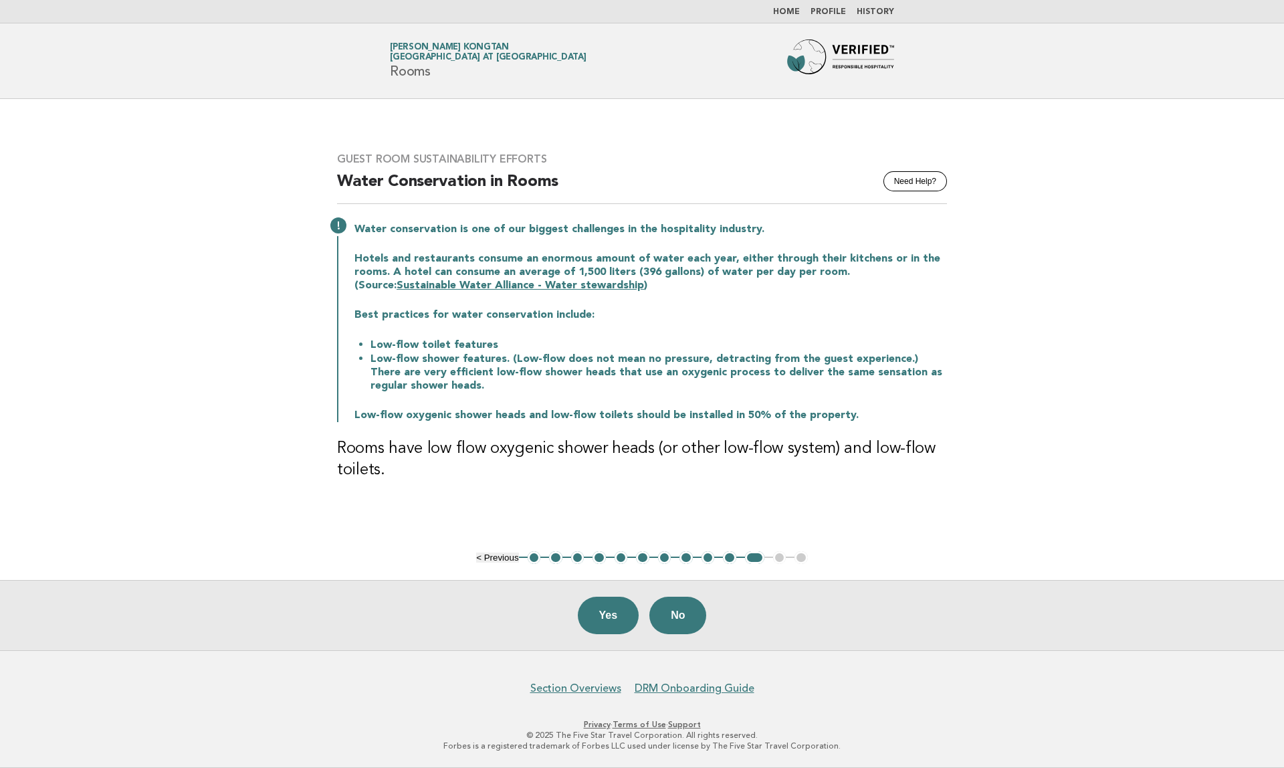
click at [726, 557] on button "10" at bounding box center [729, 557] width 13 height 13
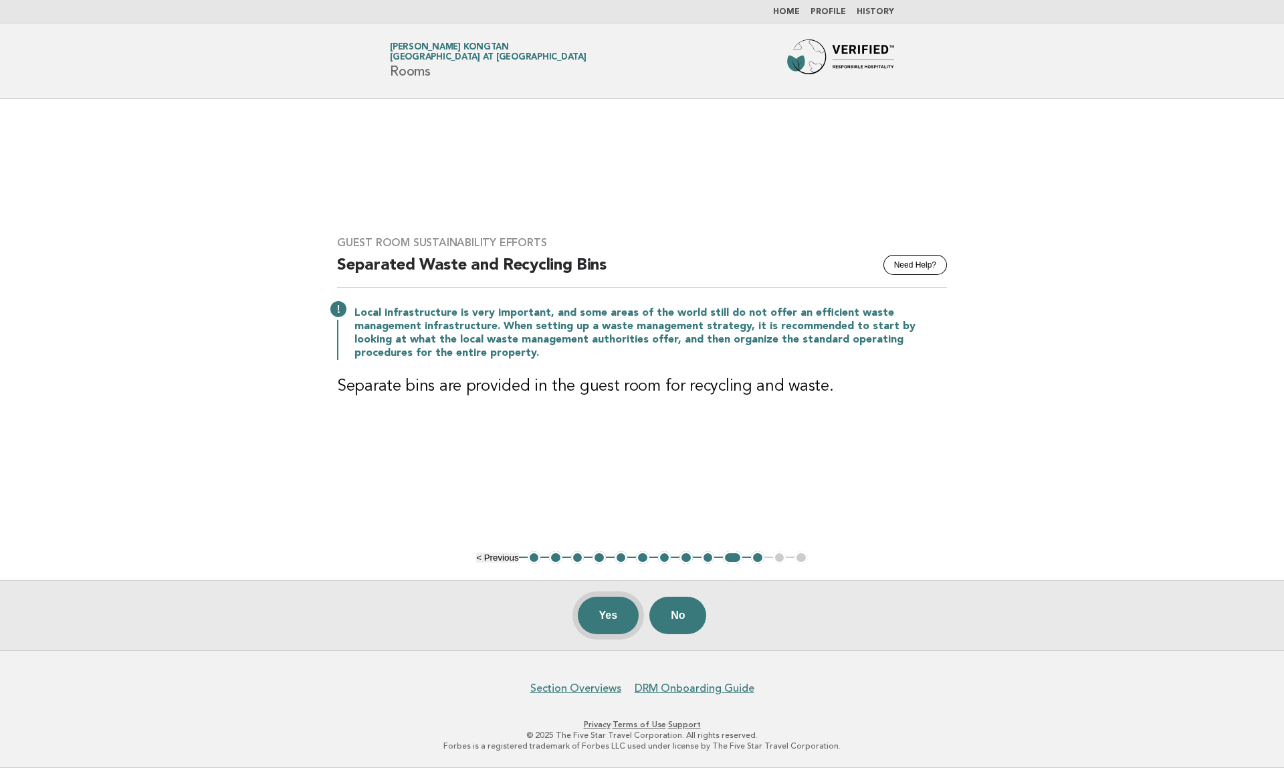
click at [623, 619] on button "Yes" at bounding box center [609, 615] width 62 height 37
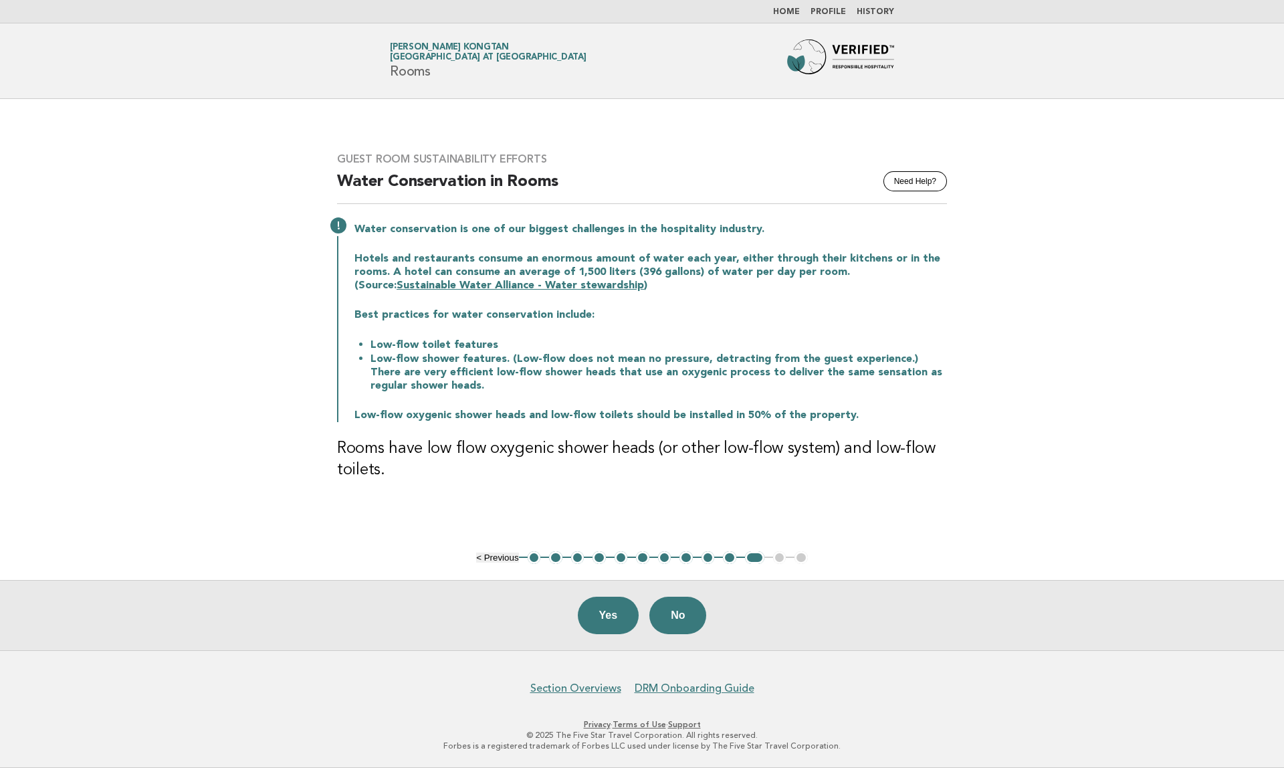
click at [623, 619] on button "Yes" at bounding box center [609, 615] width 62 height 37
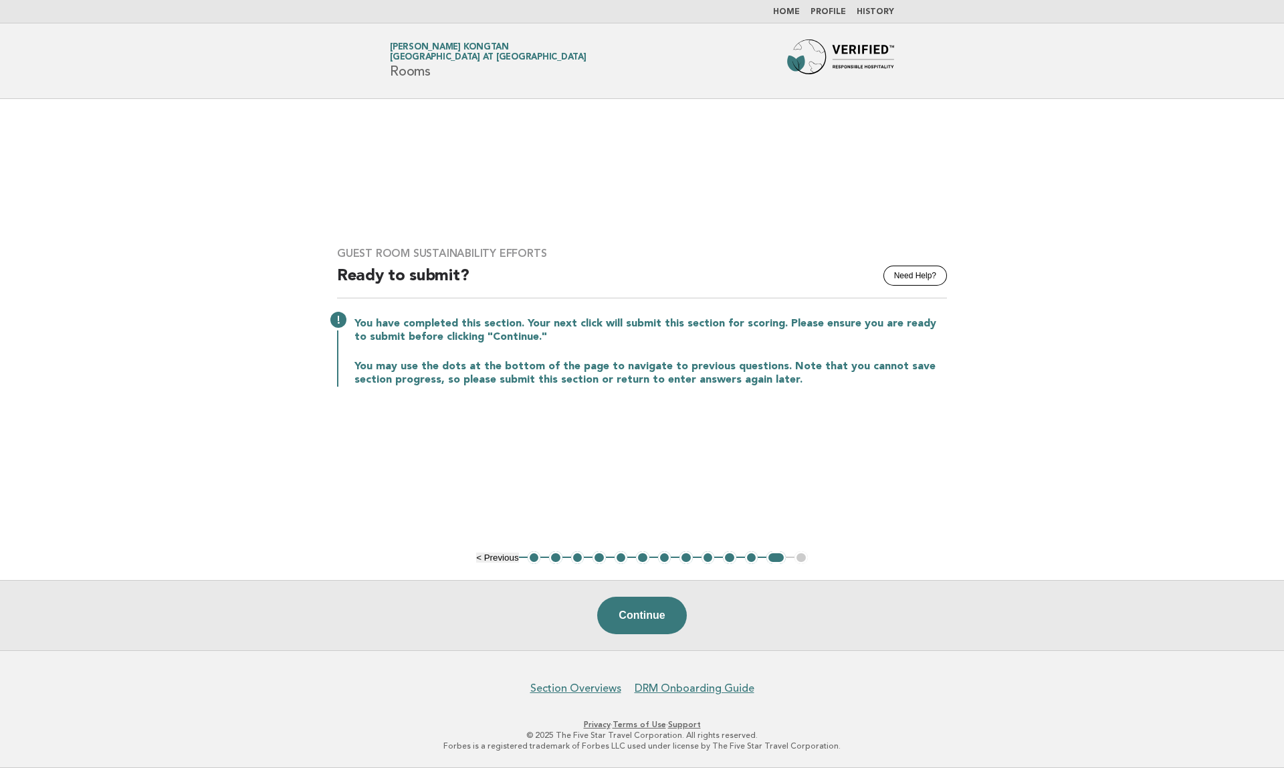
click at [793, 9] on link "Home" at bounding box center [786, 12] width 27 height 8
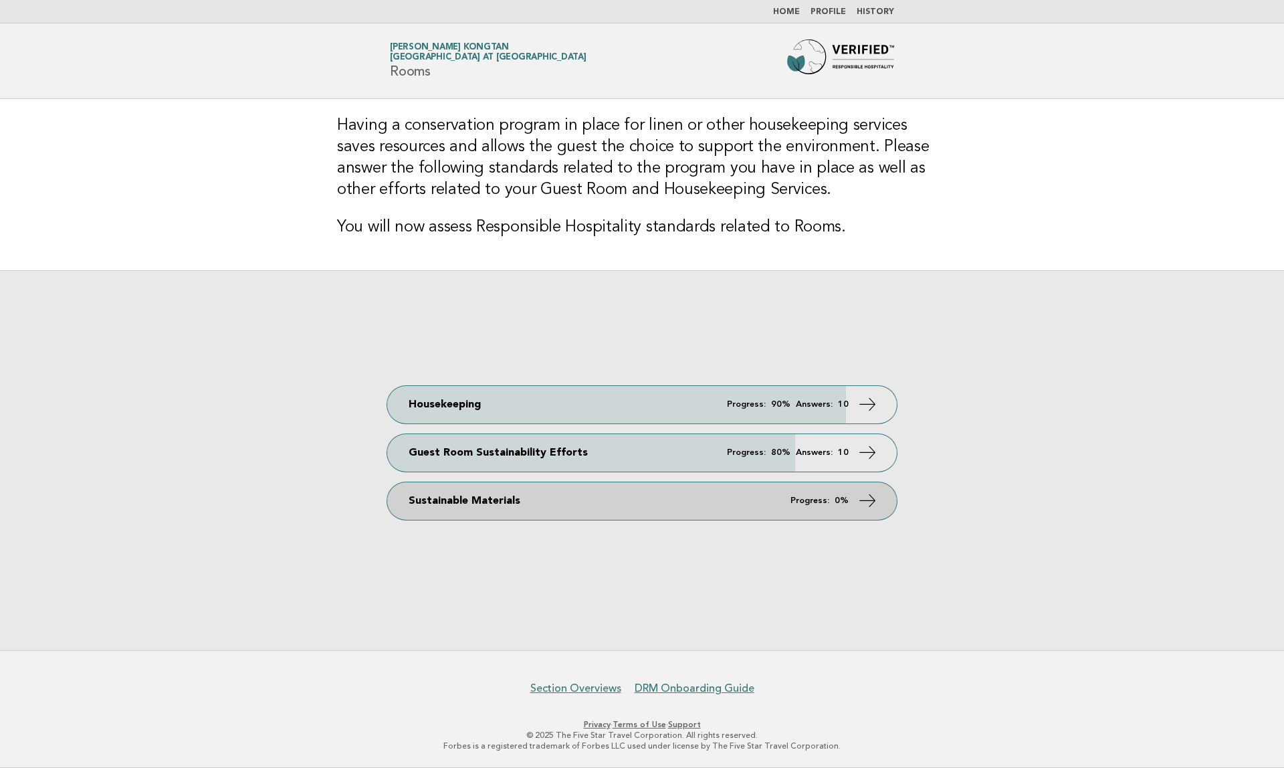
click at [817, 506] on link "Sustainable Materials Progress: 0%" at bounding box center [642, 500] width 510 height 37
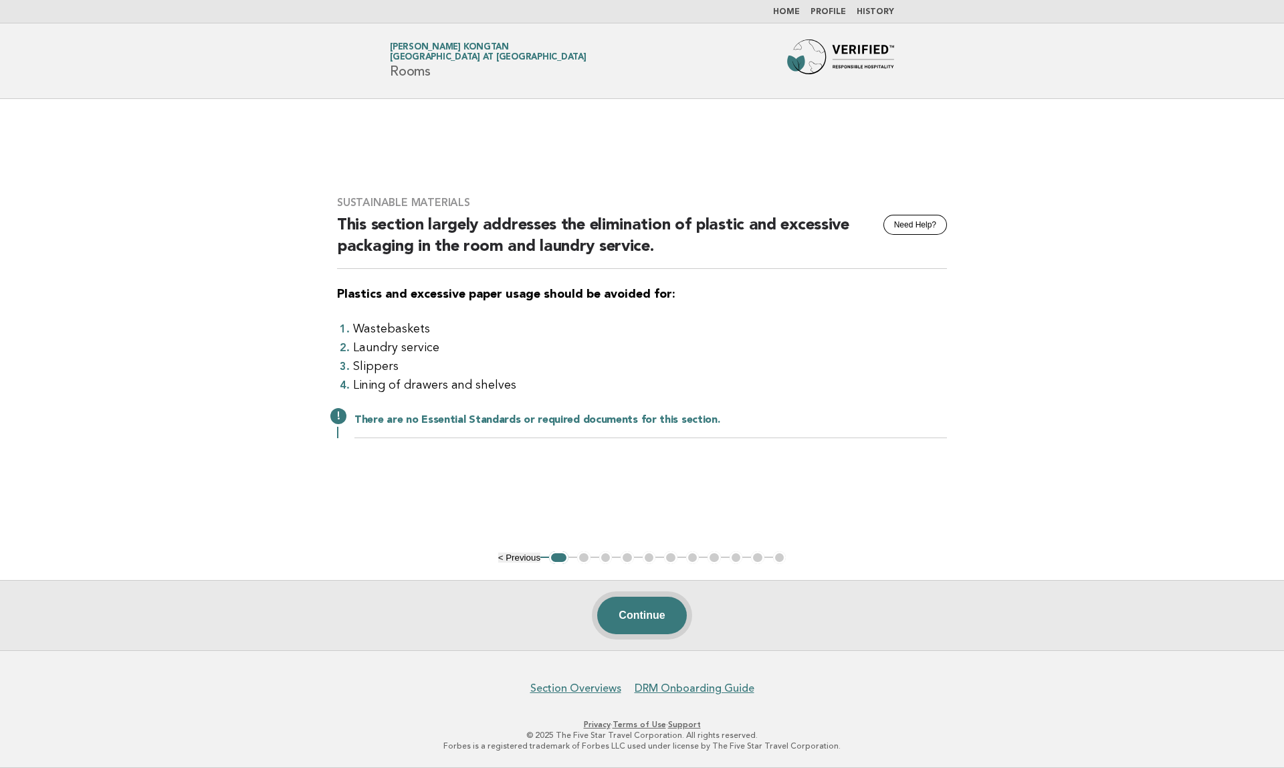
click at [652, 617] on button "Continue" at bounding box center [641, 615] width 89 height 37
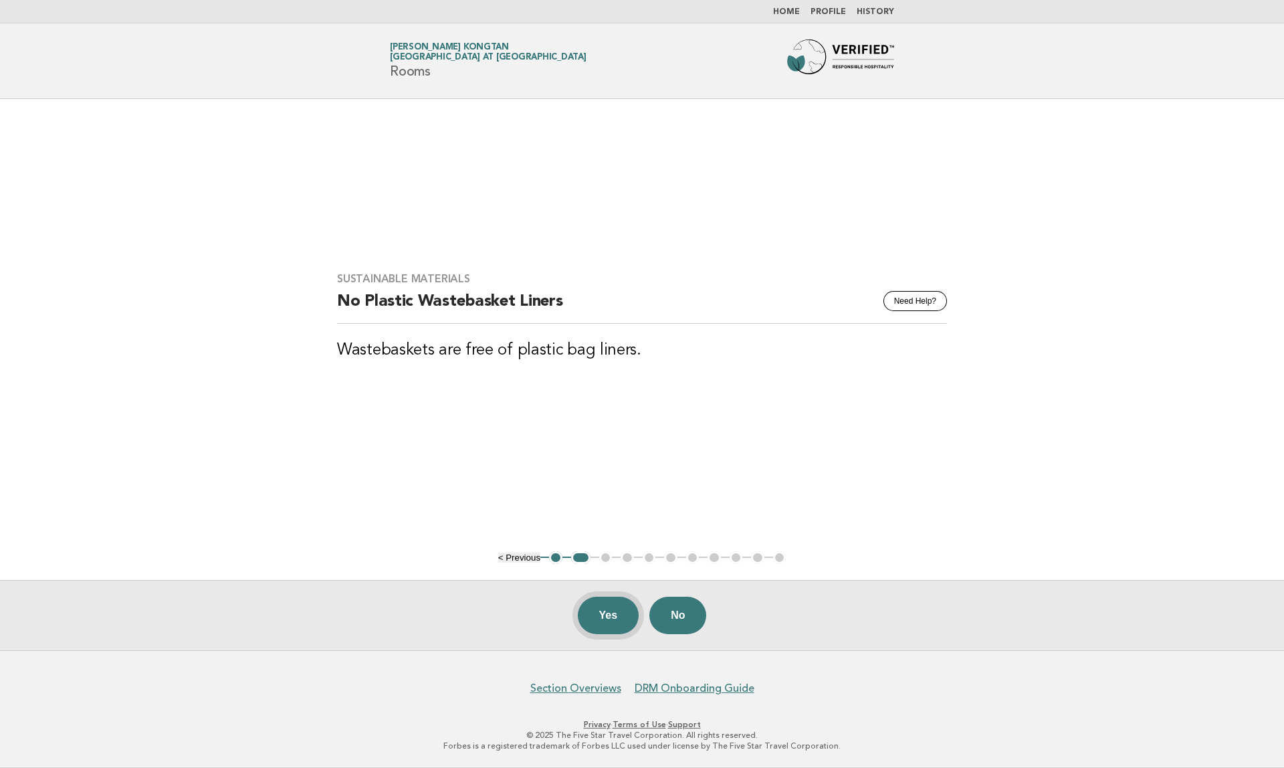
click at [626, 617] on button "Yes" at bounding box center [609, 615] width 62 height 37
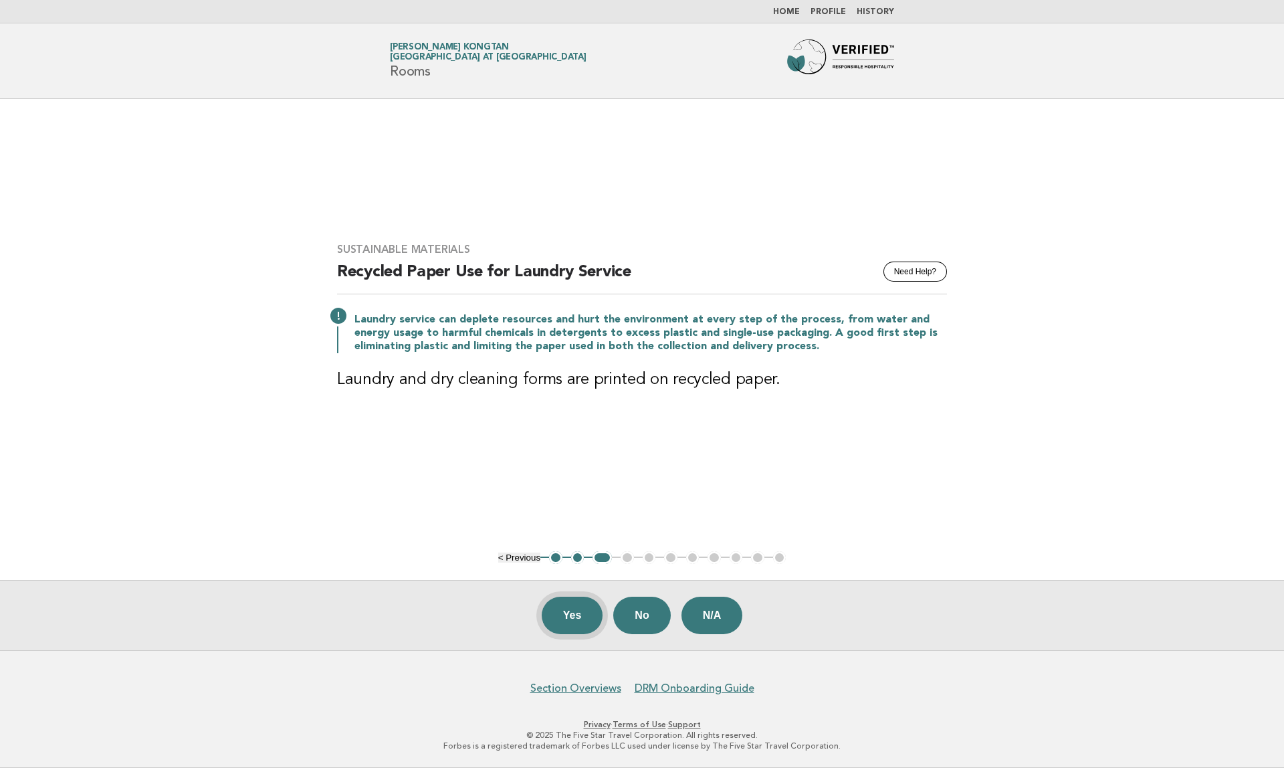
click at [567, 608] on button "Yes" at bounding box center [573, 615] width 62 height 37
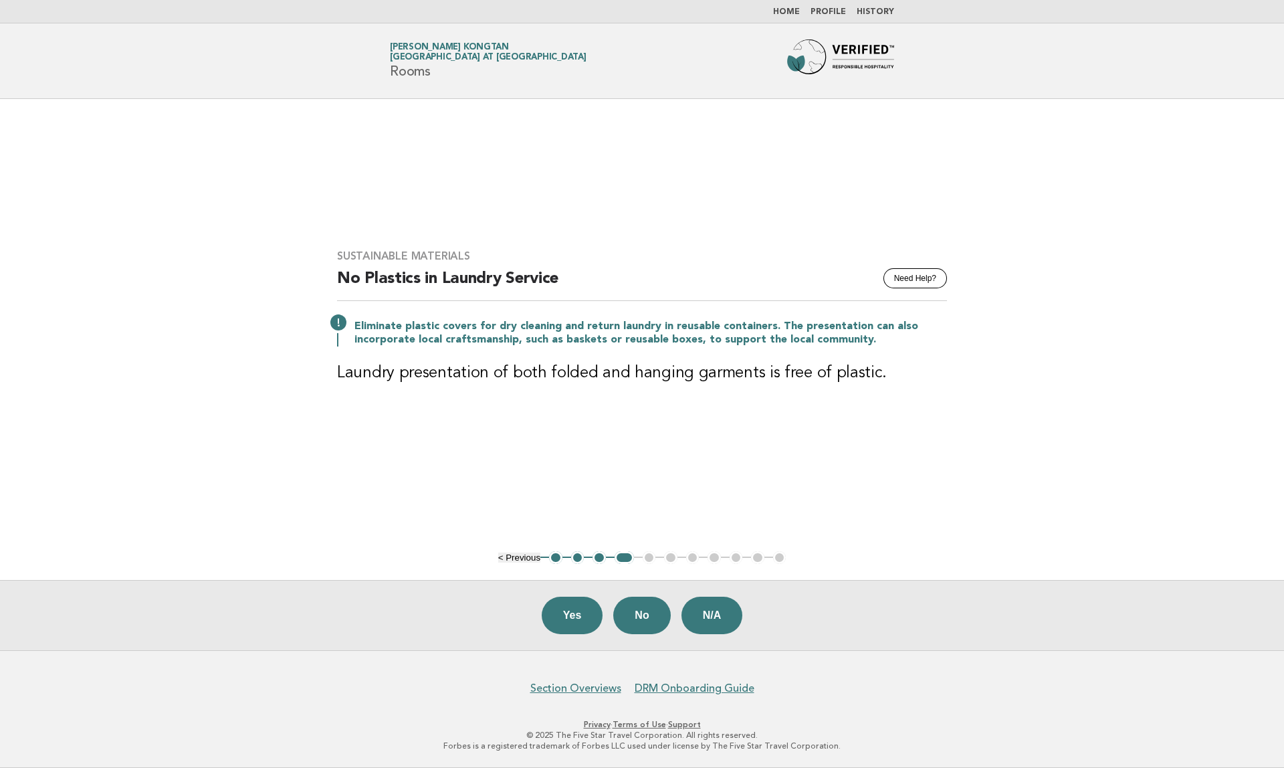
click at [567, 608] on button "Yes" at bounding box center [573, 615] width 62 height 37
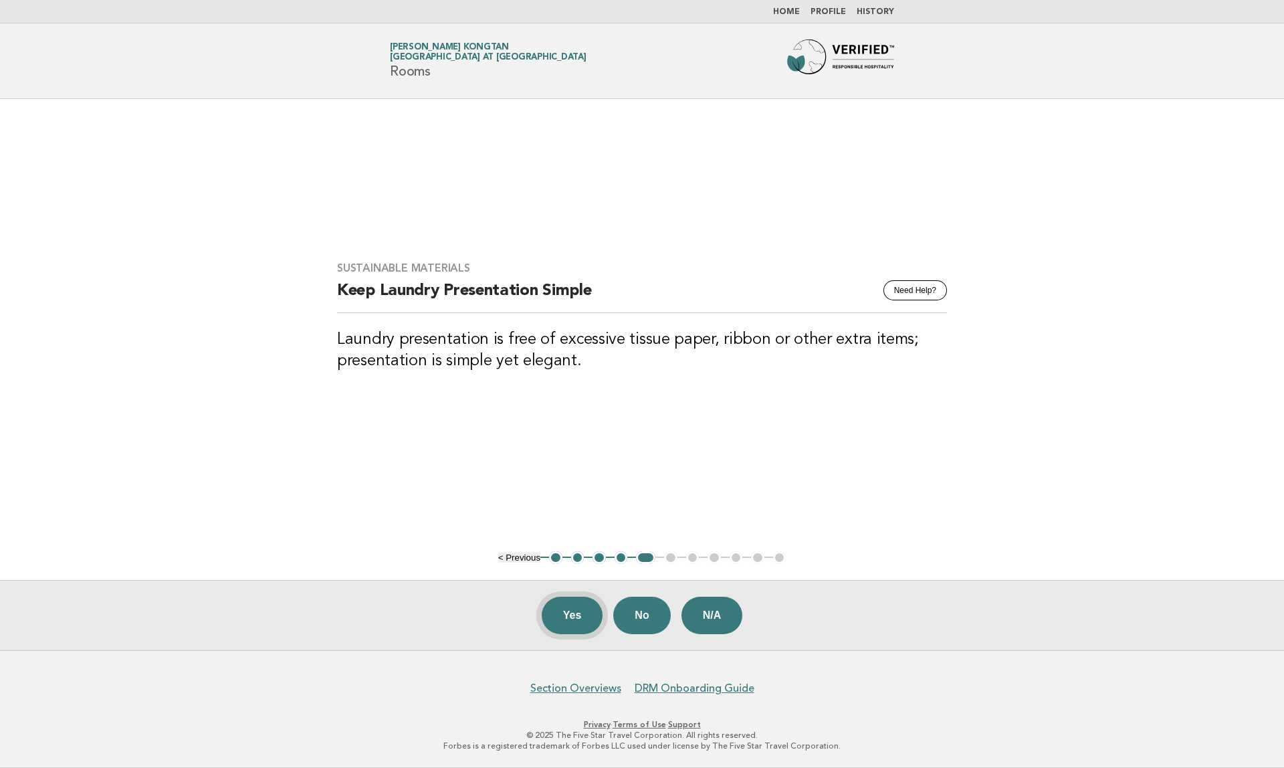
click at [573, 619] on button "Yes" at bounding box center [573, 615] width 62 height 37
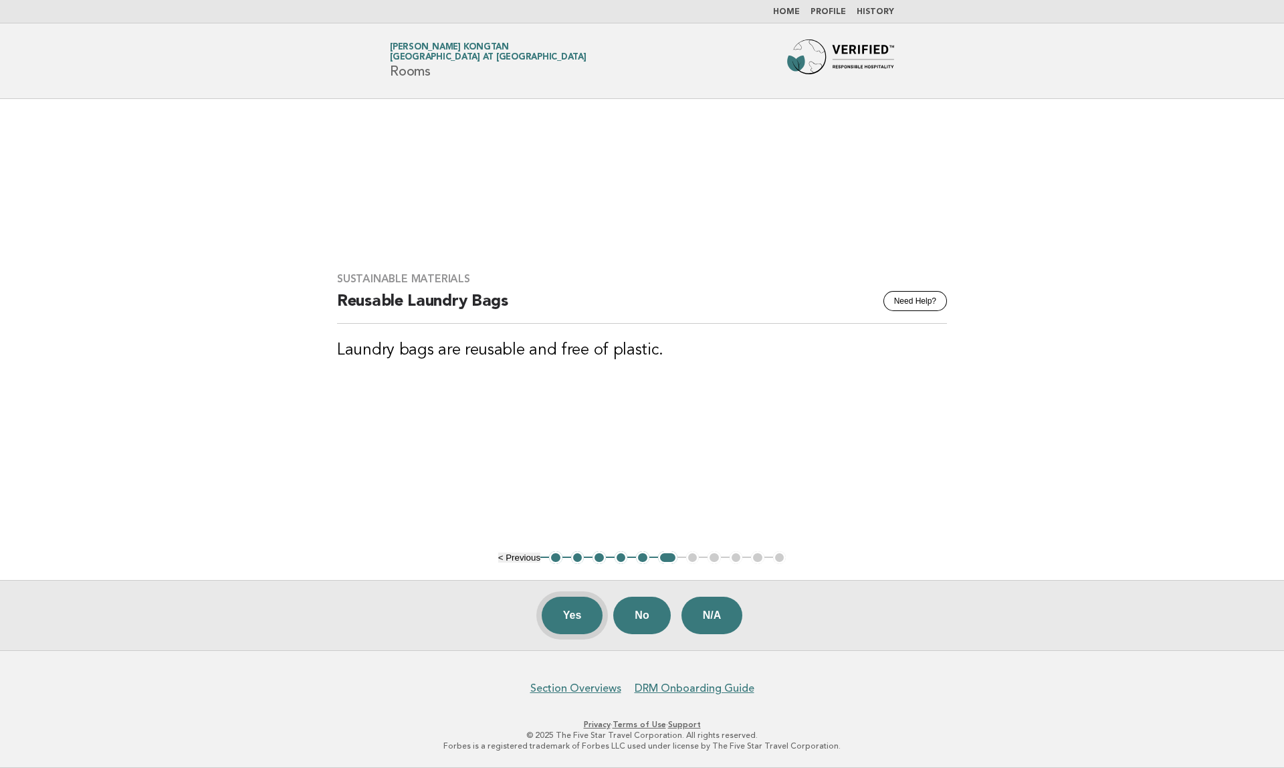
click at [575, 616] on button "Yes" at bounding box center [573, 615] width 62 height 37
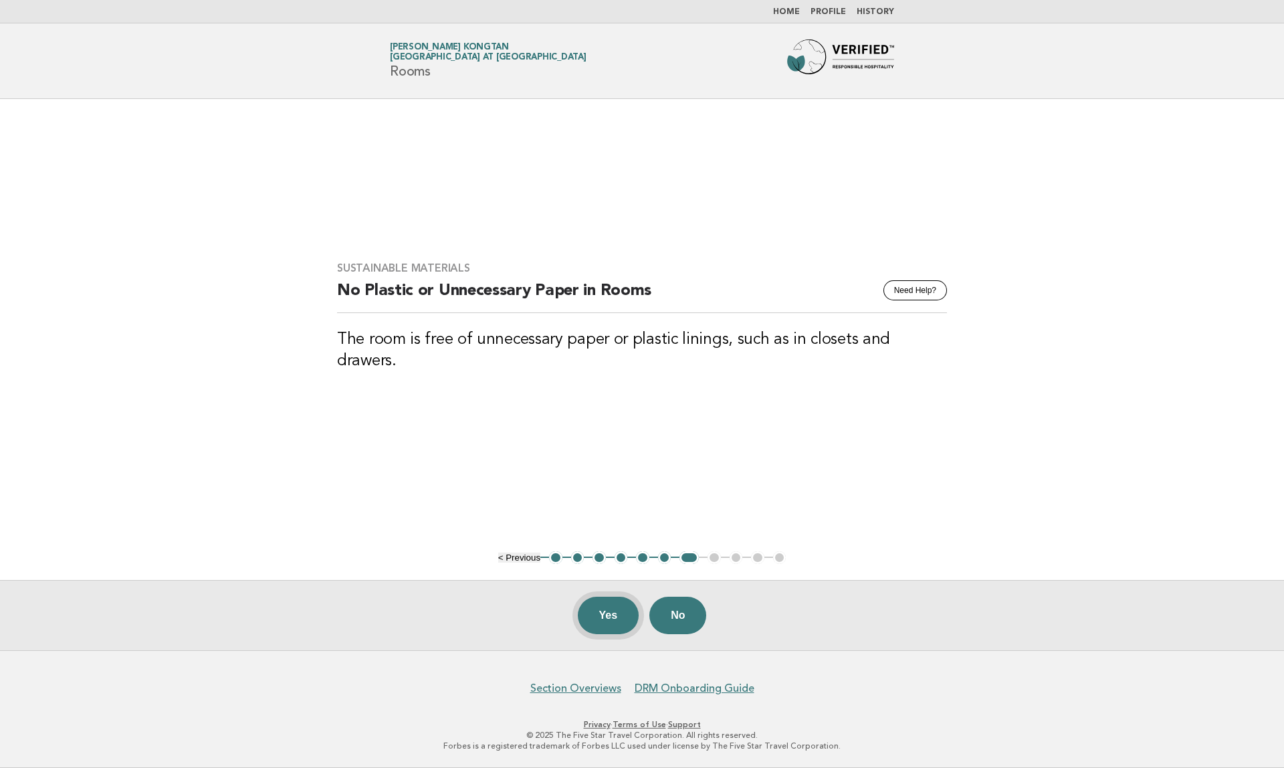
click at [584, 617] on button "Yes" at bounding box center [609, 615] width 62 height 37
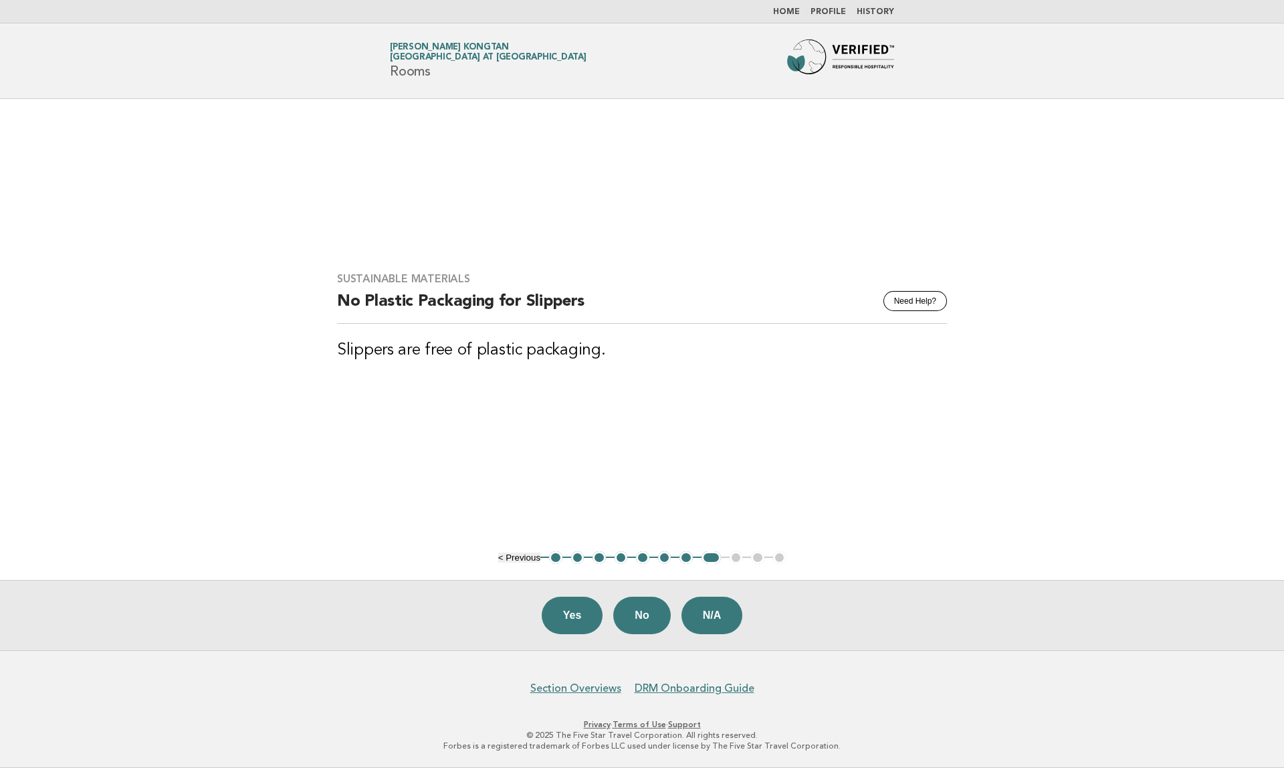
click at [584, 617] on button "Yes" at bounding box center [573, 615] width 62 height 37
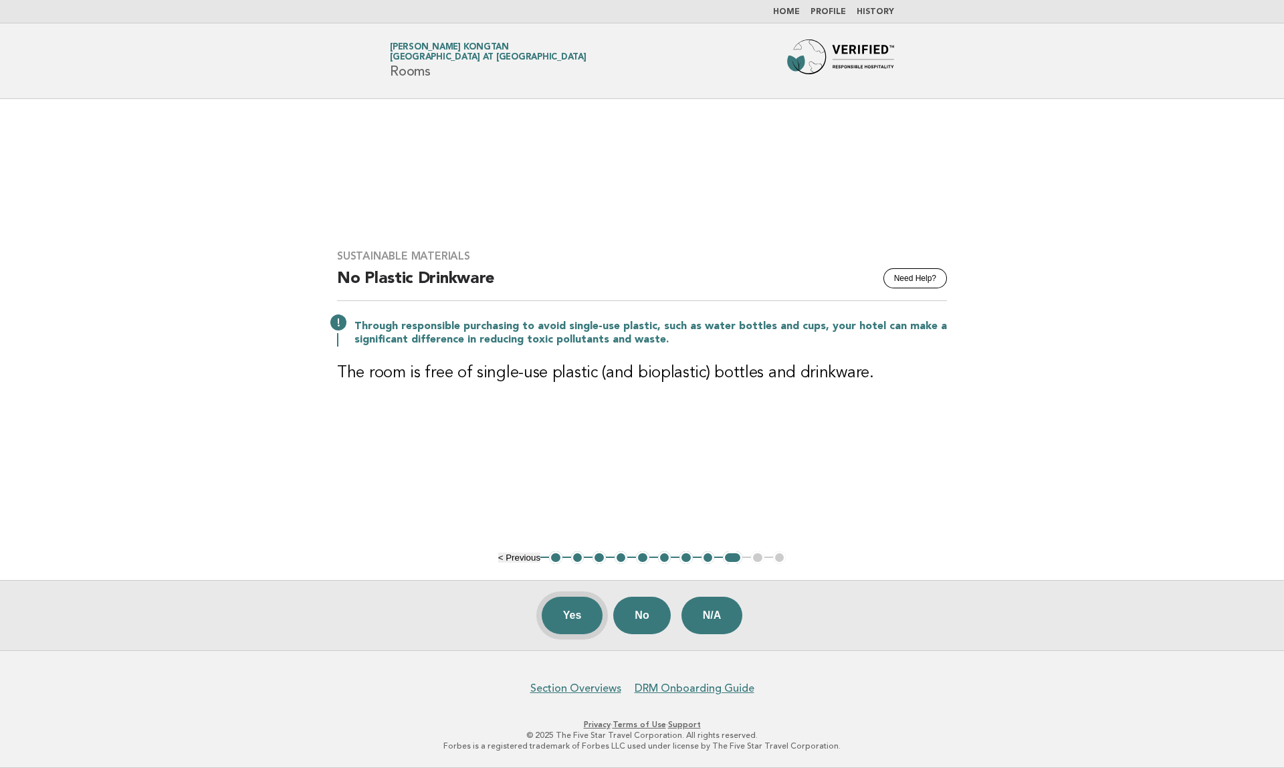
click at [579, 623] on button "Yes" at bounding box center [573, 615] width 62 height 37
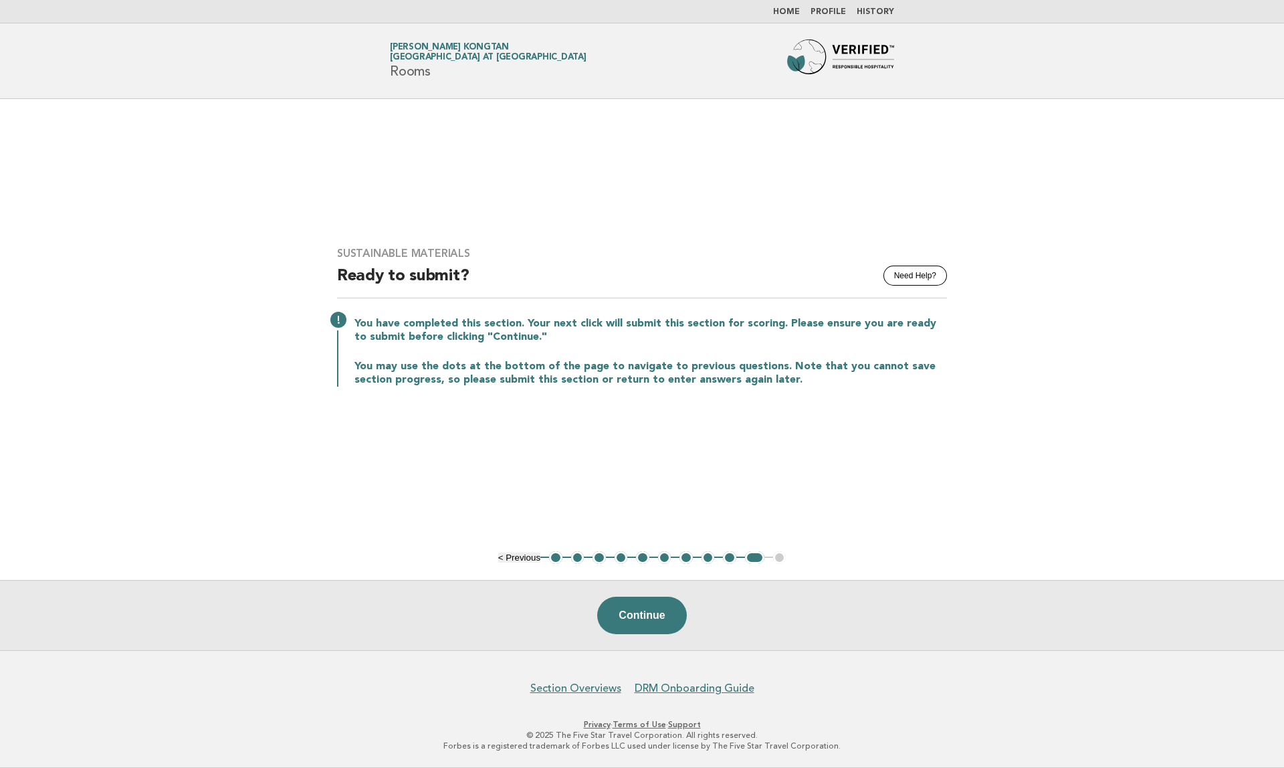
click at [799, 9] on link "Home" at bounding box center [786, 12] width 27 height 8
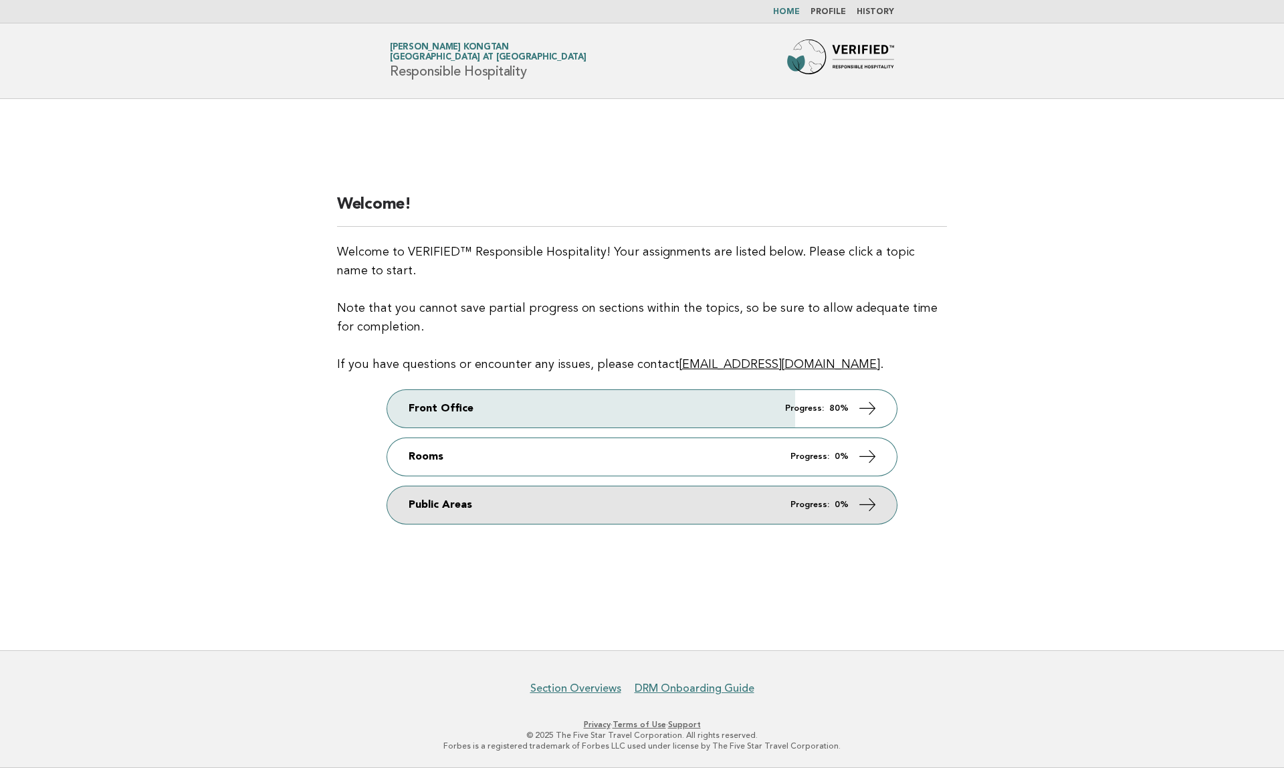
click at [727, 514] on link "Public Areas Progress: 0%" at bounding box center [642, 504] width 510 height 37
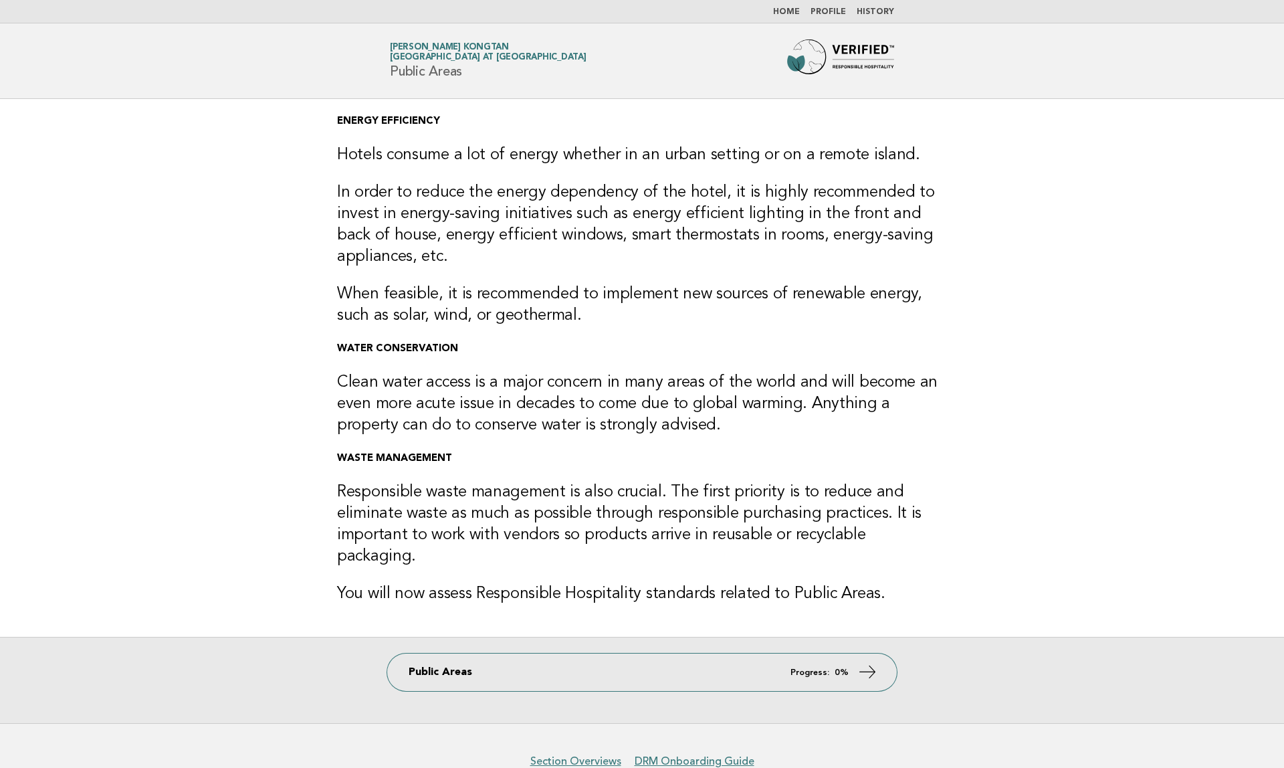
click at [788, 13] on link "Home" at bounding box center [786, 12] width 27 height 8
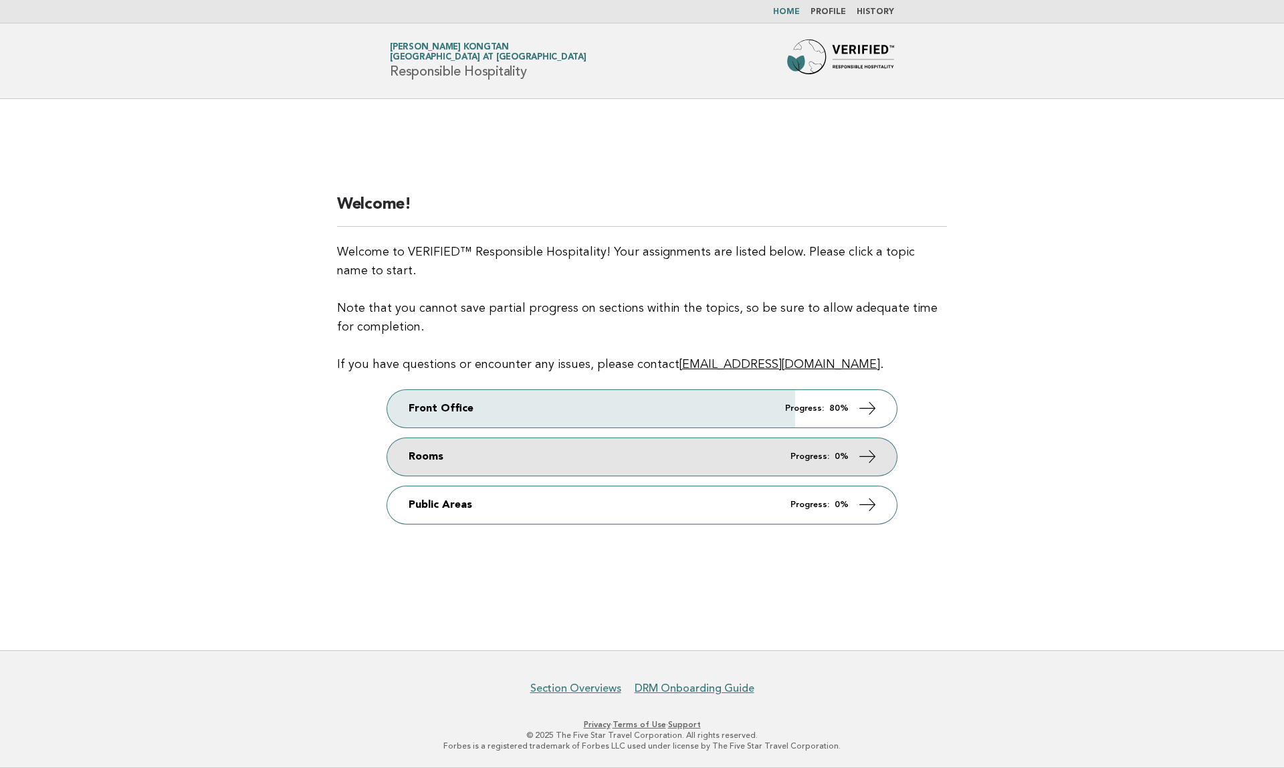
click at [682, 452] on link "Rooms Progress: 0%" at bounding box center [642, 456] width 510 height 37
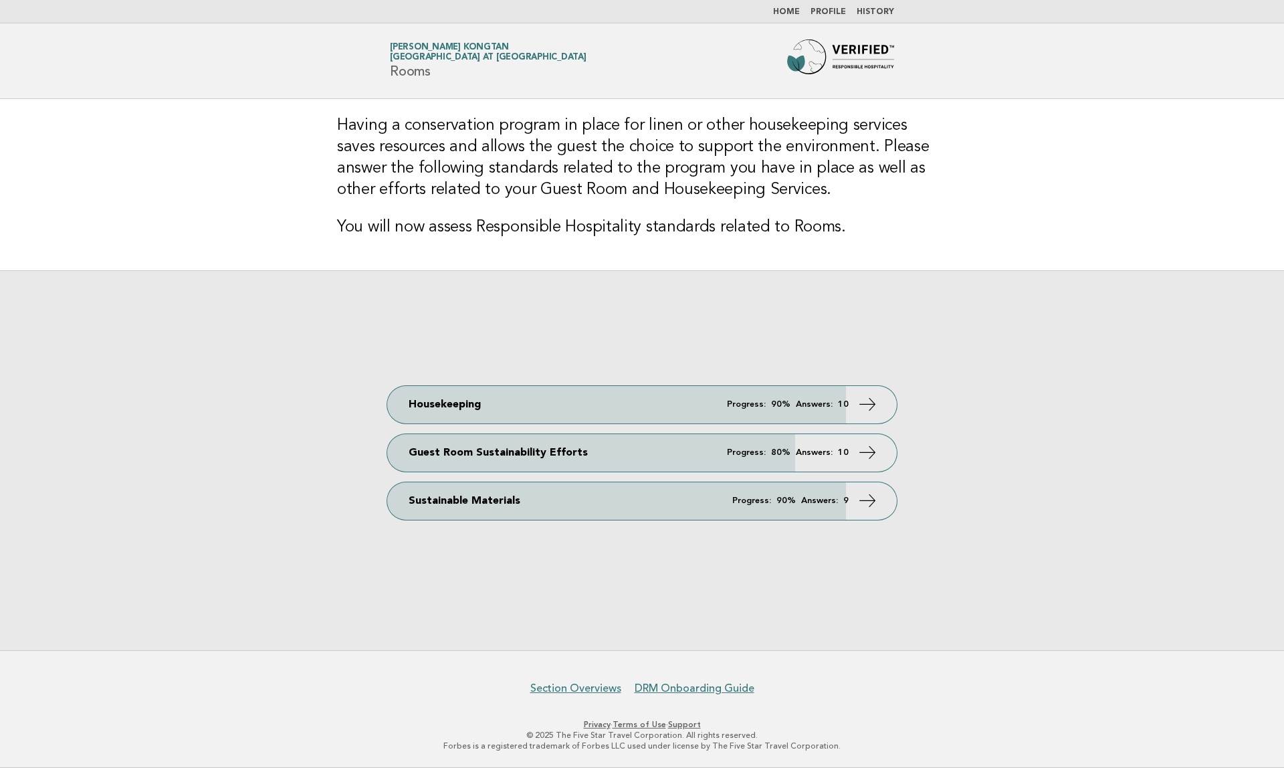
click at [800, 7] on li "Home" at bounding box center [786, 12] width 27 height 11
click at [800, 10] on link "Home" at bounding box center [786, 12] width 27 height 8
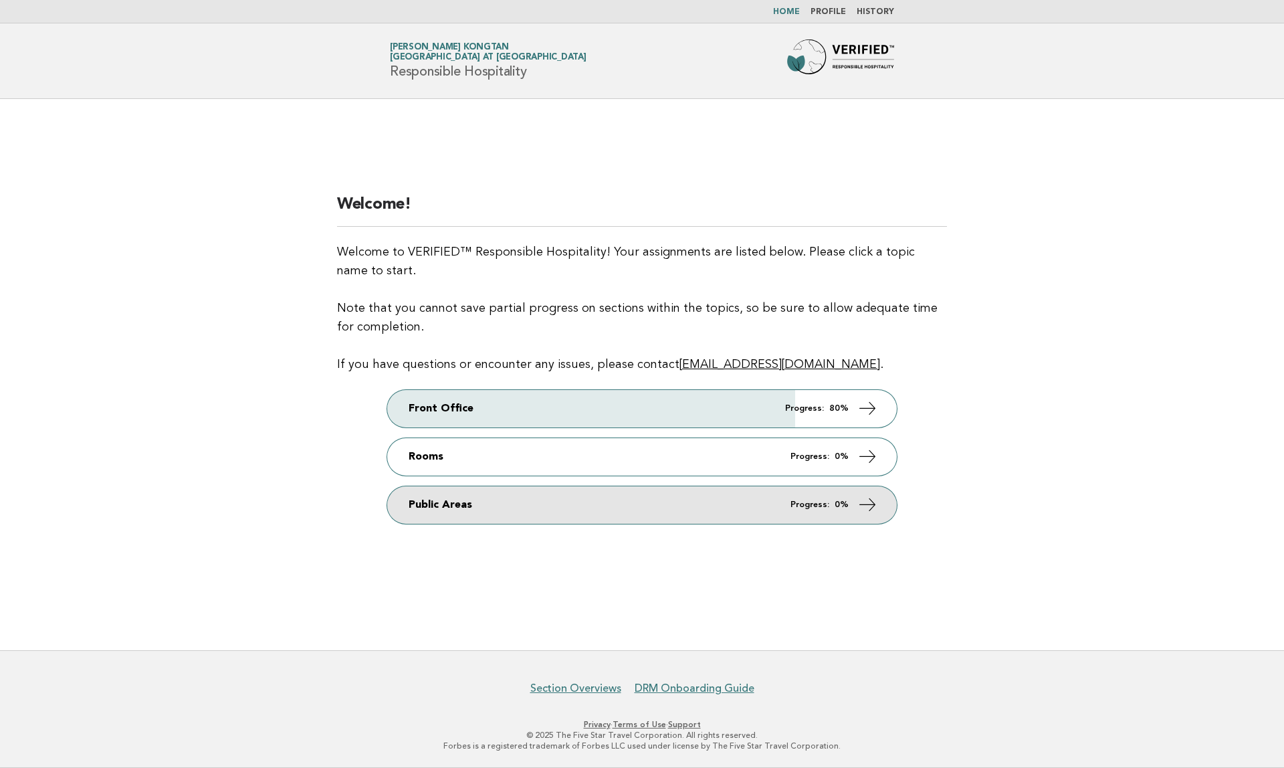
click at [700, 500] on link "Public Areas Progress: 0%" at bounding box center [642, 504] width 510 height 37
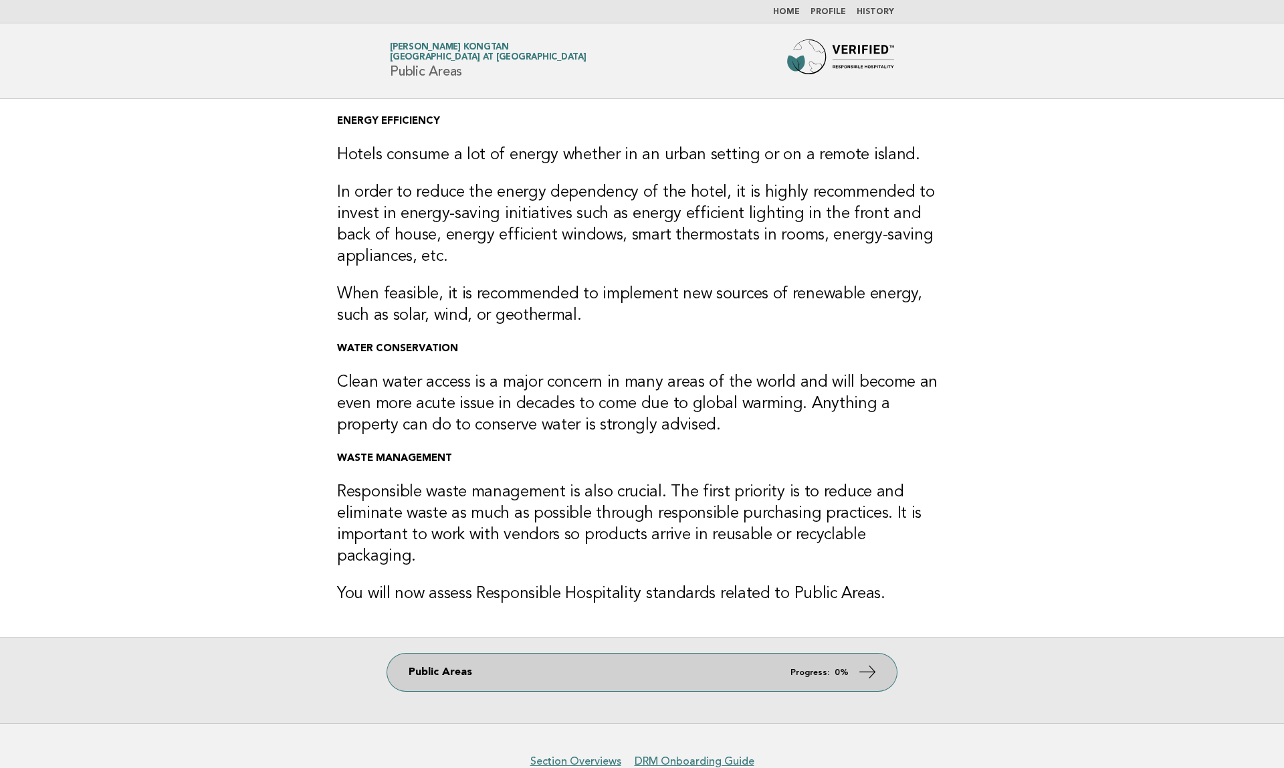
click at [823, 668] on em "Progress:" at bounding box center [810, 672] width 39 height 9
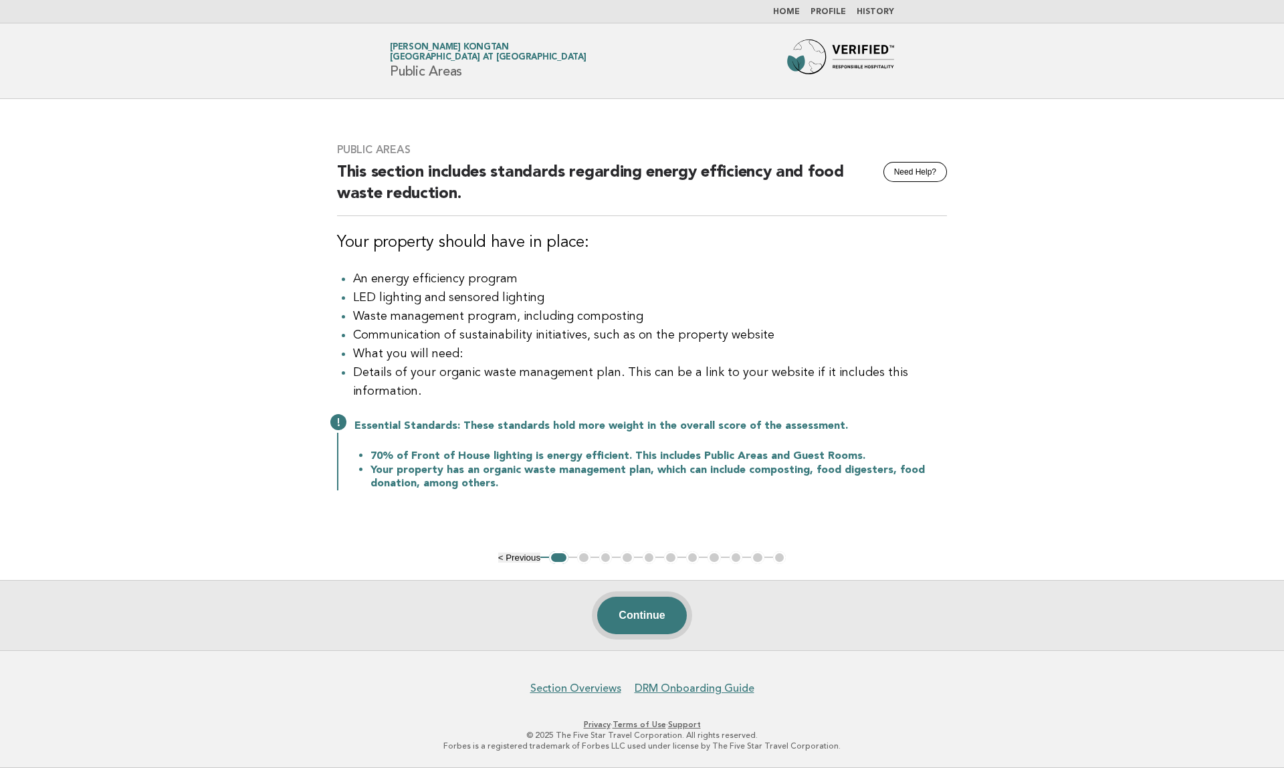
click at [682, 617] on button "Continue" at bounding box center [641, 615] width 89 height 37
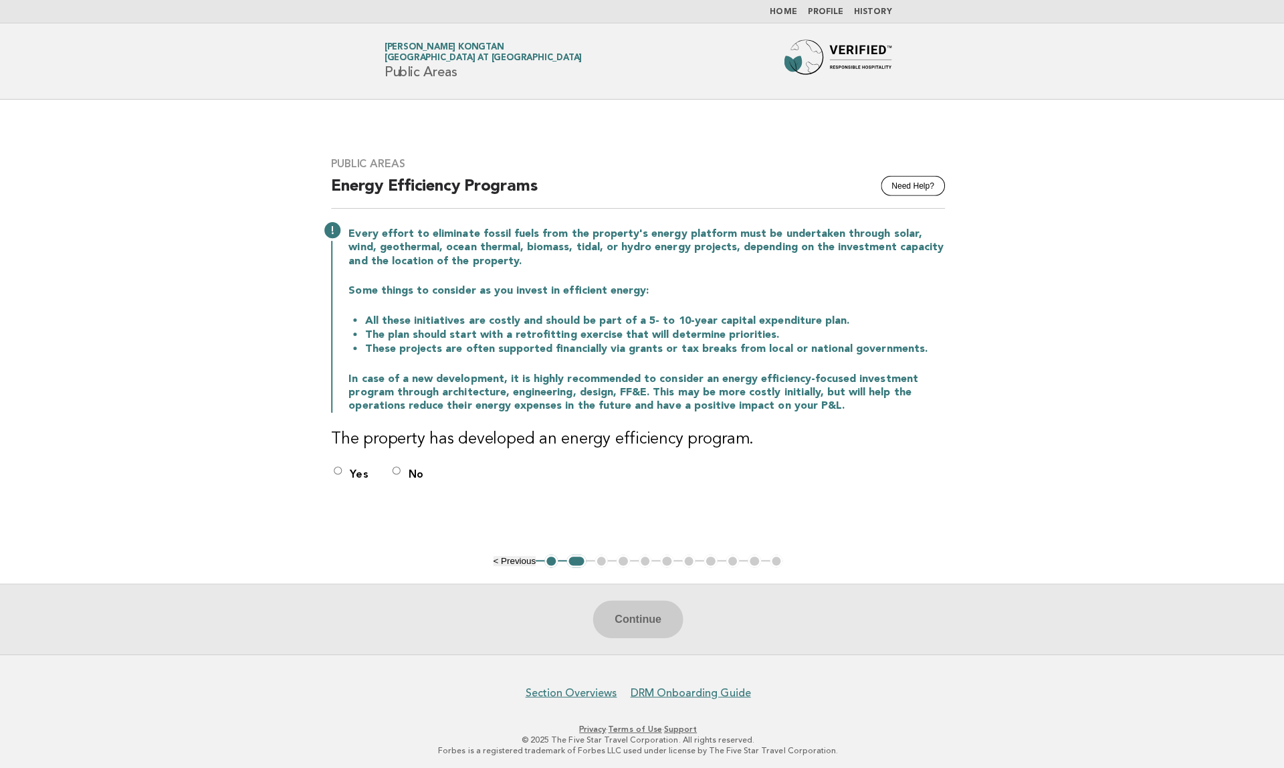
click at [794, 11] on link "Home" at bounding box center [786, 12] width 27 height 8
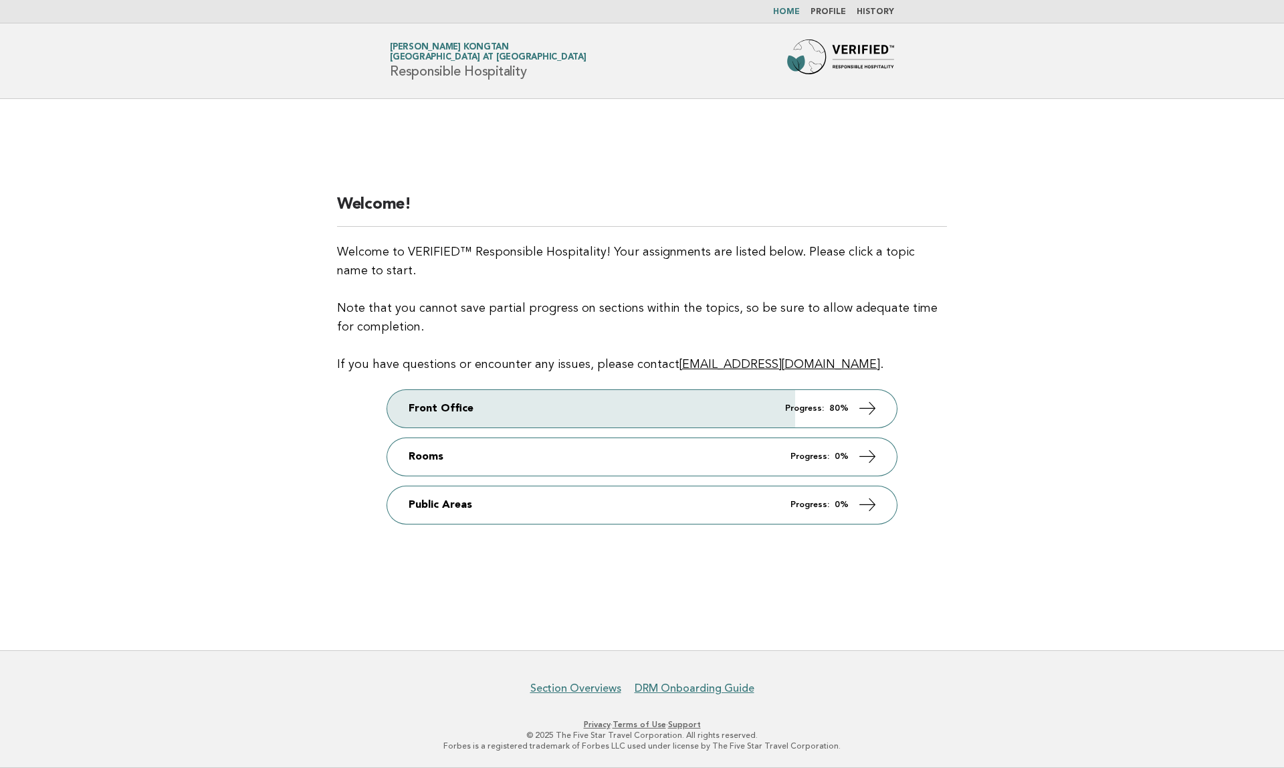
click at [800, 9] on link "Home" at bounding box center [786, 12] width 27 height 8
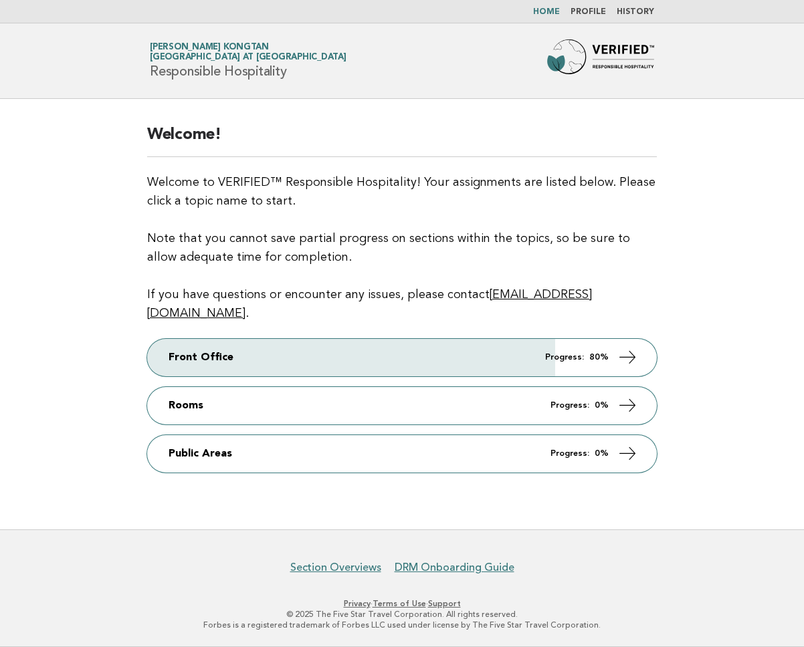
click at [592, 11] on link "Profile" at bounding box center [588, 12] width 35 height 8
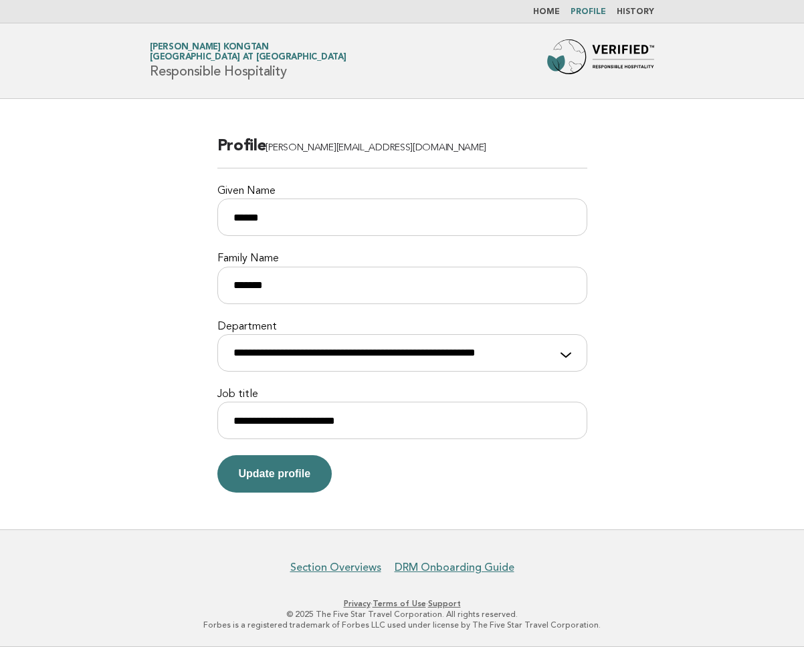
click at [215, 35] on header "Forbes Travel Guide [PERSON_NAME][GEOGRAPHIC_DATA] at [GEOGRAPHIC_DATA] Respons…" at bounding box center [402, 61] width 804 height 76
click at [215, 56] on span "[GEOGRAPHIC_DATA] at [GEOGRAPHIC_DATA]" at bounding box center [248, 58] width 197 height 9
